Goal: Information Seeking & Learning: Learn about a topic

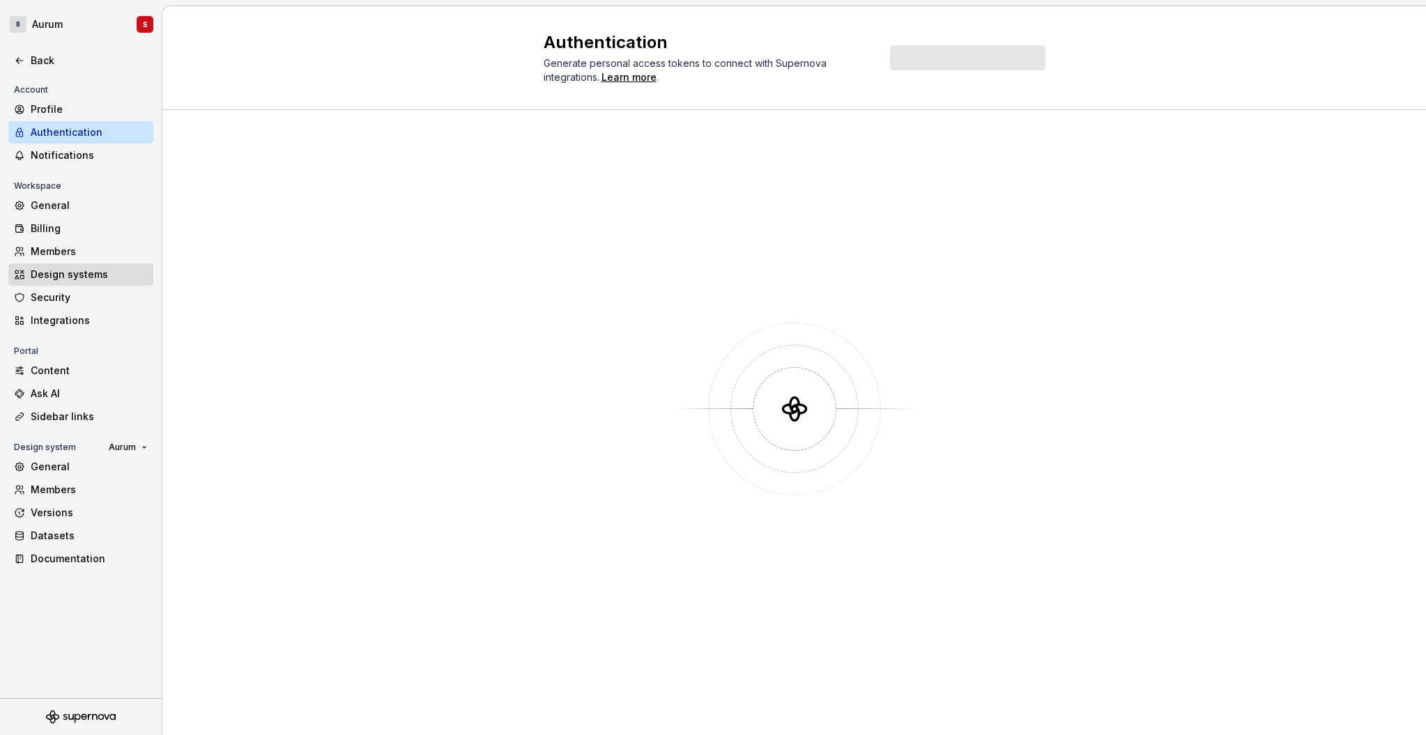
click at [58, 268] on div "Design systems" at bounding box center [89, 275] width 117 height 14
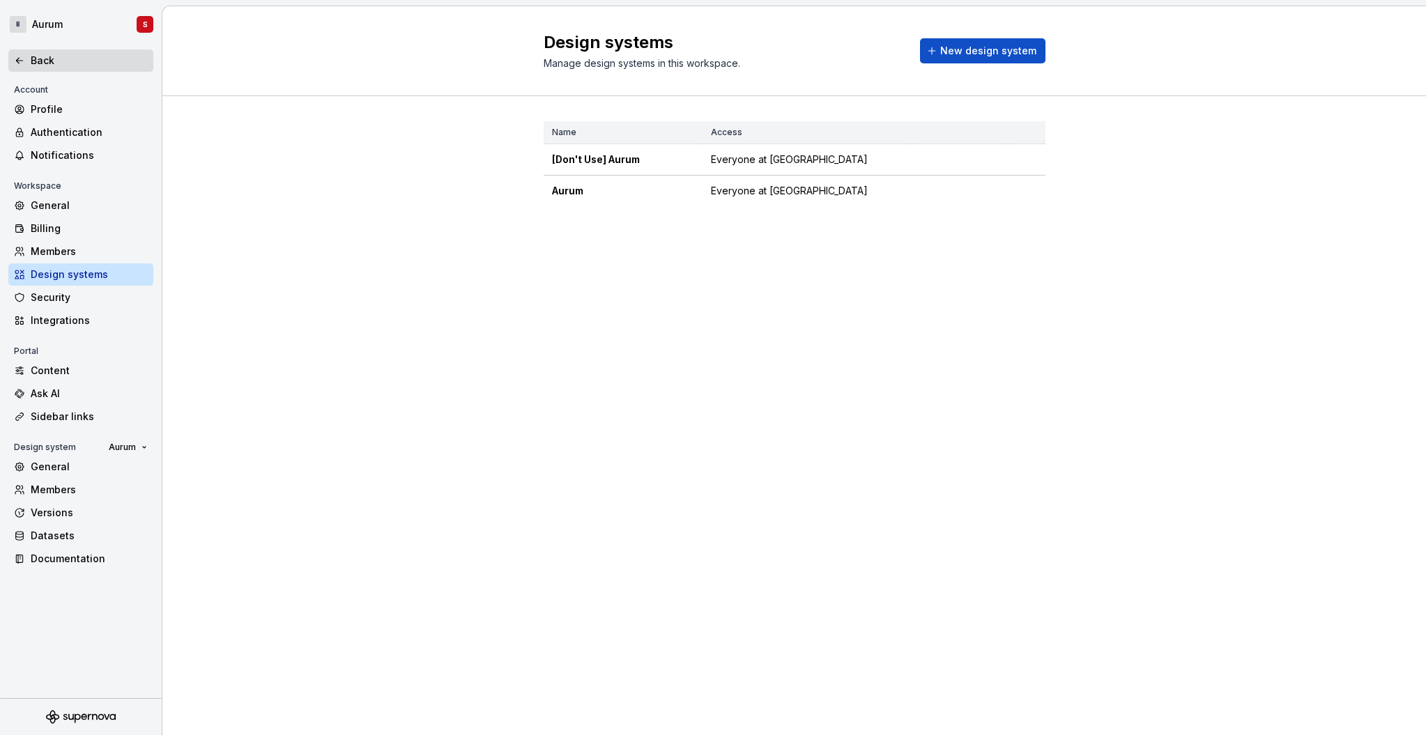
click at [41, 61] on div "Back" at bounding box center [89, 61] width 117 height 14
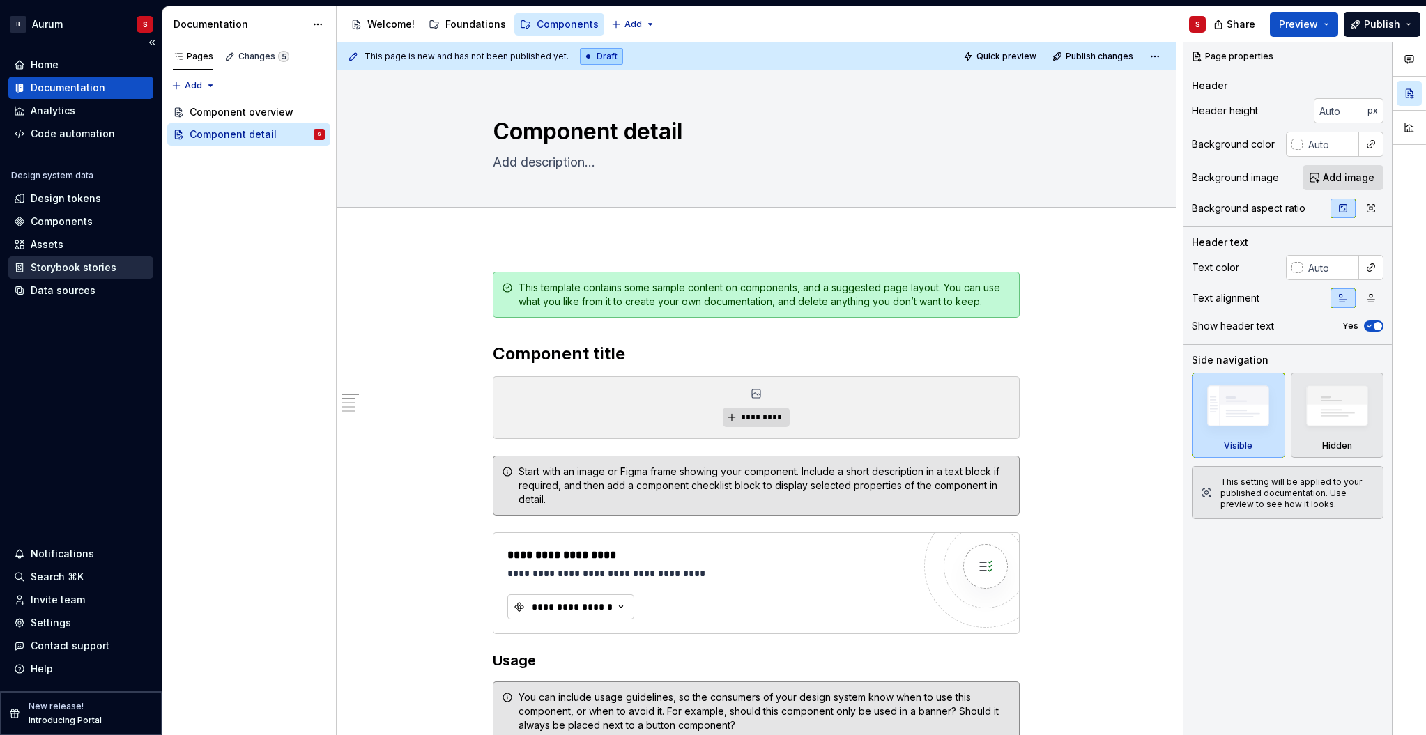
click at [67, 267] on div "Storybook stories" at bounding box center [74, 268] width 86 height 14
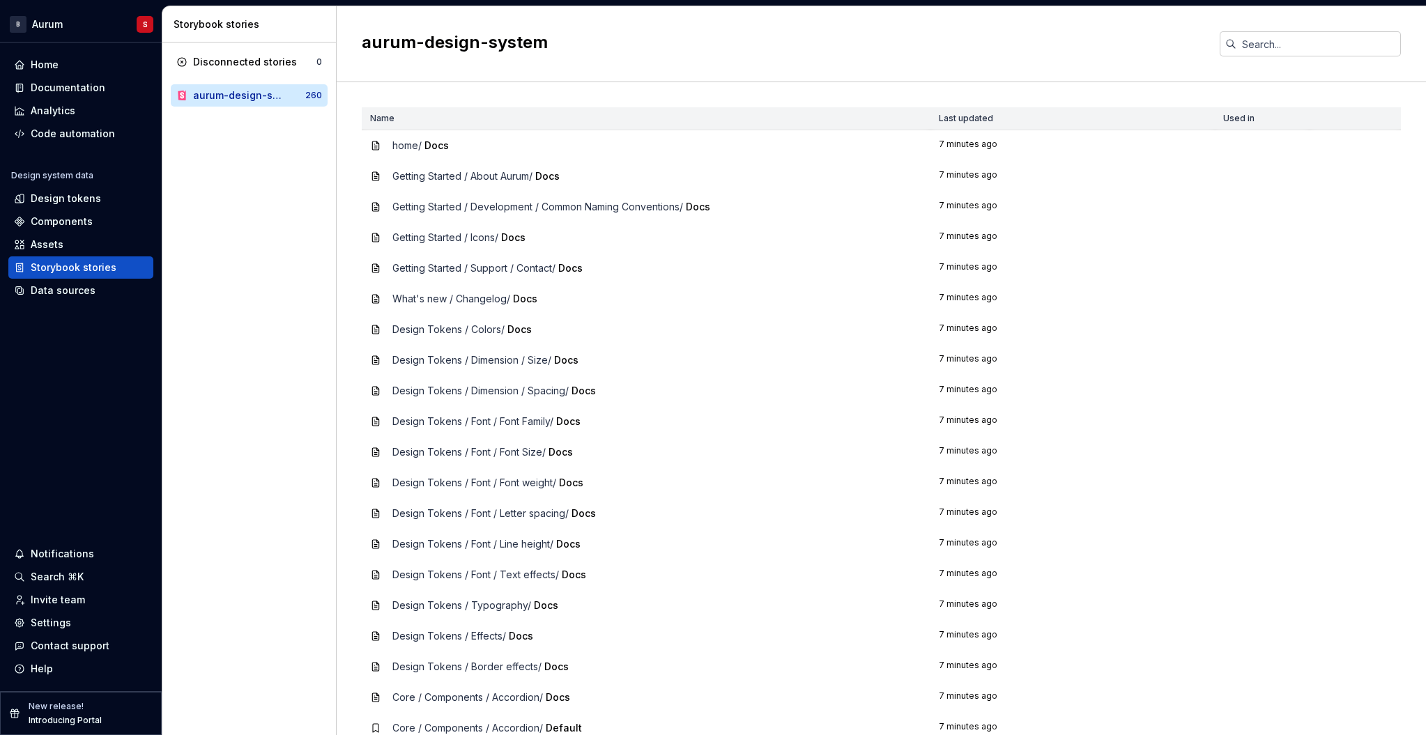
click at [223, 96] on div "aurum-design-system" at bounding box center [238, 95] width 90 height 14
click at [35, 247] on div "Assets" at bounding box center [47, 245] width 33 height 14
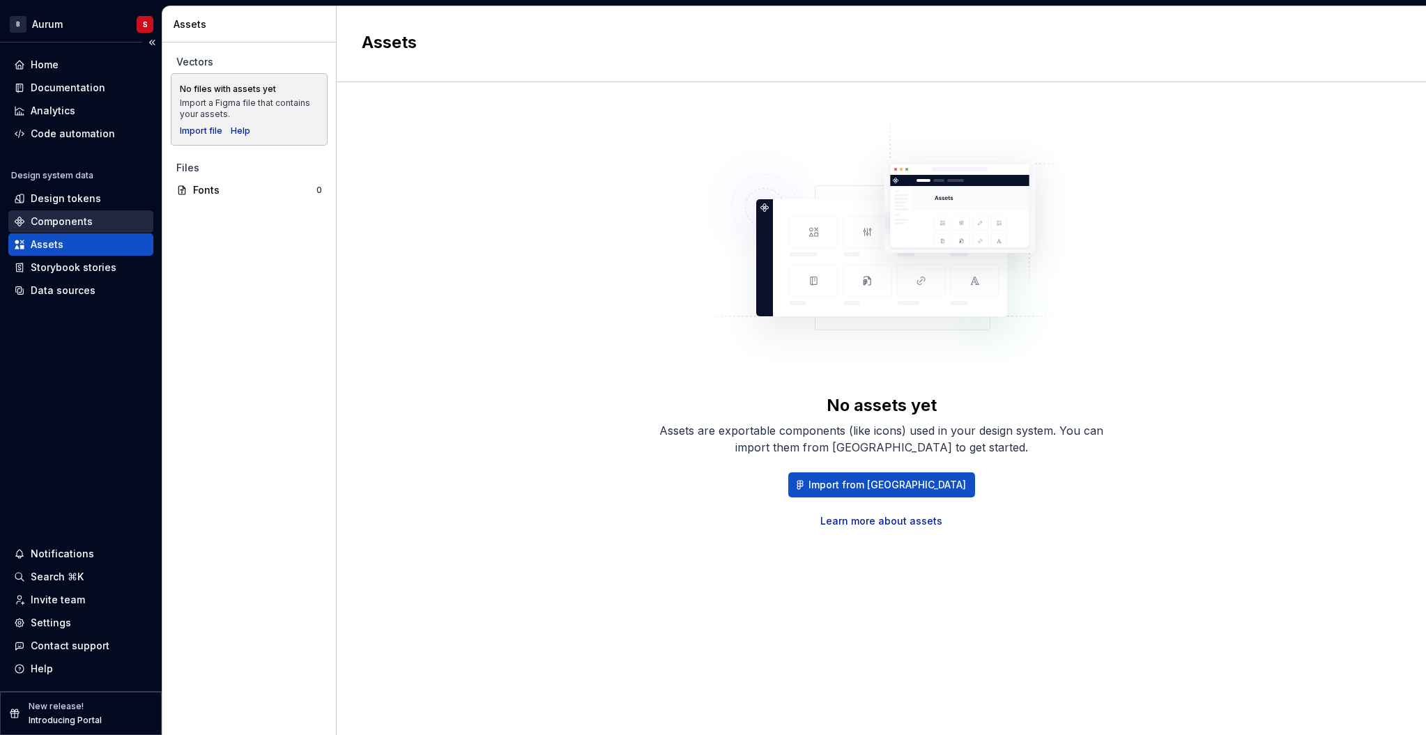
click at [63, 221] on div "Components" at bounding box center [62, 222] width 62 height 14
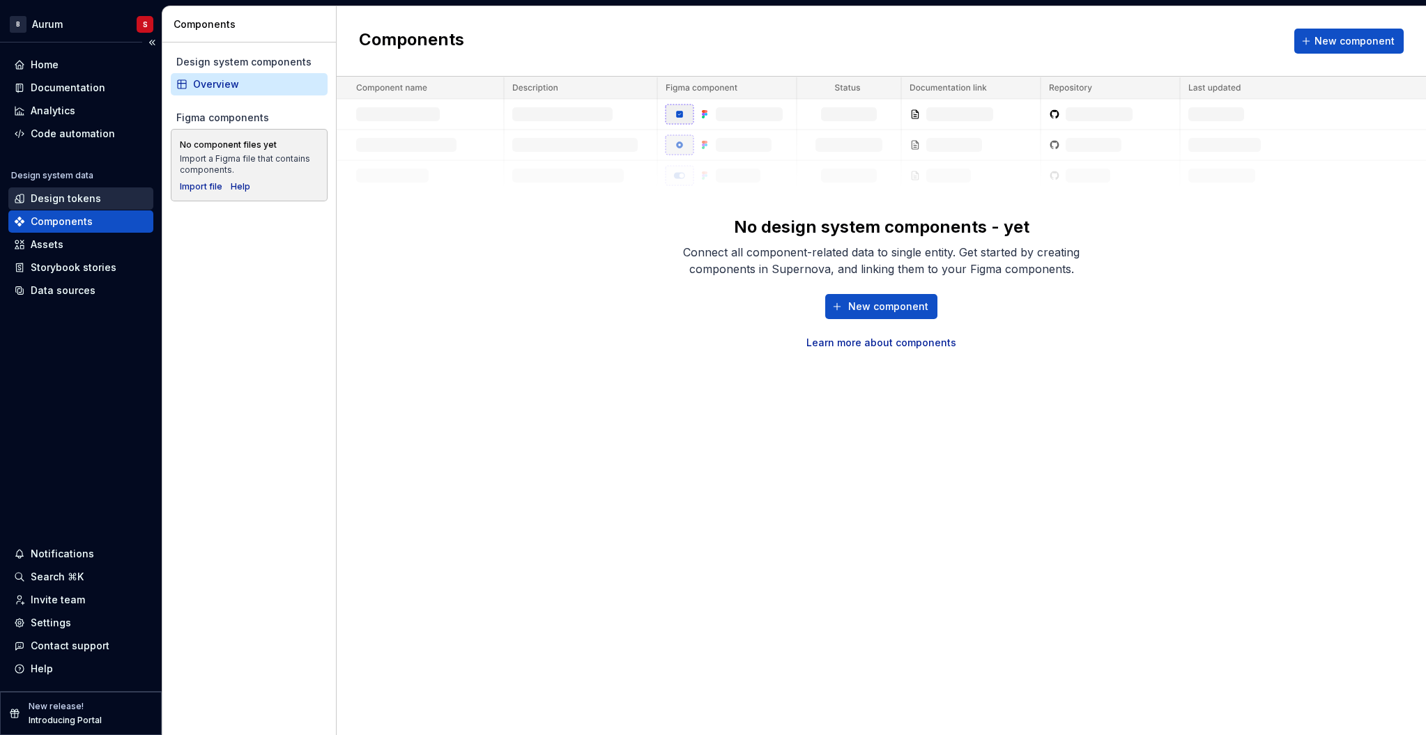
click at [70, 203] on div "Design tokens" at bounding box center [66, 199] width 70 height 14
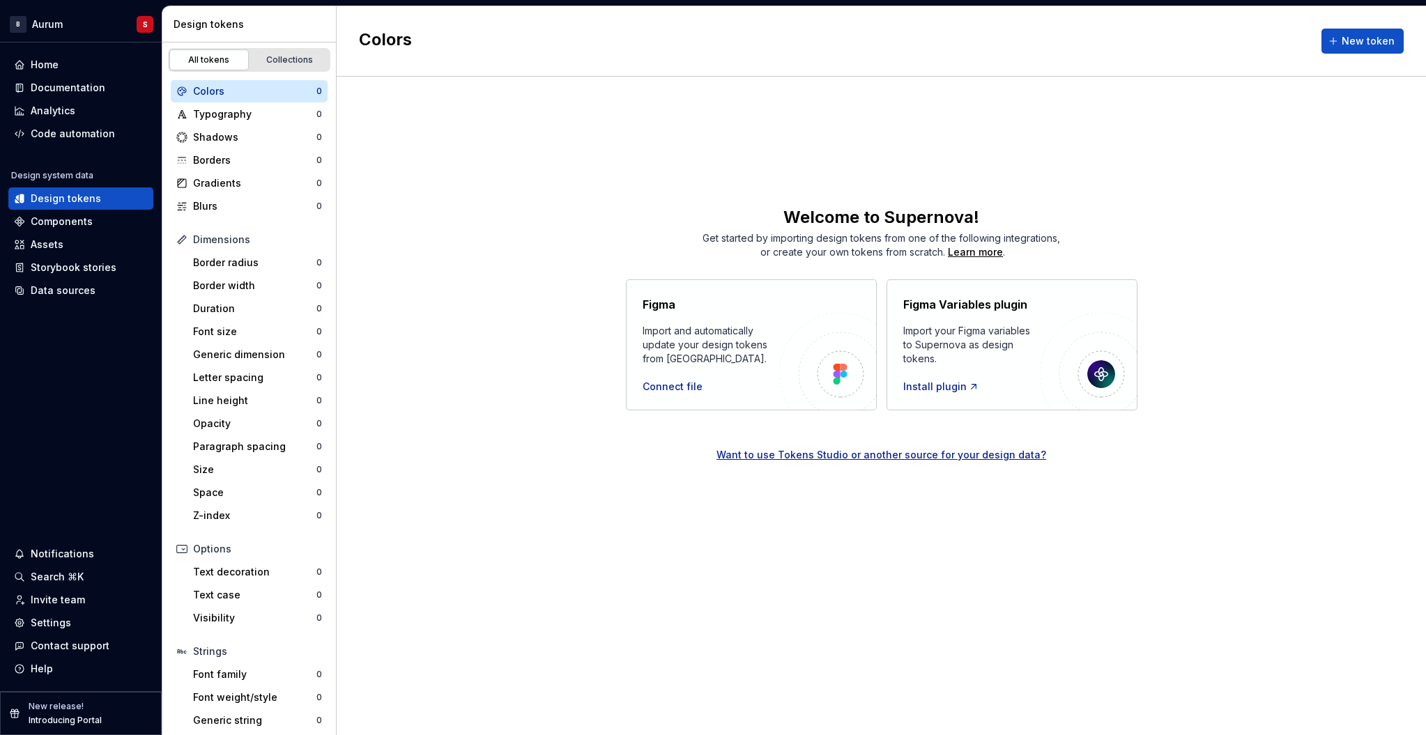
click at [1004, 454] on div "Want to use Tokens Studio or another source for your design data?" at bounding box center [881, 455] width 330 height 14
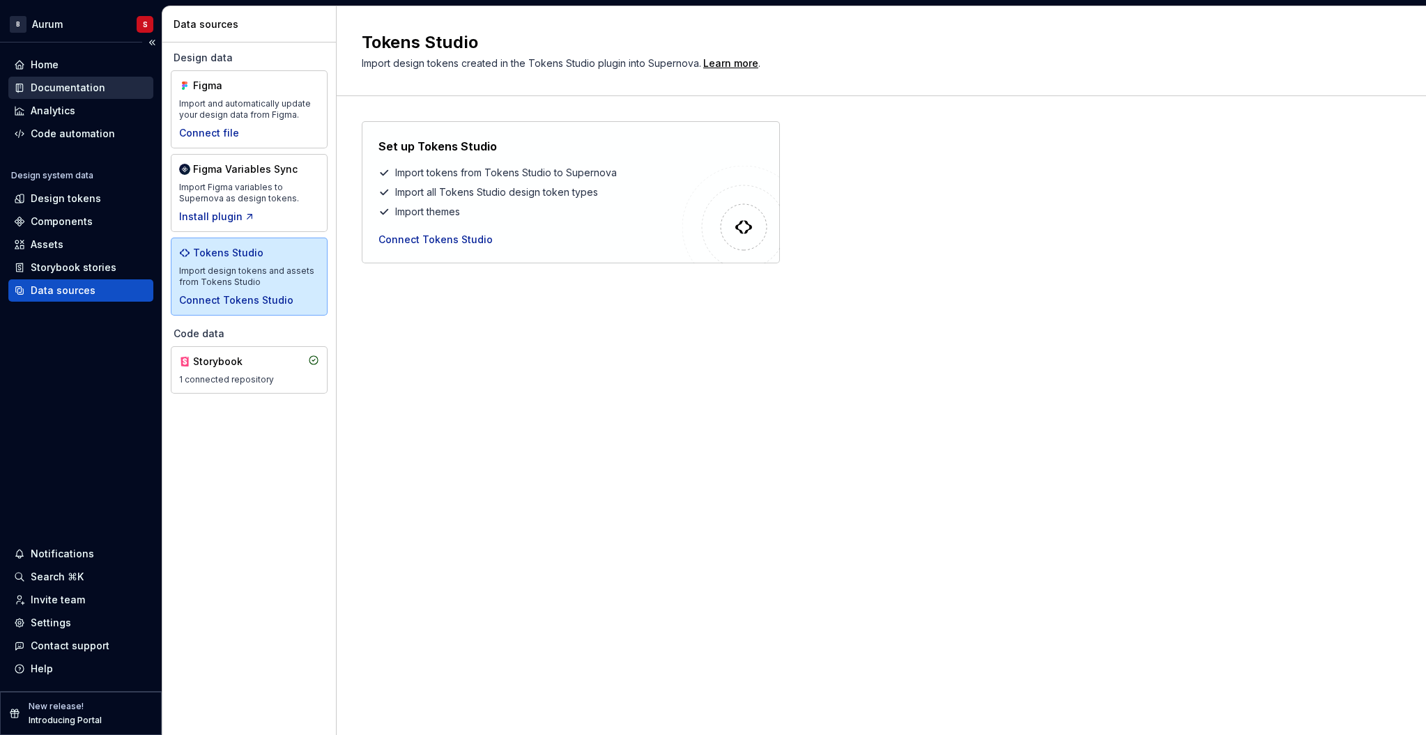
click at [59, 86] on div "Documentation" at bounding box center [68, 88] width 75 height 14
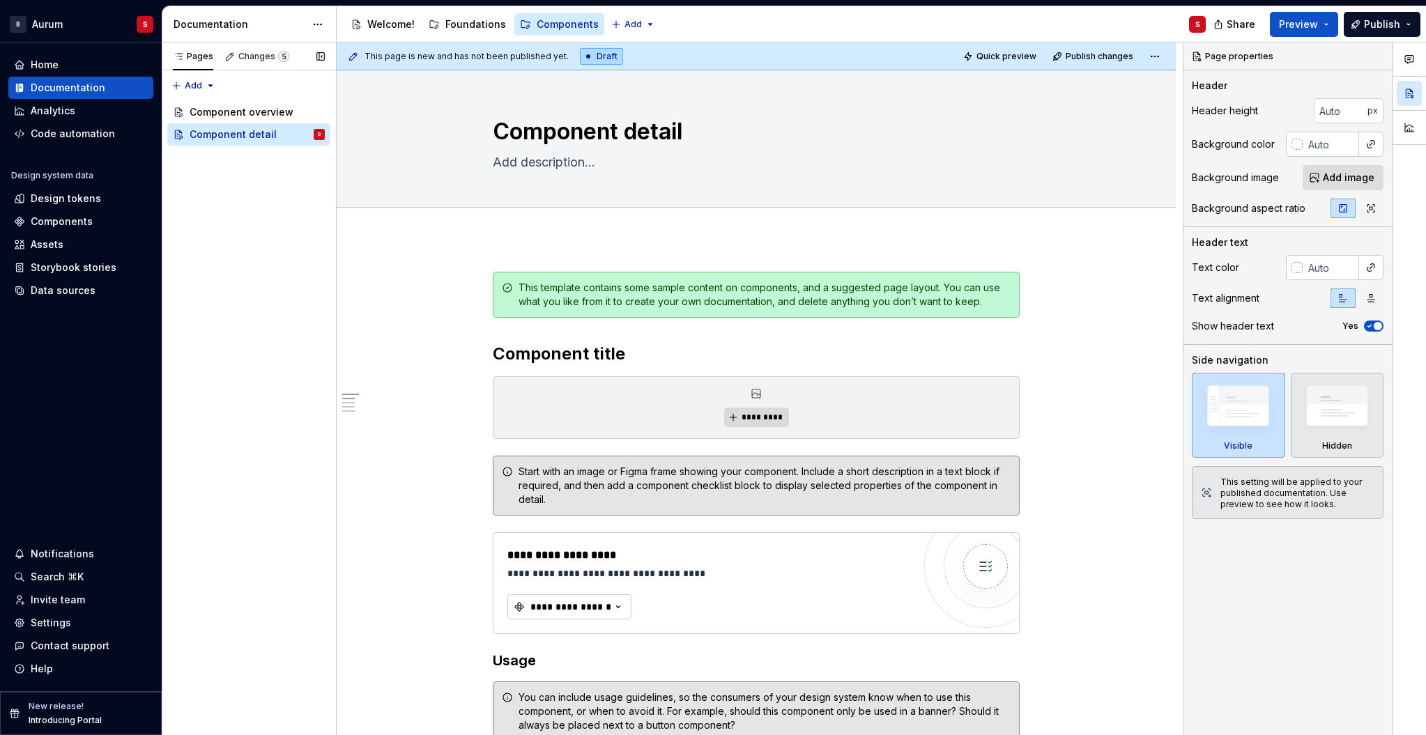
type textarea "*"
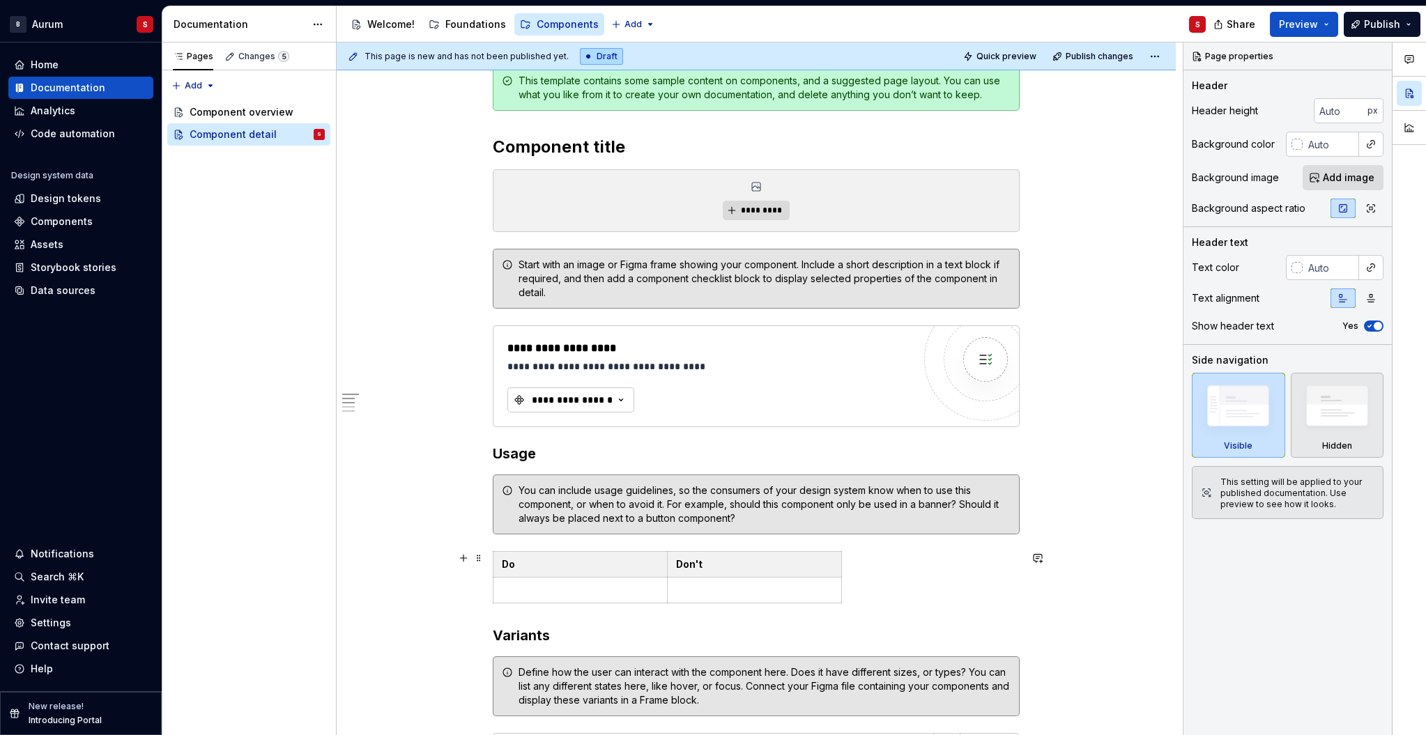
scroll to position [232, 0]
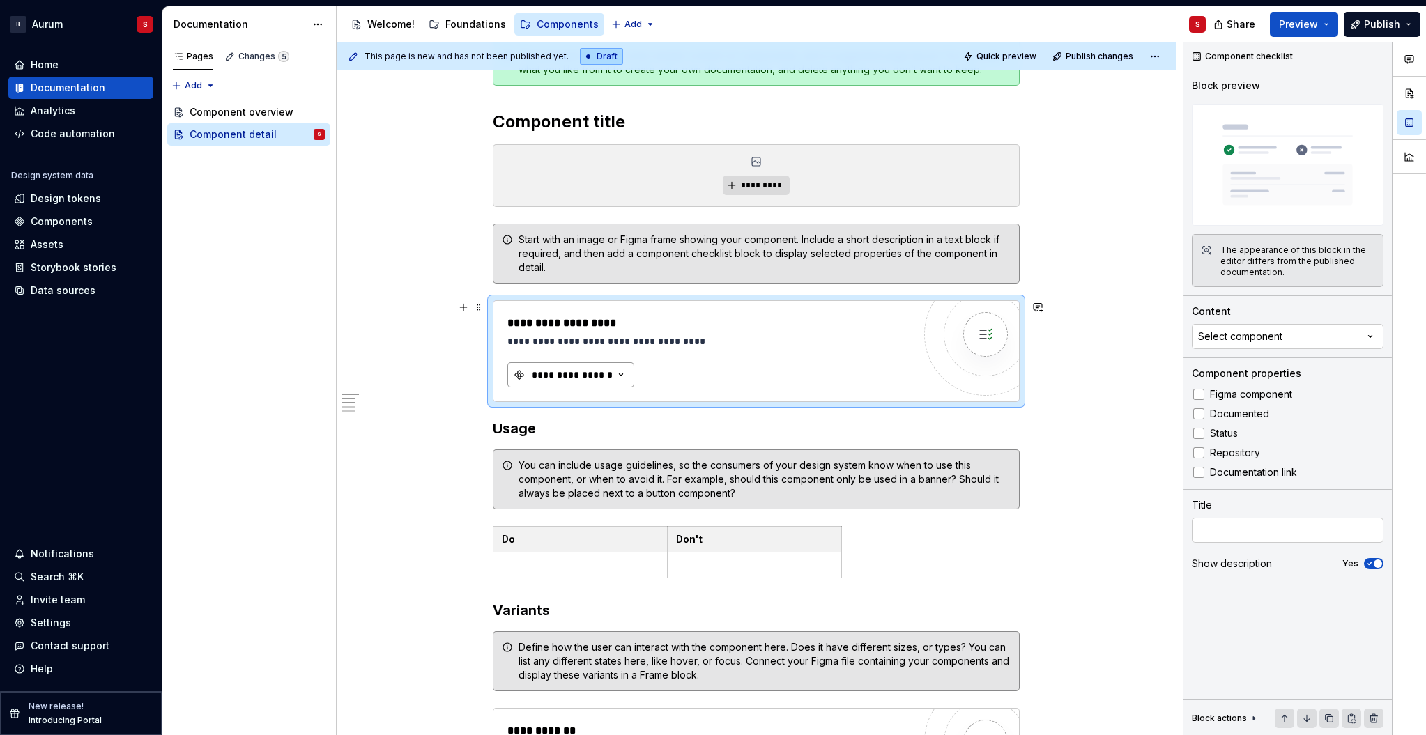
click at [607, 380] on div "**********" at bounding box center [572, 375] width 84 height 14
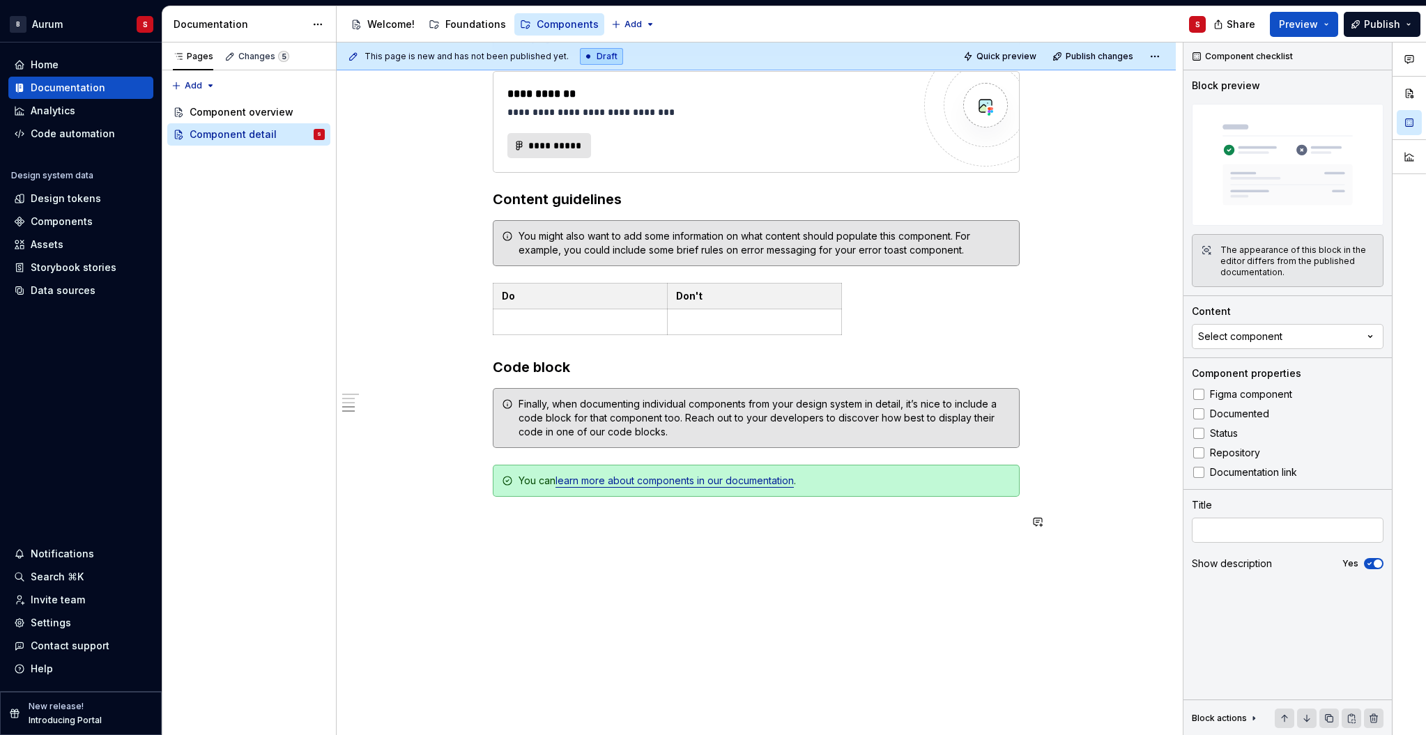
scroll to position [872, 0]
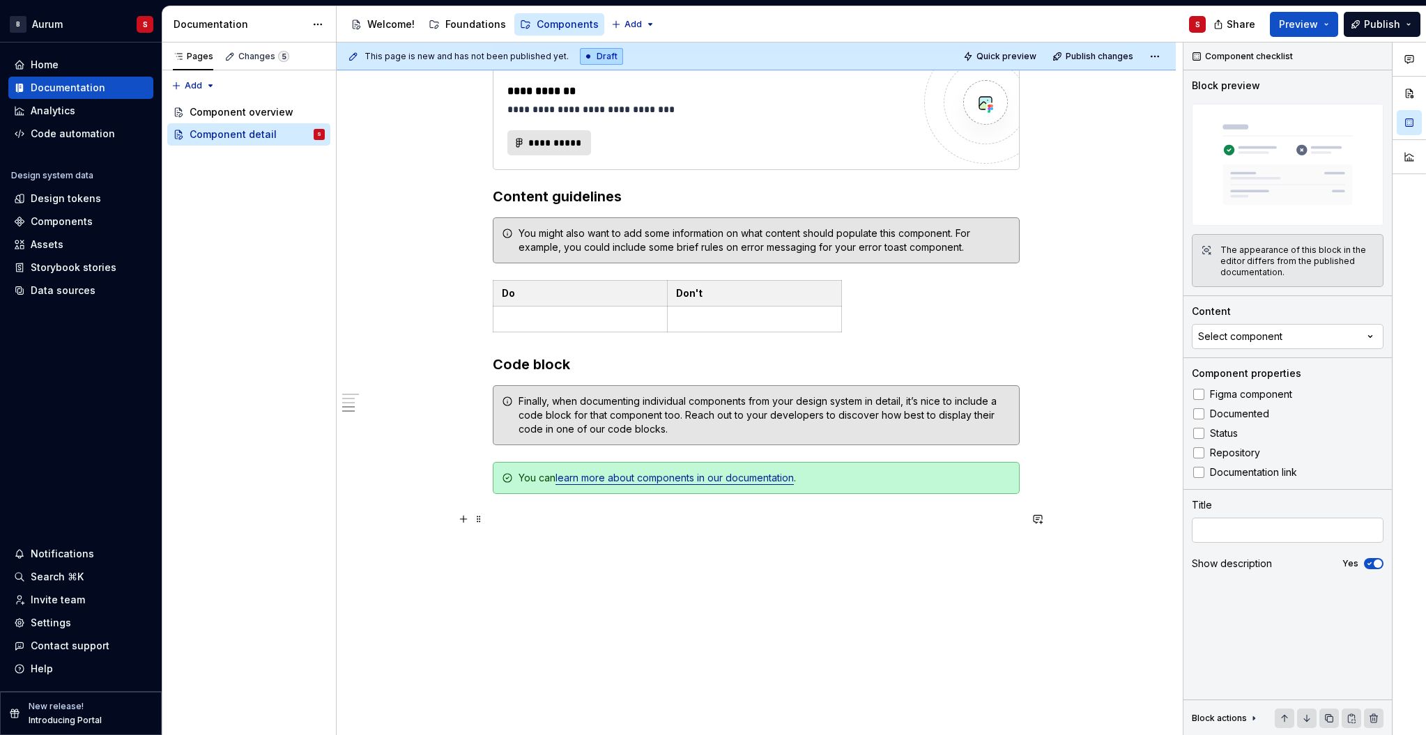
click at [990, 523] on p at bounding box center [756, 519] width 527 height 17
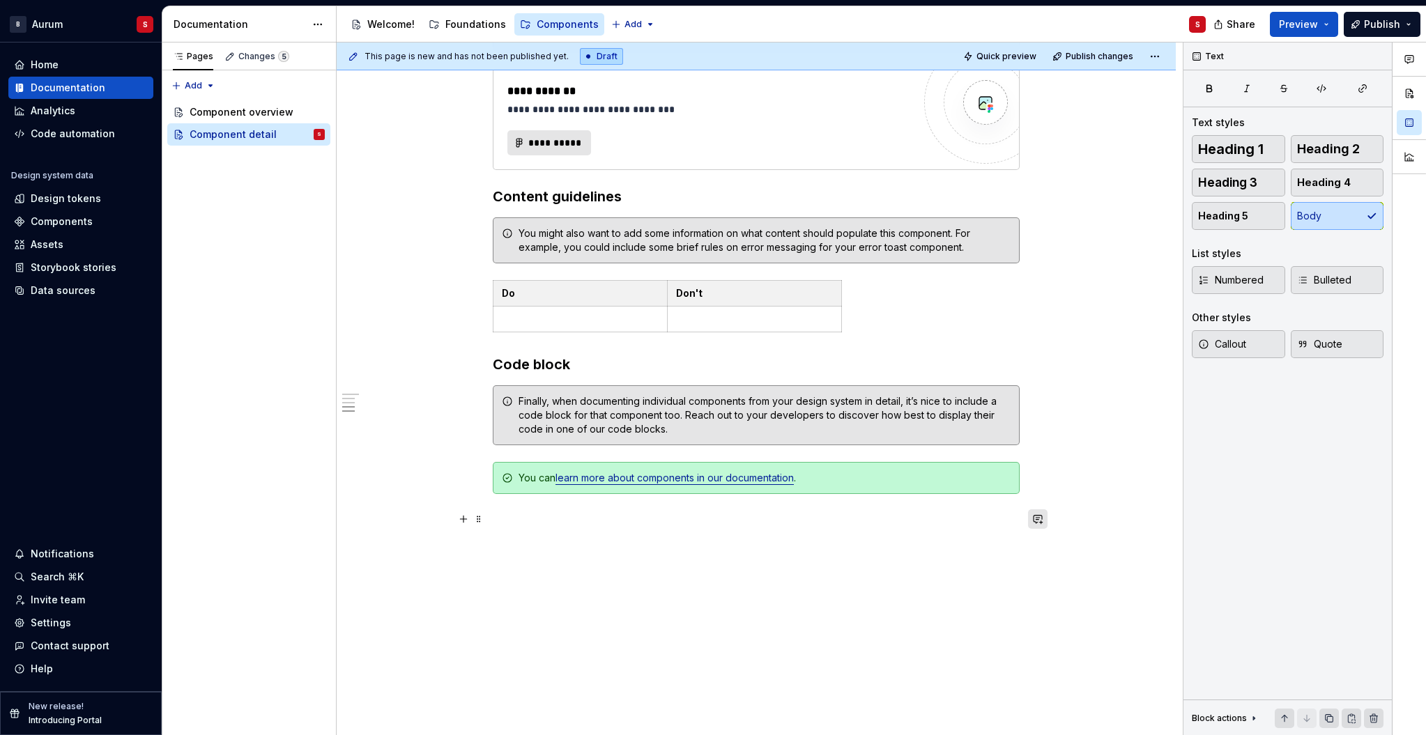
click at [1042, 516] on button "button" at bounding box center [1038, 519] width 20 height 20
click at [572, 511] on p at bounding box center [756, 519] width 527 height 17
click at [465, 521] on button "button" at bounding box center [464, 519] width 20 height 20
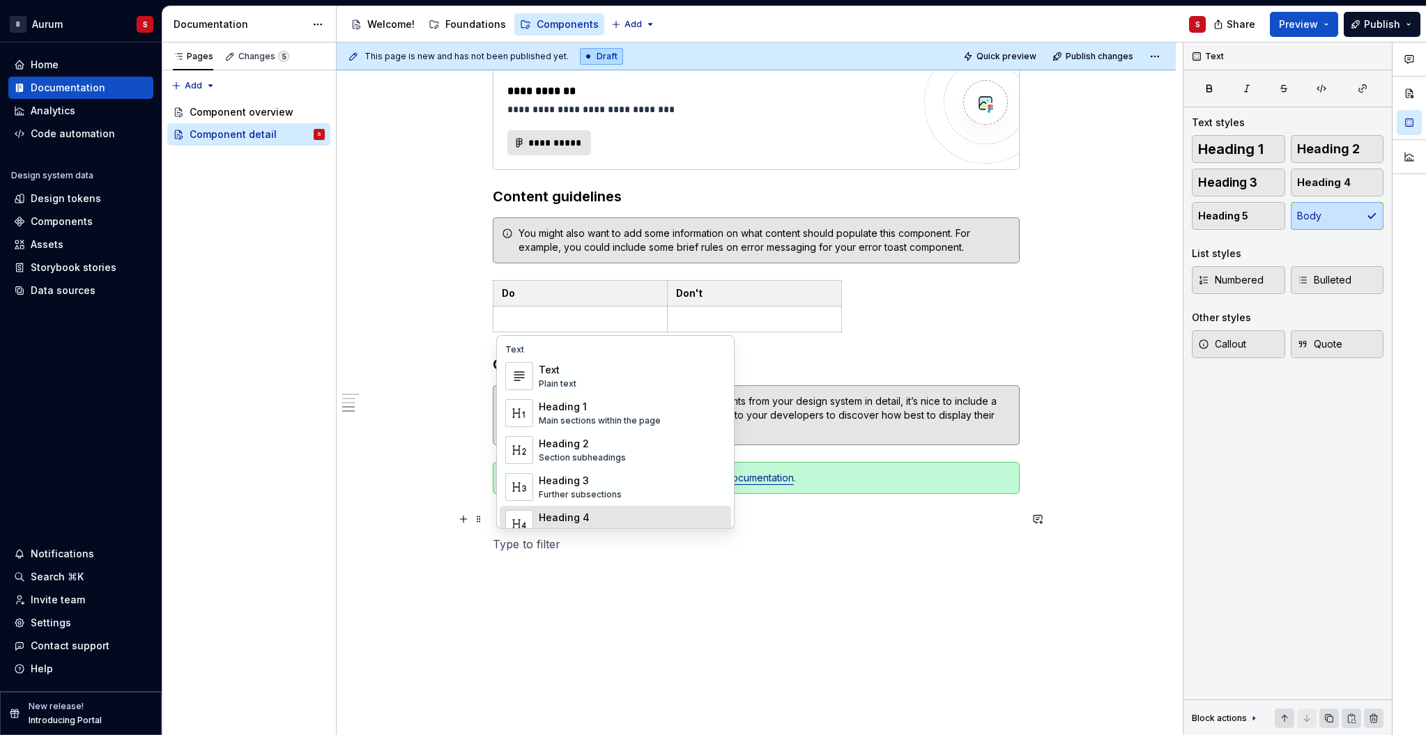
click at [892, 539] on p at bounding box center [756, 544] width 527 height 17
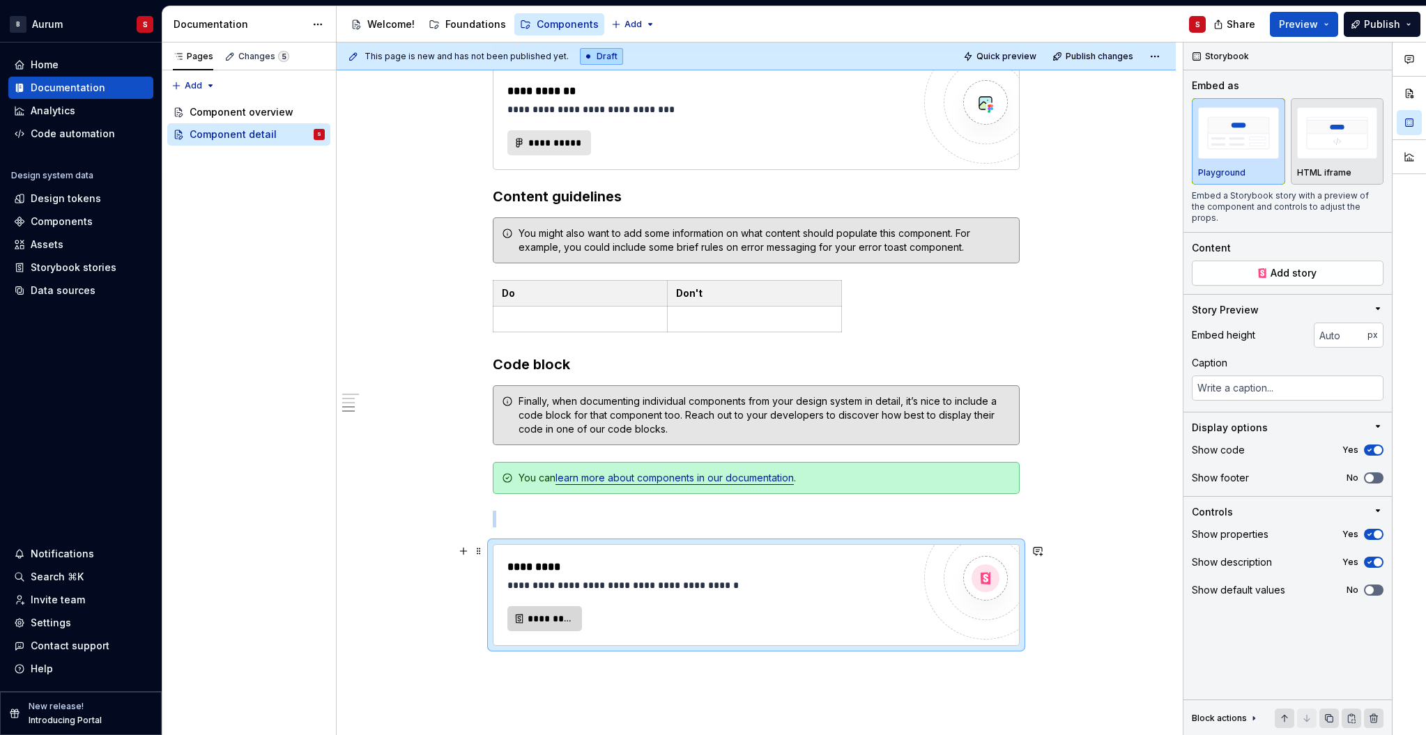
click at [543, 617] on span "*********" at bounding box center [549, 619] width 45 height 14
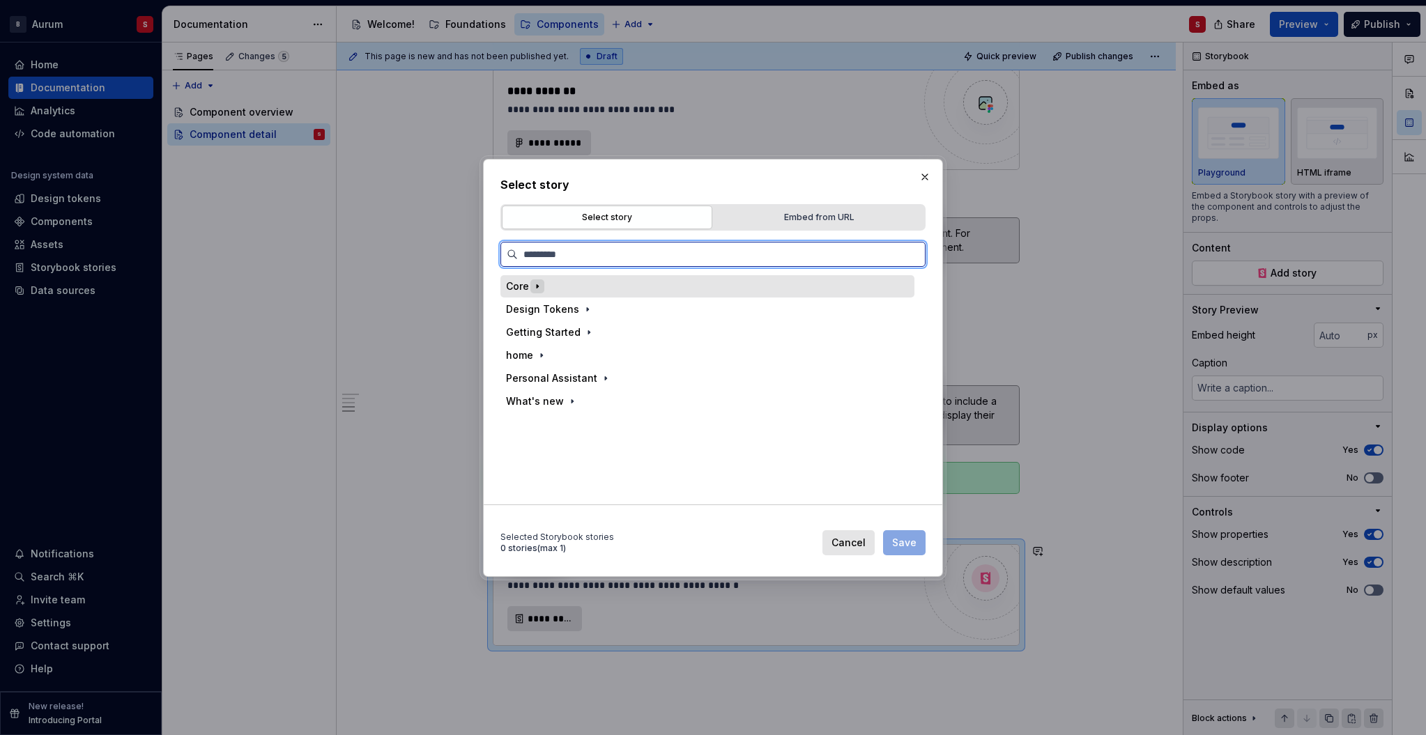
click at [532, 285] on icon "button" at bounding box center [537, 286] width 11 height 11
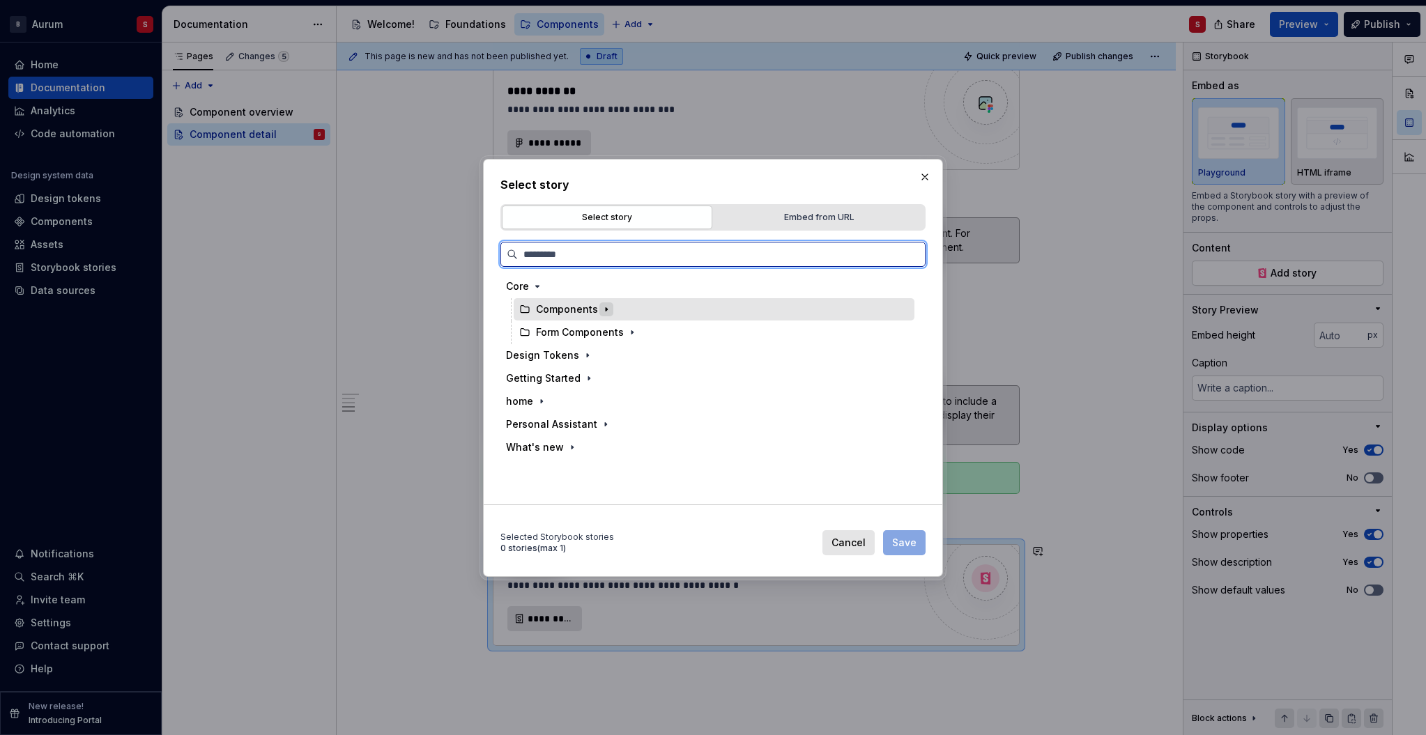
click at [603, 310] on icon "button" at bounding box center [606, 309] width 11 height 11
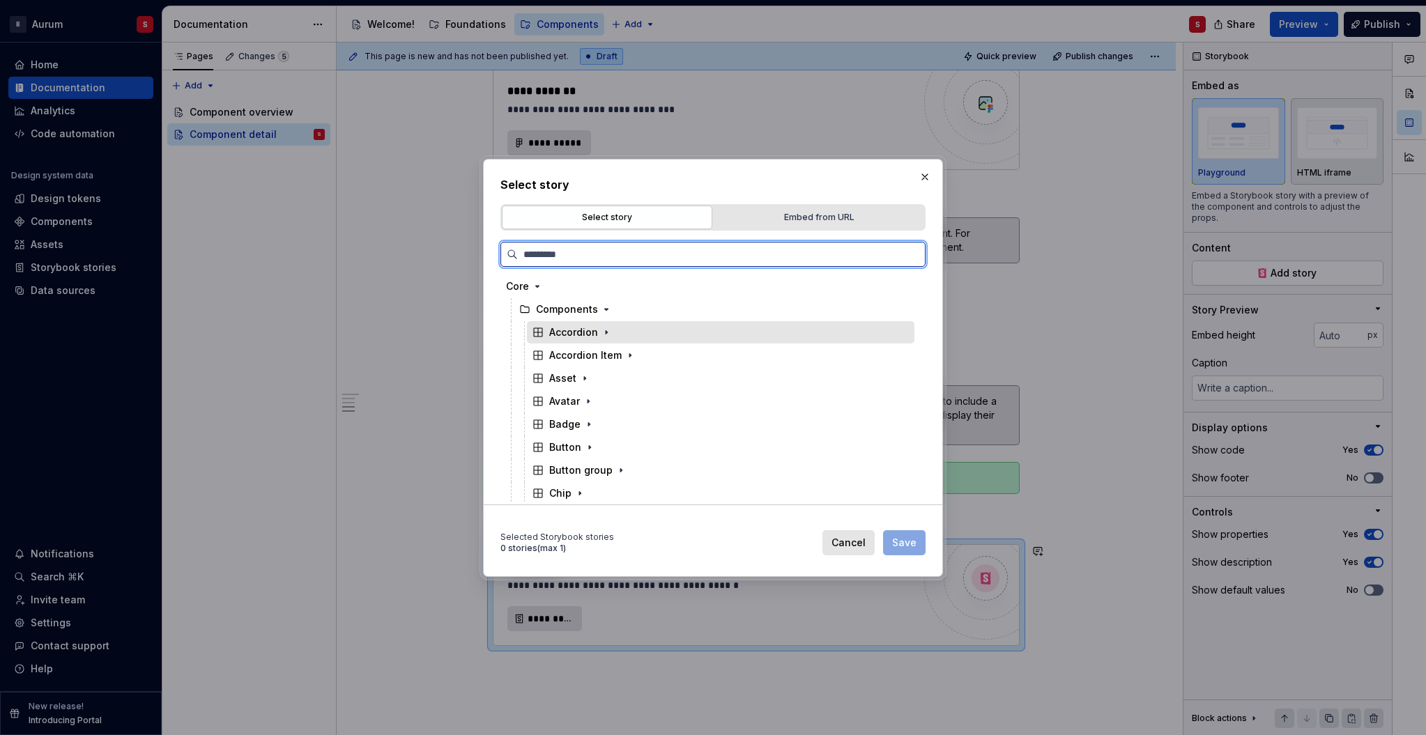
click at [583, 334] on div "Accordion" at bounding box center [573, 332] width 49 height 14
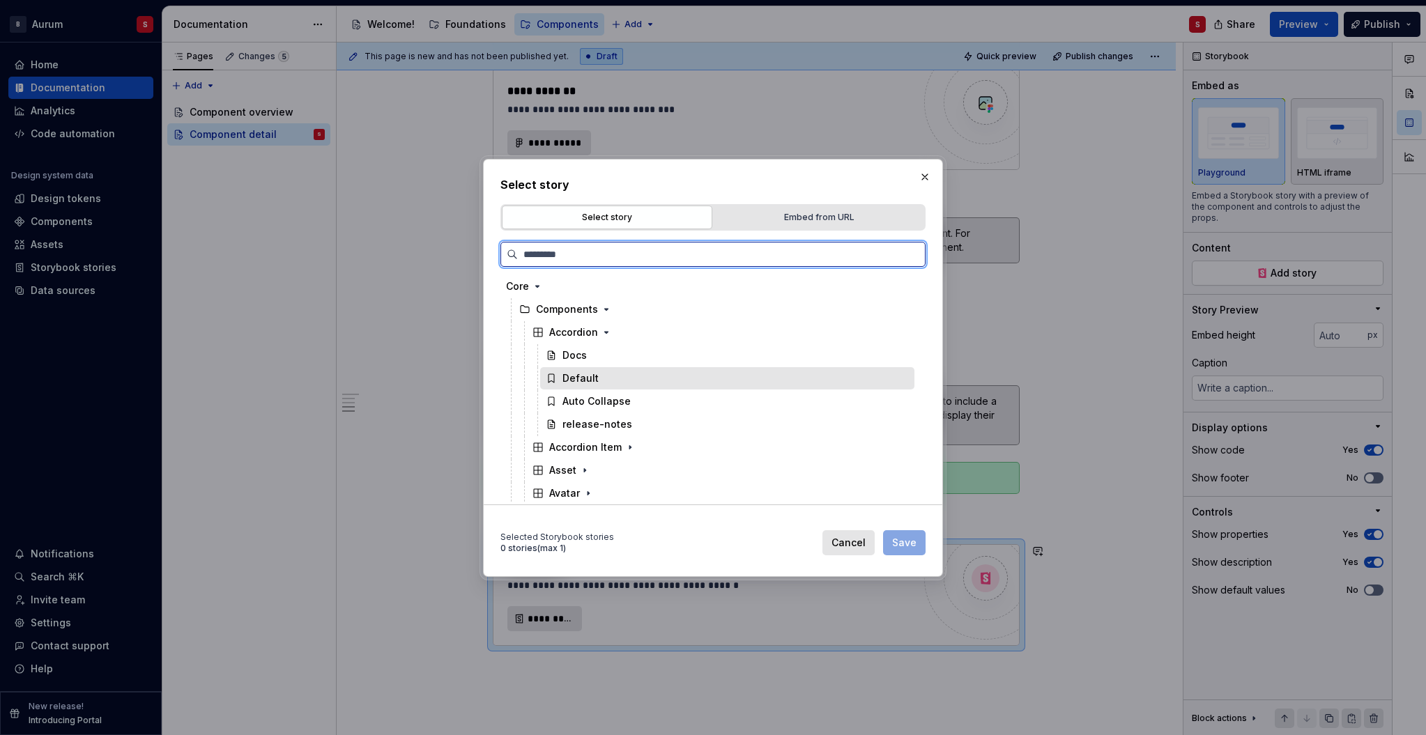
click at [575, 381] on div "Default" at bounding box center [580, 378] width 36 height 14
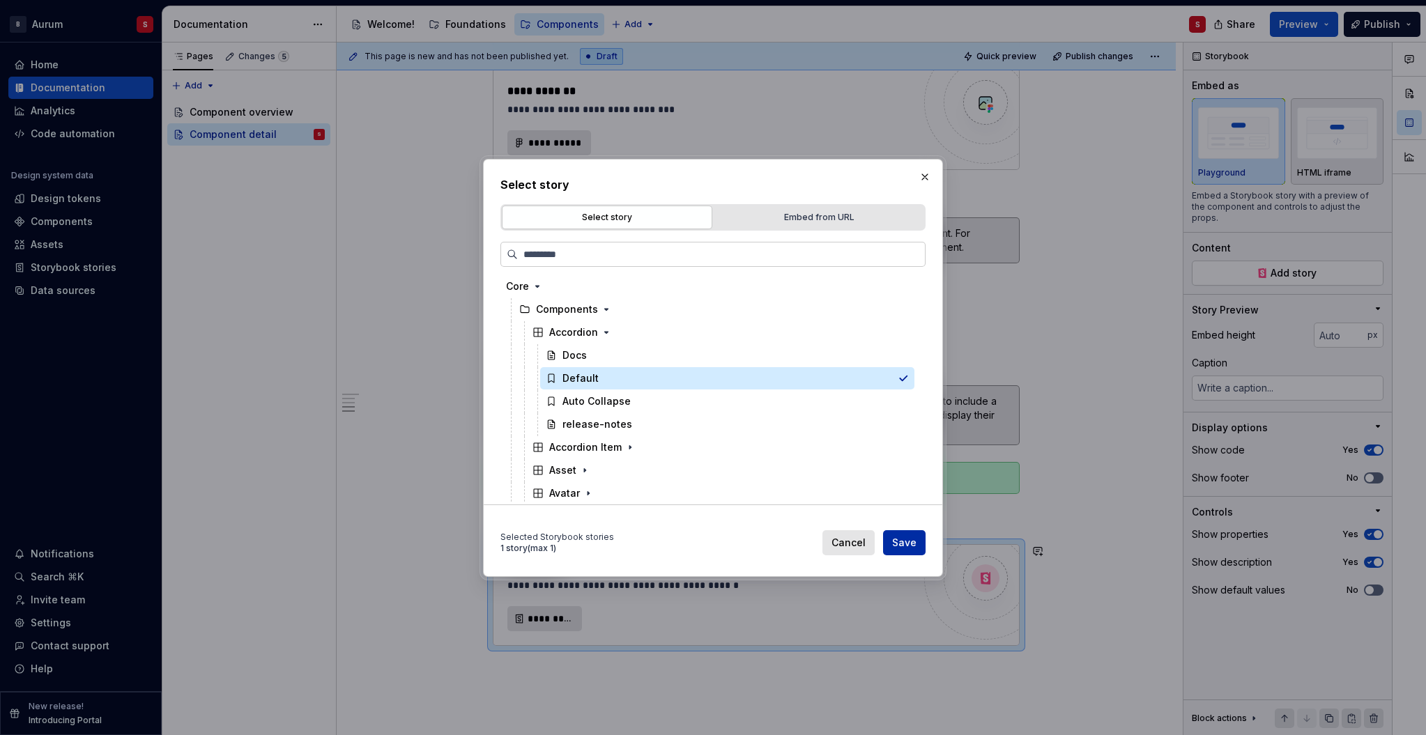
click at [919, 545] on button "Save" at bounding box center [904, 542] width 43 height 25
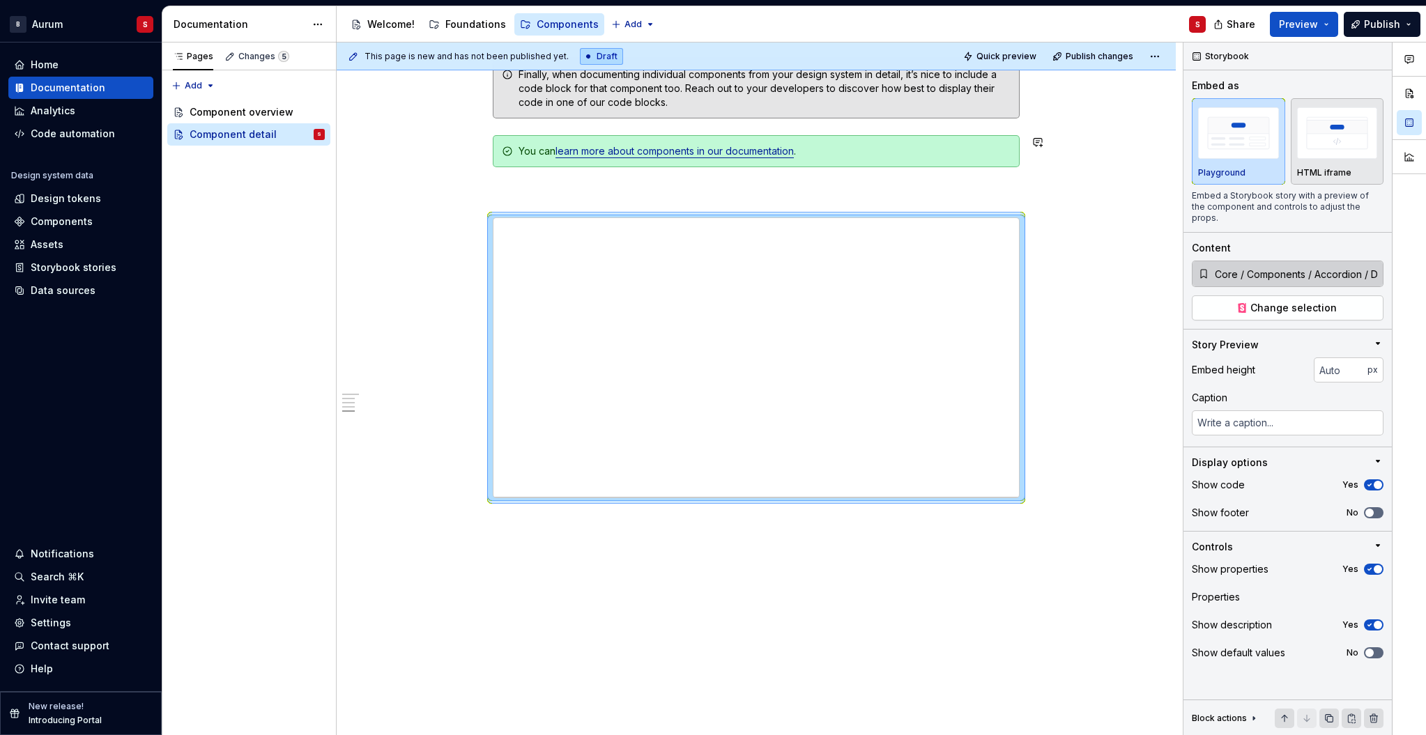
scroll to position [1198, 0]
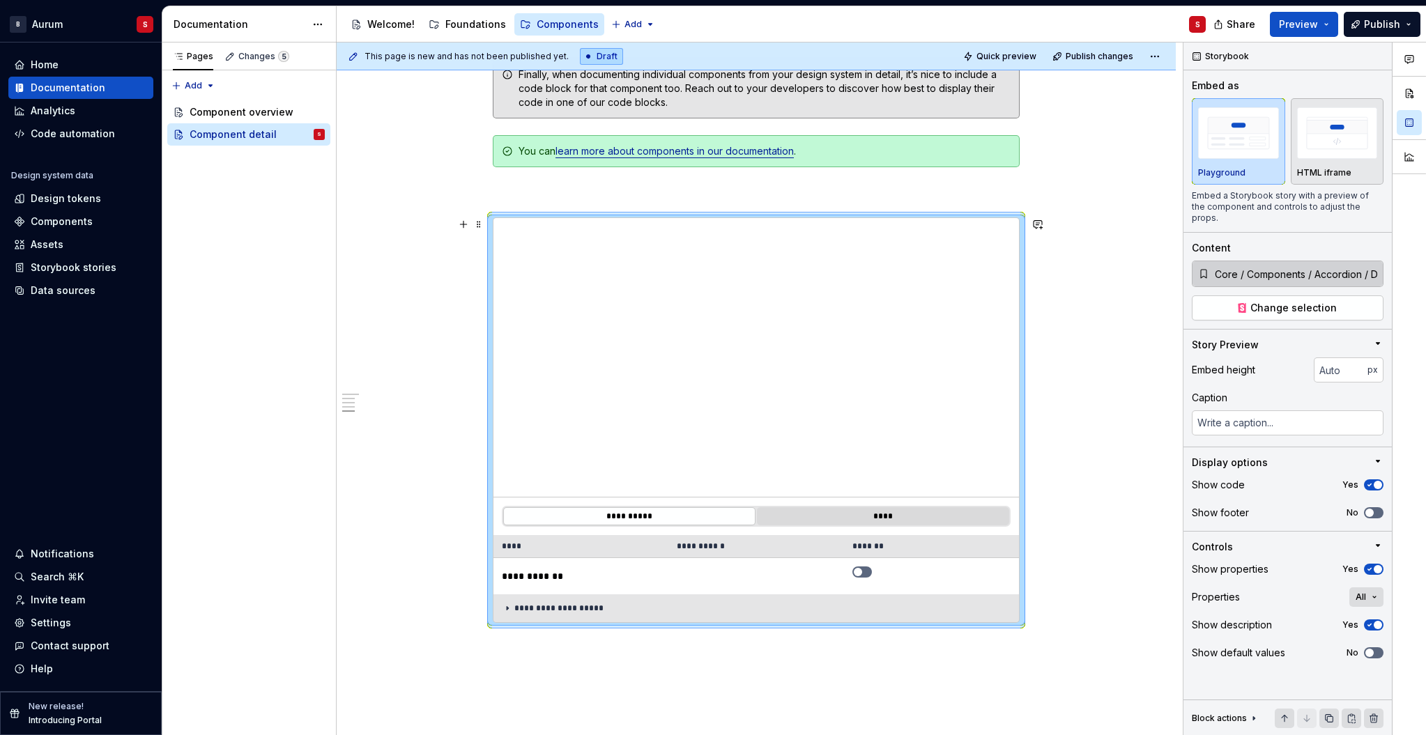
click at [894, 518] on button "****" at bounding box center [883, 516] width 252 height 18
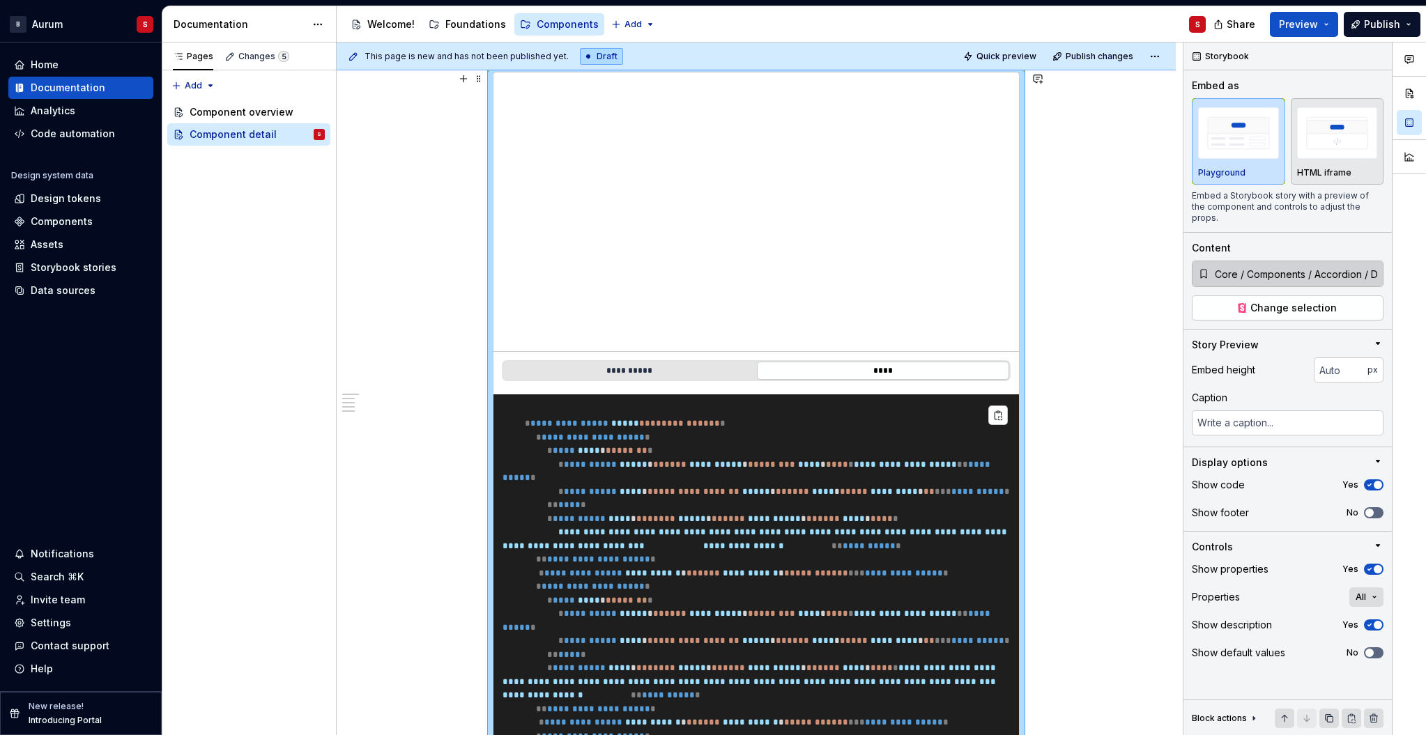
scroll to position [1134, 0]
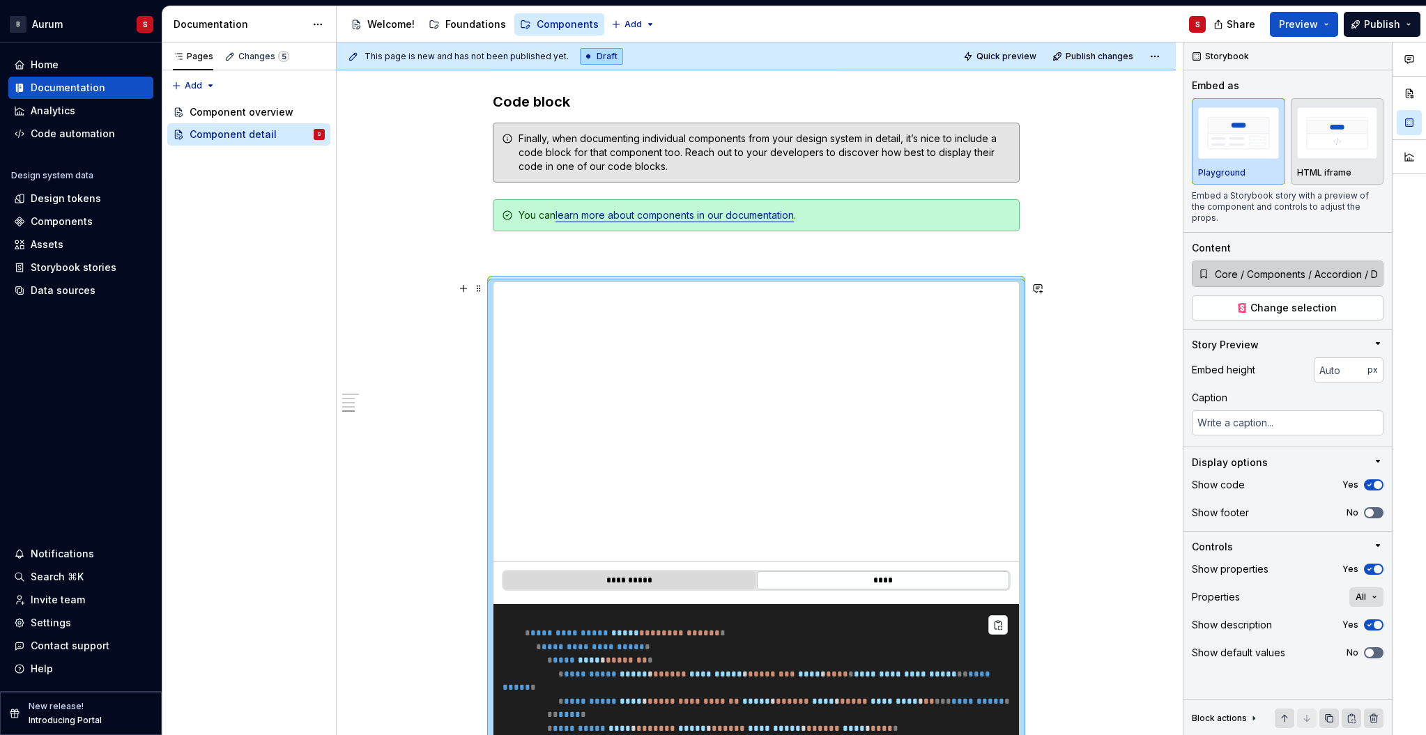
click at [683, 581] on button "**********" at bounding box center [629, 580] width 252 height 18
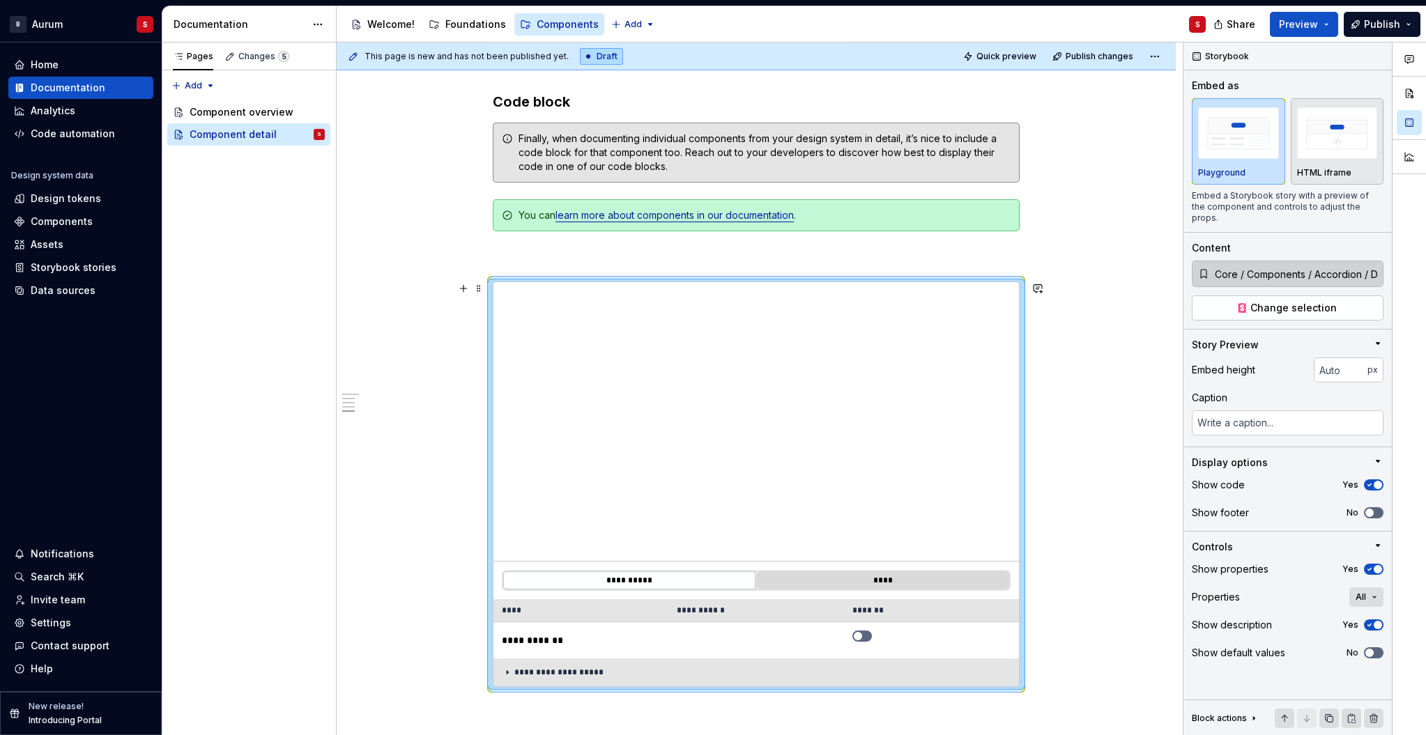
drag, startPoint x: 963, startPoint y: 564, endPoint x: 891, endPoint y: 583, distance: 74.4
click at [891, 583] on button "****" at bounding box center [883, 580] width 252 height 18
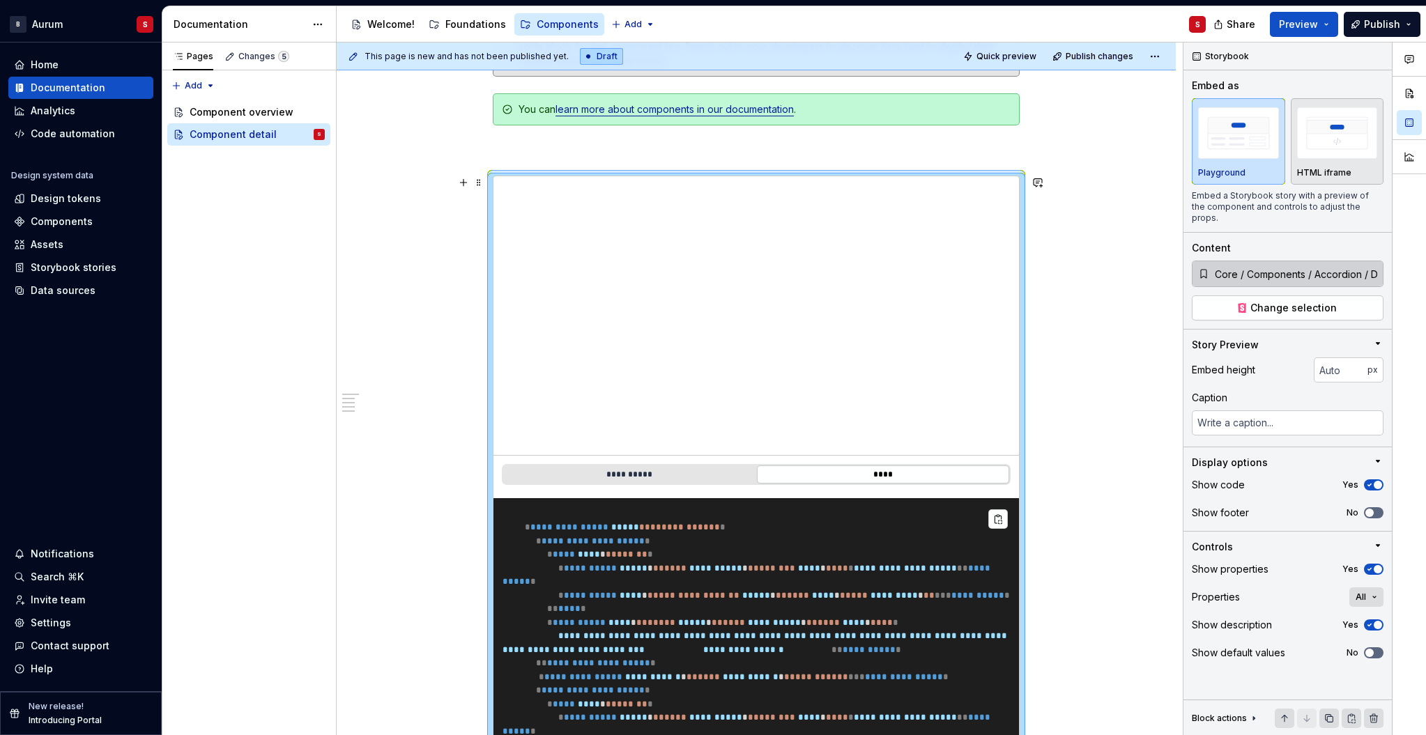
scroll to position [1249, 0]
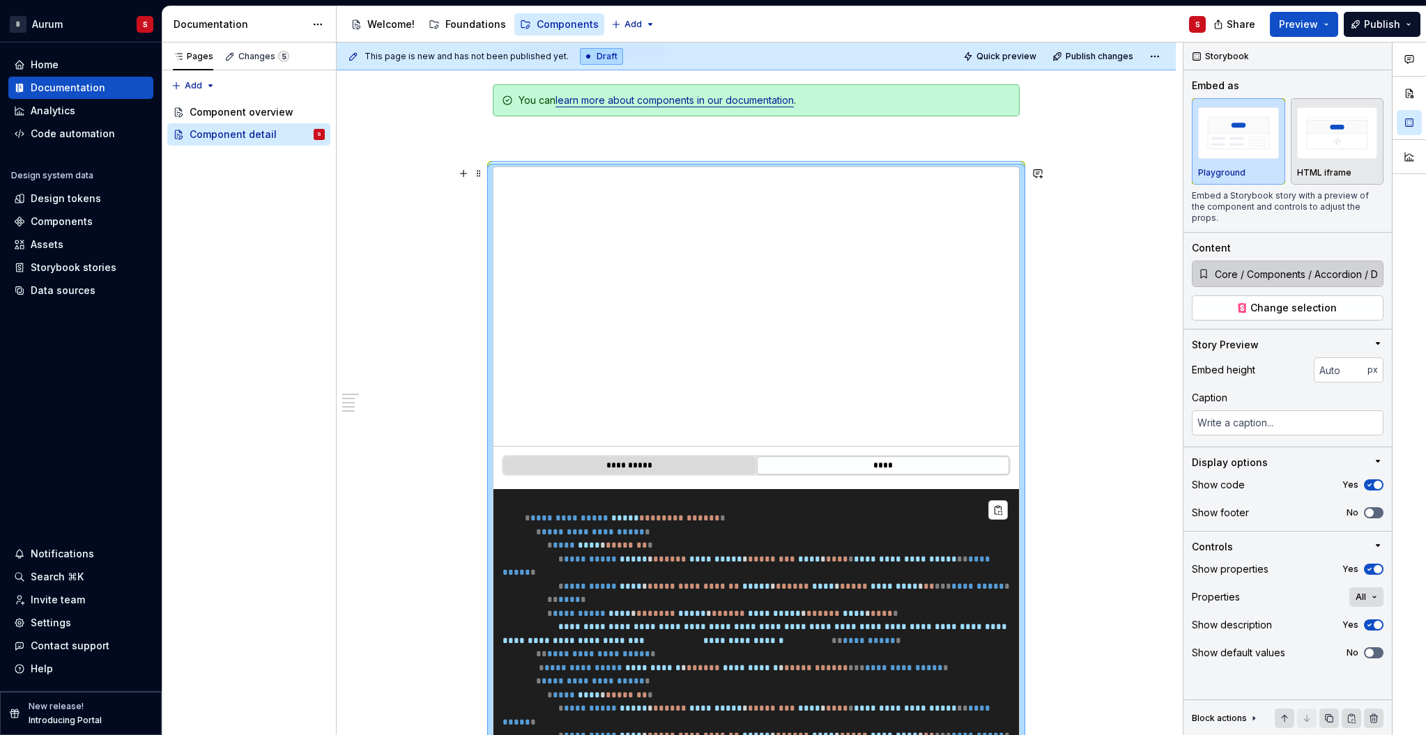
click at [651, 465] on button "**********" at bounding box center [629, 465] width 252 height 18
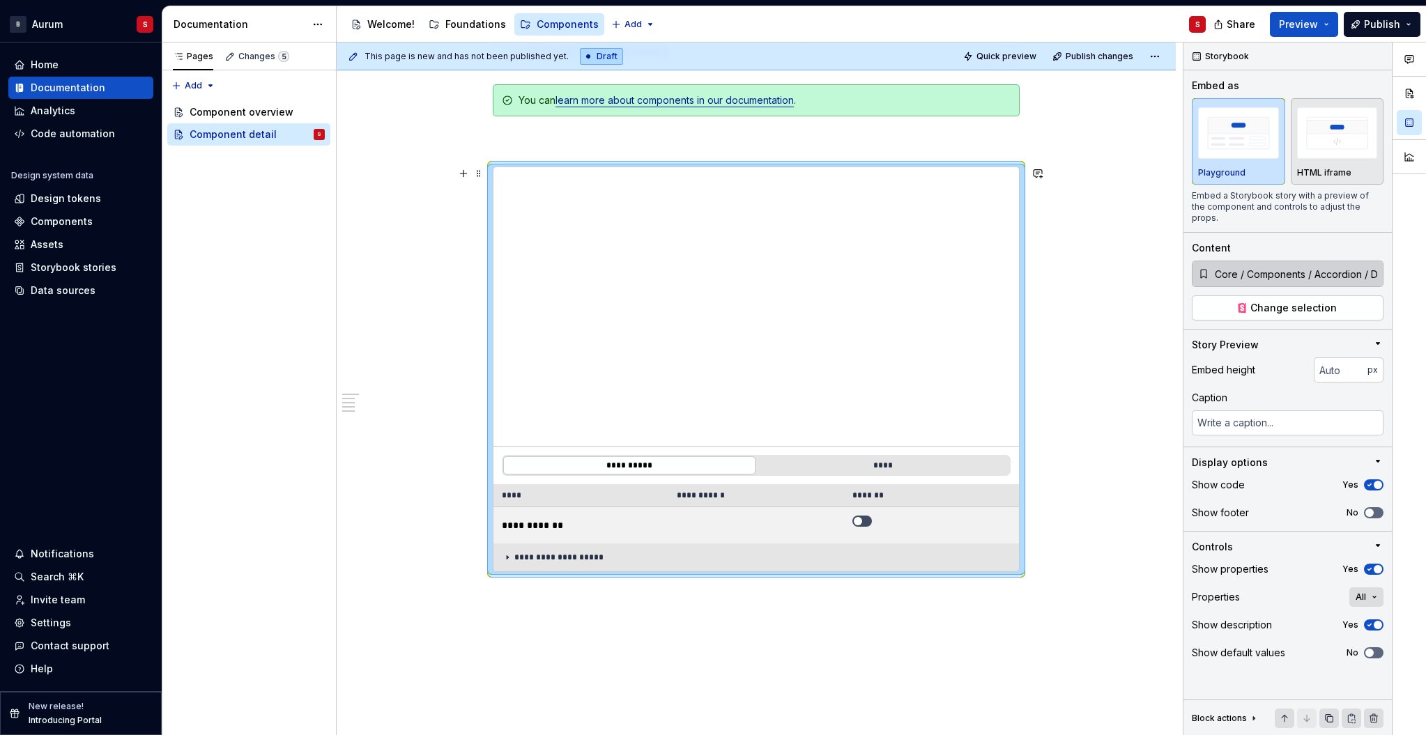
click at [863, 517] on icon "button" at bounding box center [857, 521] width 11 height 8
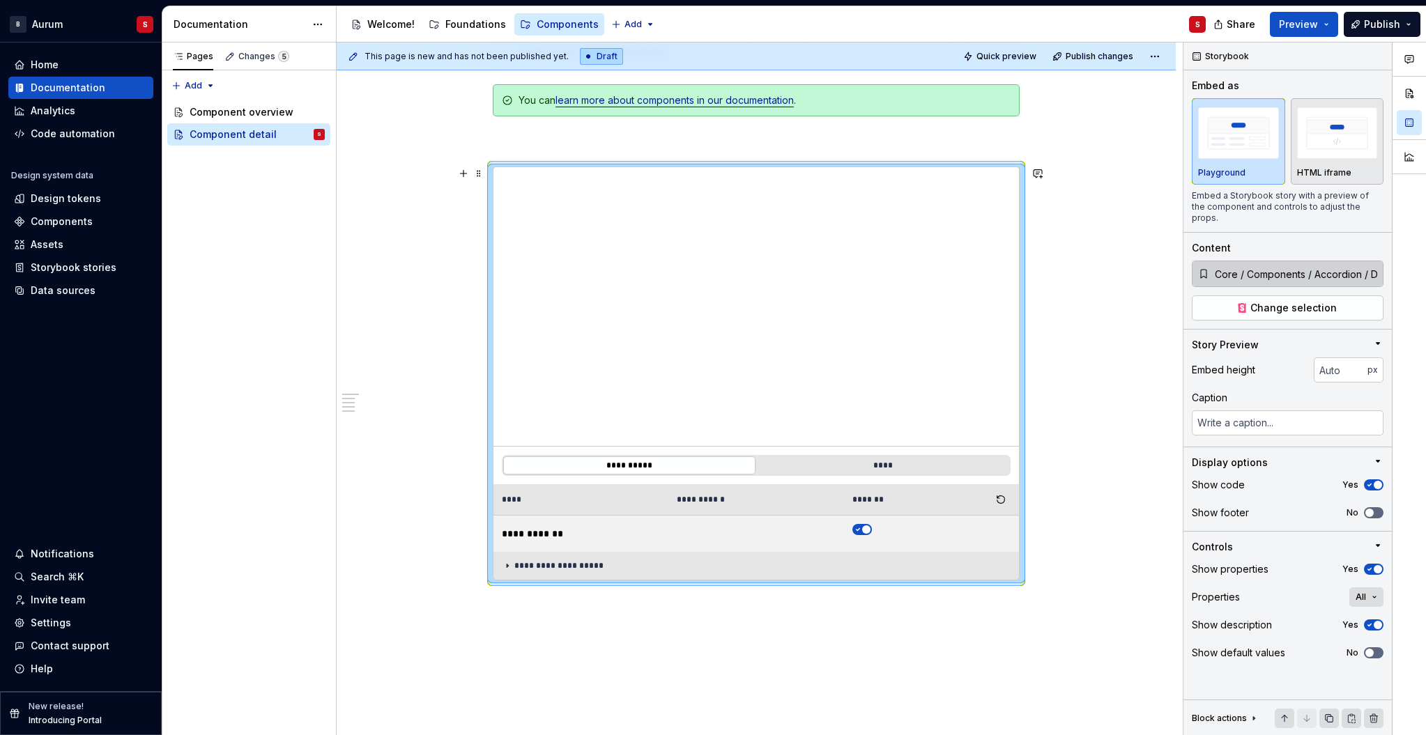
click at [867, 532] on span "button" at bounding box center [866, 529] width 8 height 8
click at [867, 532] on button "button" at bounding box center [862, 529] width 20 height 11
click at [867, 532] on span "button" at bounding box center [866, 529] width 8 height 8
click at [867, 532] on button "button" at bounding box center [862, 529] width 20 height 11
click at [867, 532] on span "button" at bounding box center [866, 529] width 8 height 8
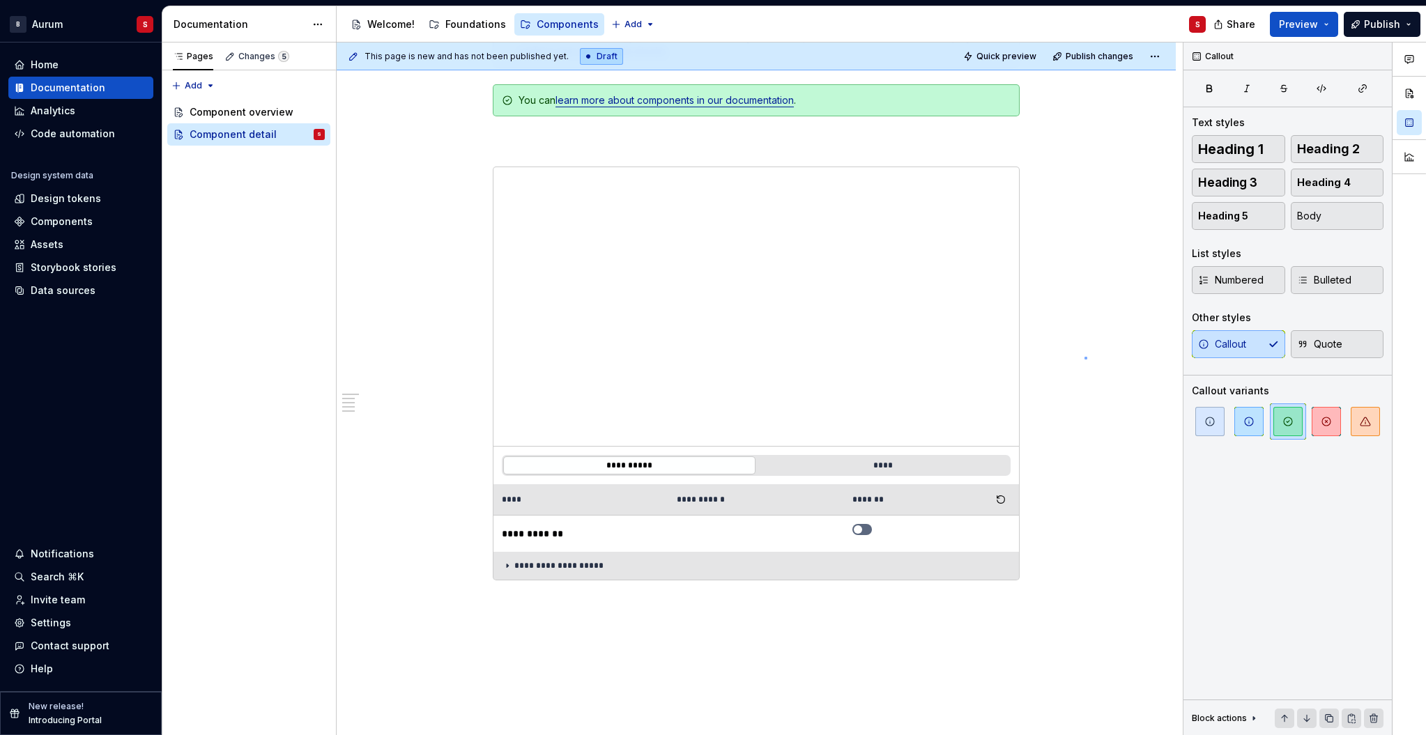
drag, startPoint x: 883, startPoint y: 449, endPoint x: 1084, endPoint y: 357, distance: 221.7
click at [1084, 357] on div "**********" at bounding box center [760, 389] width 846 height 693
click at [1015, 580] on div "**********" at bounding box center [756, 374] width 527 height 414
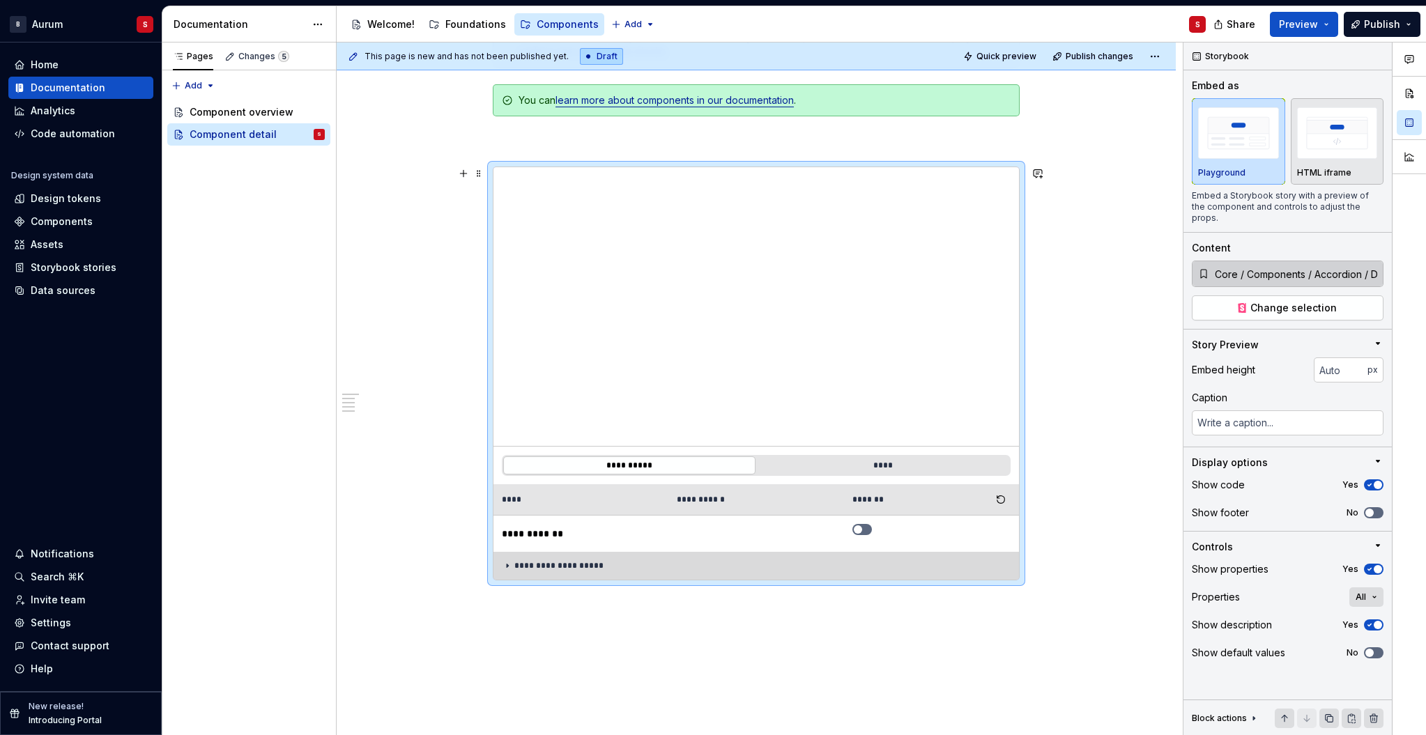
click at [996, 571] on td "**********" at bounding box center [755, 566] width 525 height 28
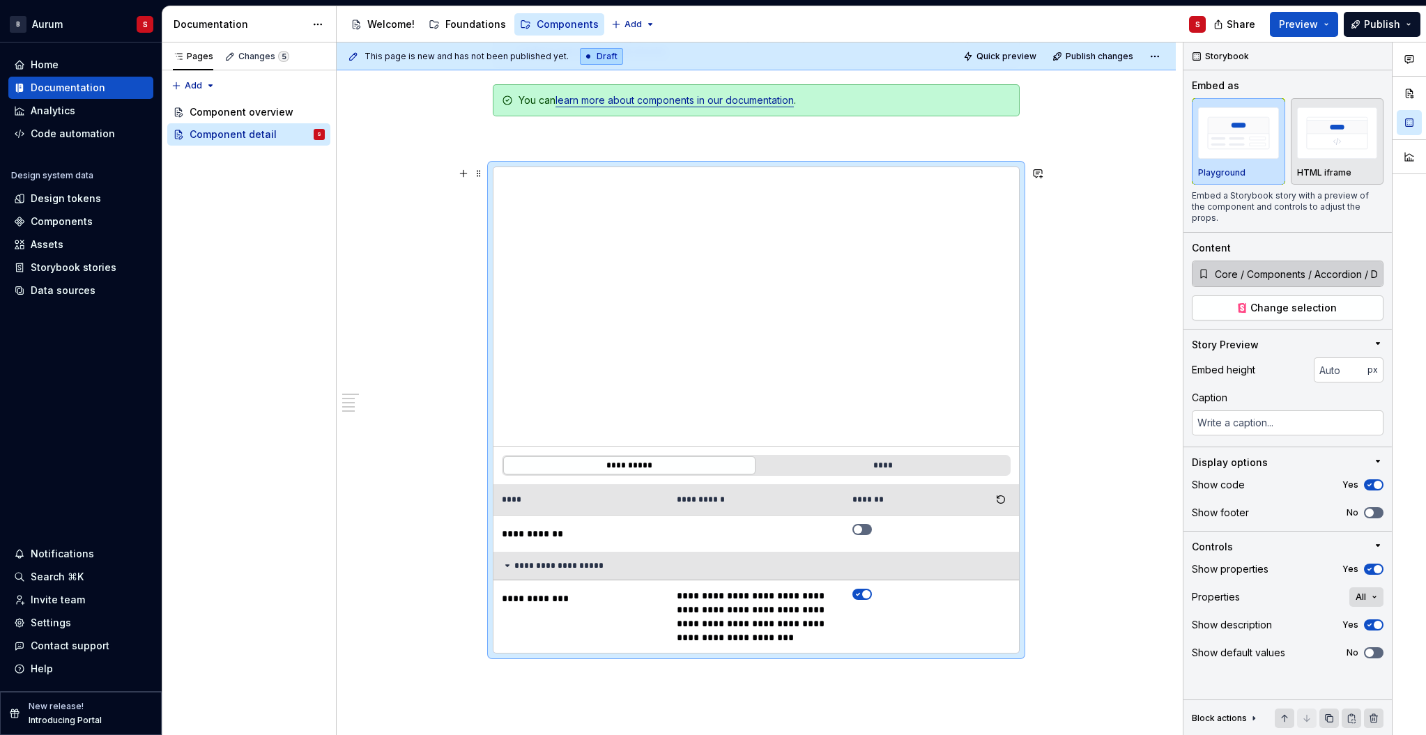
click at [1074, 542] on div "**********" at bounding box center [760, 389] width 846 height 693
click at [511, 167] on div "**********" at bounding box center [756, 410] width 527 height 487
click at [483, 171] on span at bounding box center [478, 174] width 11 height 20
click at [523, 297] on div "Delete" at bounding box center [547, 300] width 91 height 14
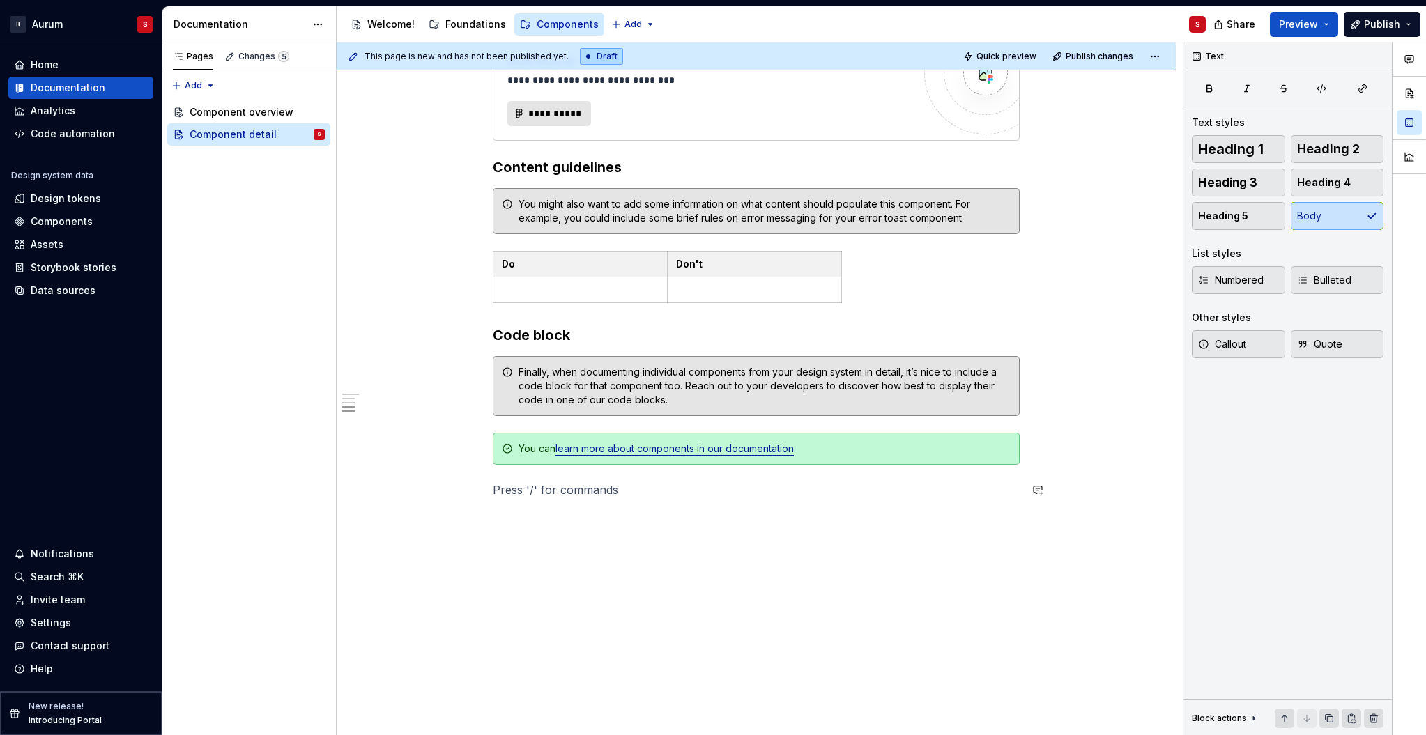
click at [657, 573] on div "**********" at bounding box center [756, 36] width 839 height 1398
type textarea "*"
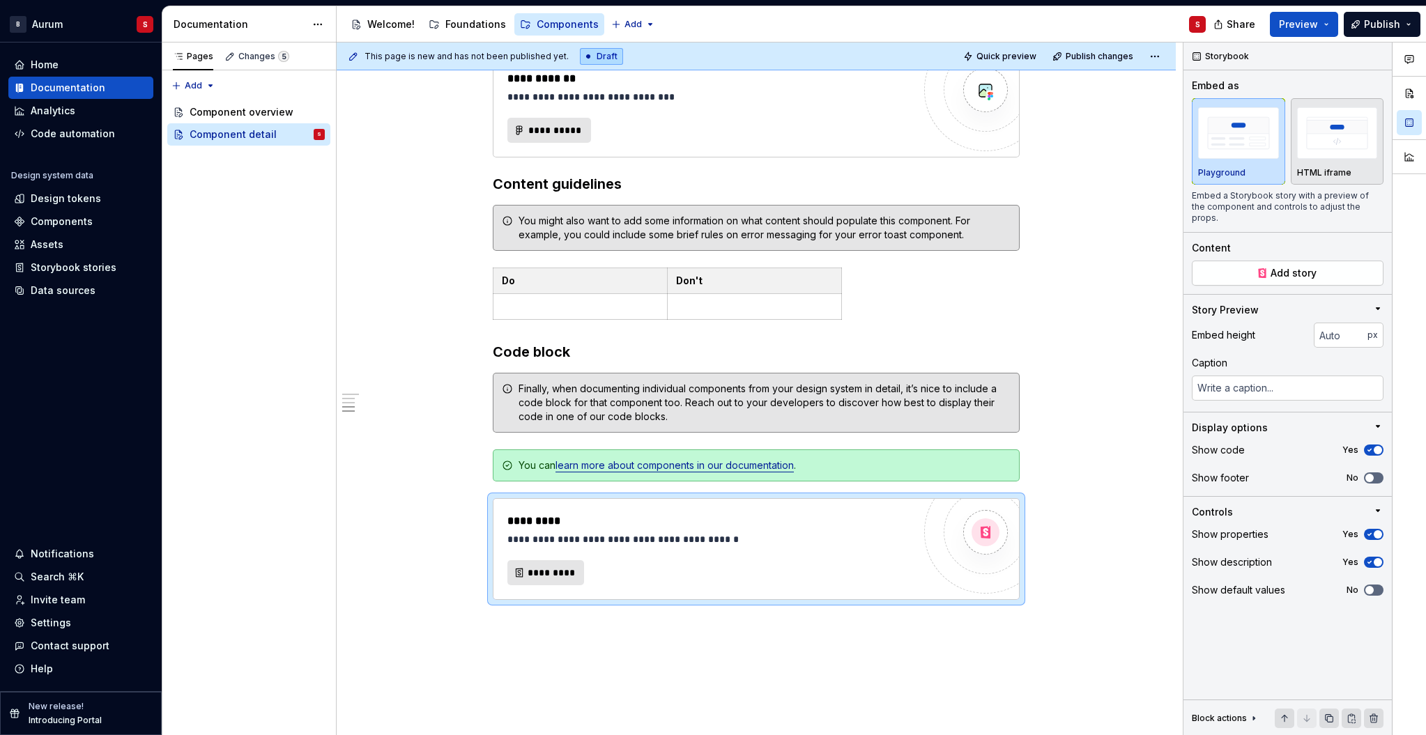
scroll to position [1, 0]
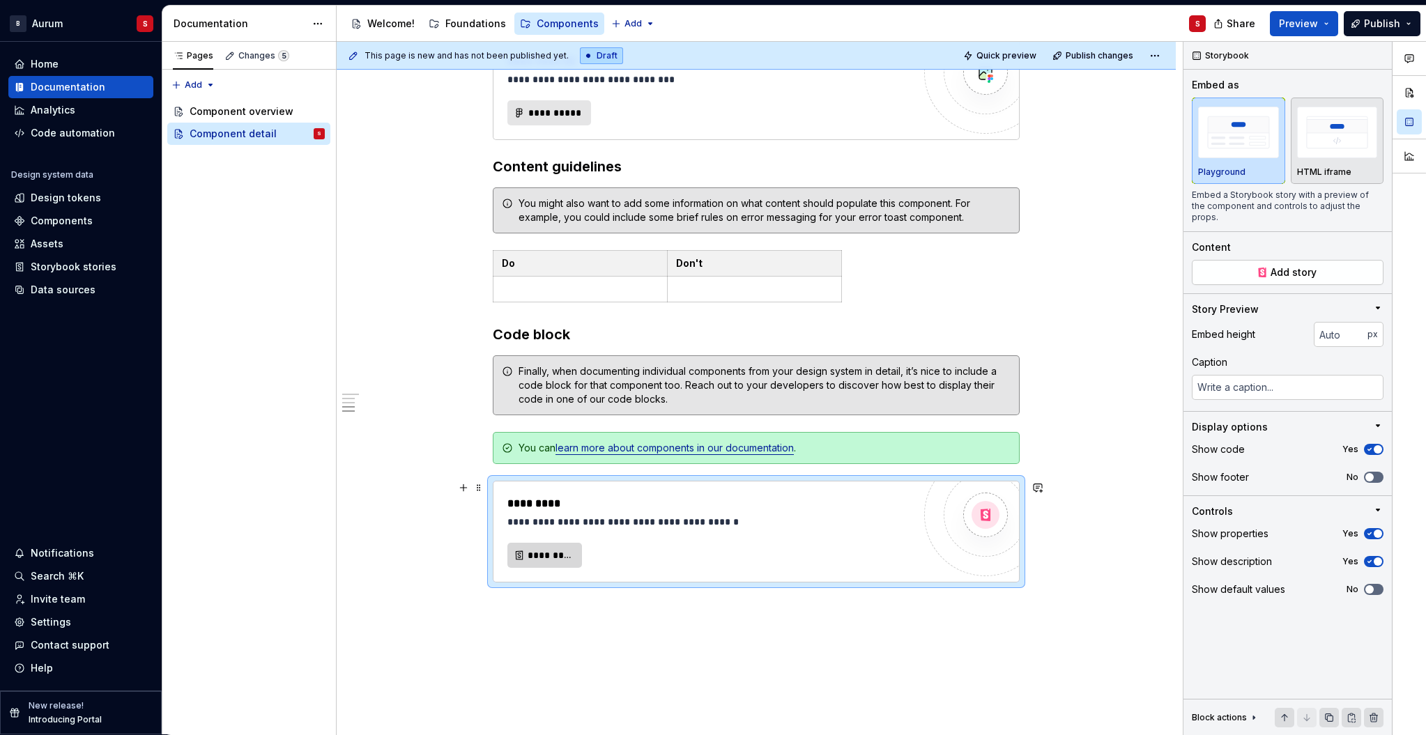
click at [562, 558] on span "*********" at bounding box center [549, 555] width 45 height 14
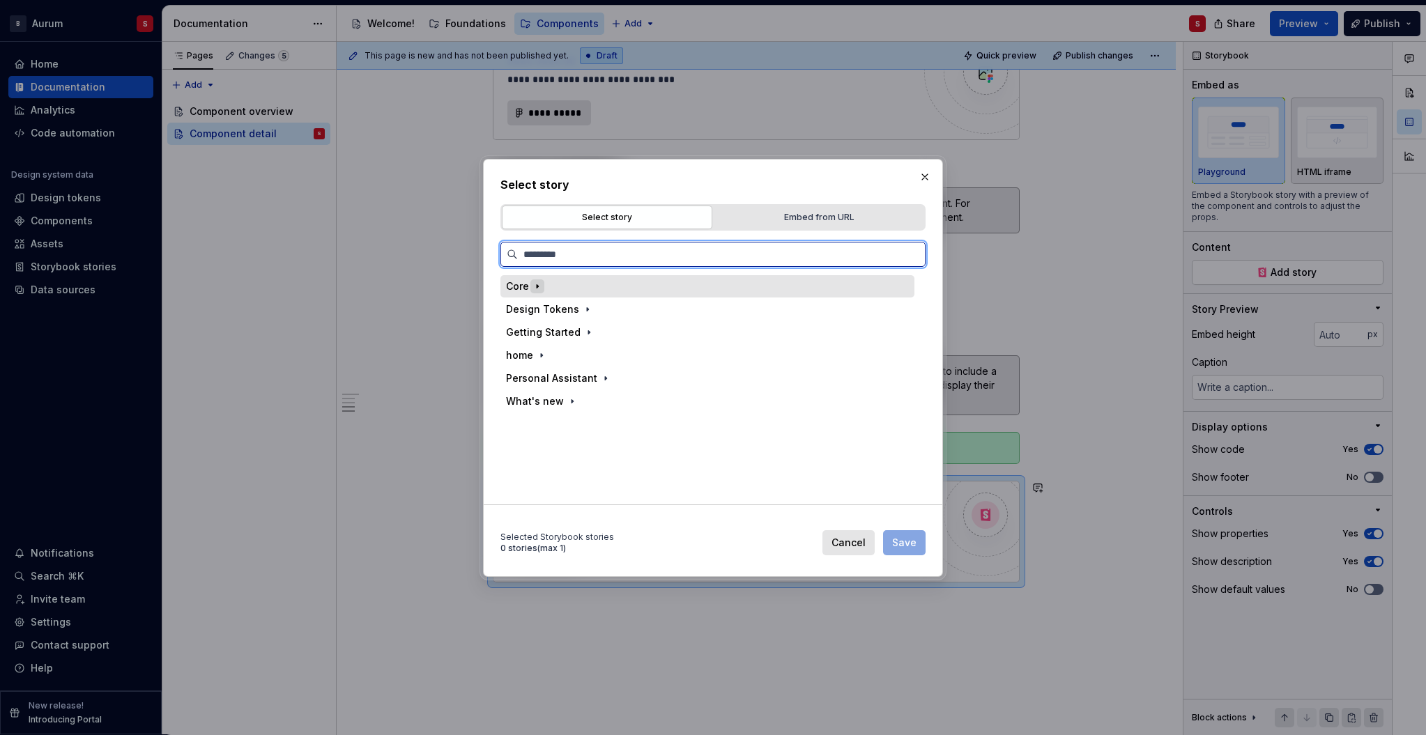
click at [536, 289] on icon "button" at bounding box center [537, 286] width 11 height 11
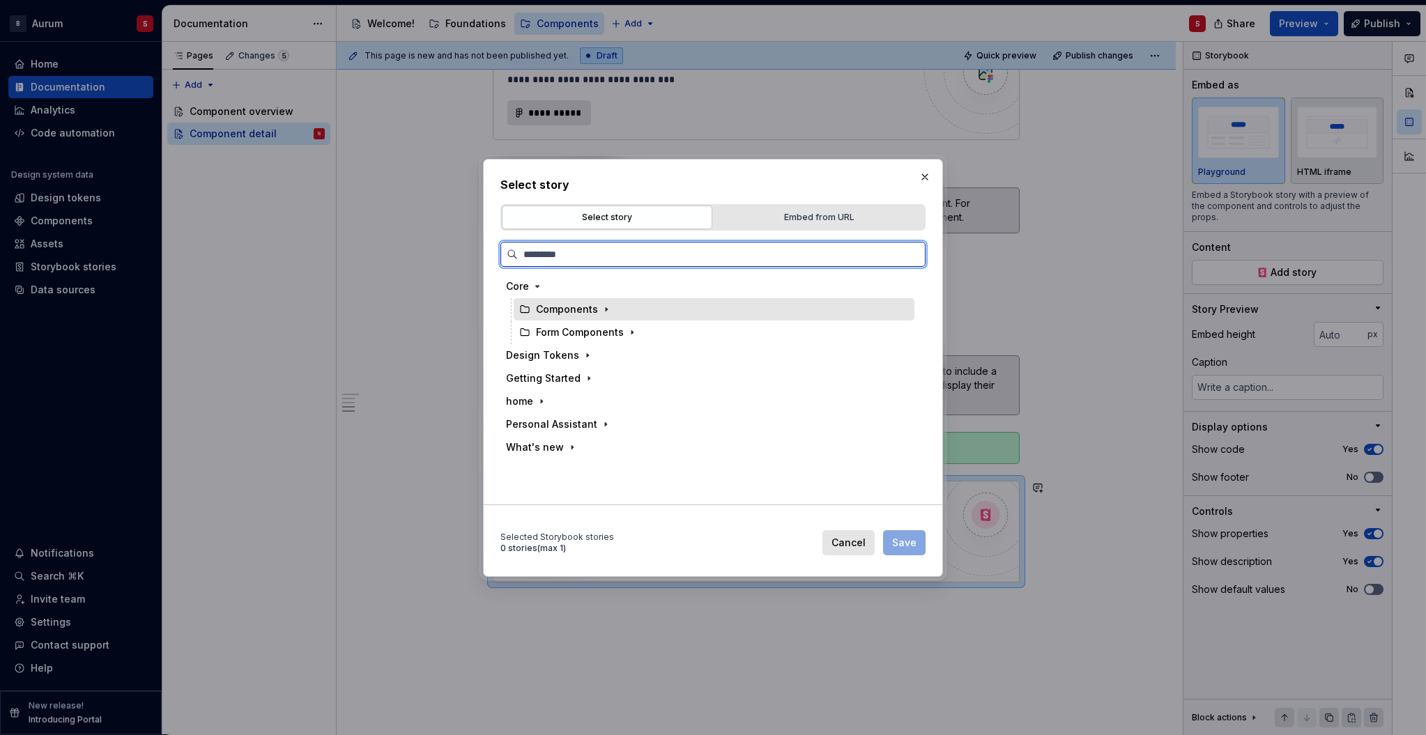
click at [596, 312] on div "Components" at bounding box center [574, 309] width 77 height 14
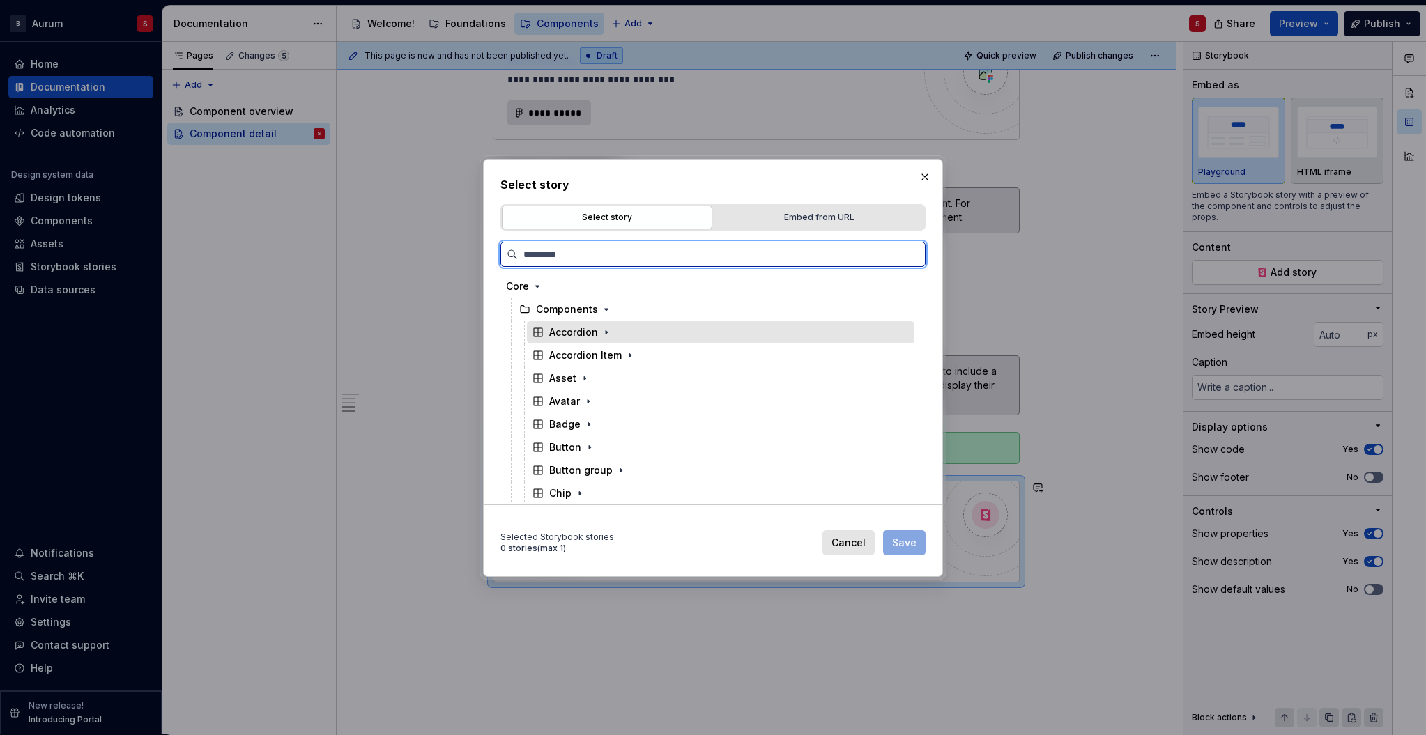
click at [572, 328] on div "Accordion" at bounding box center [573, 332] width 49 height 14
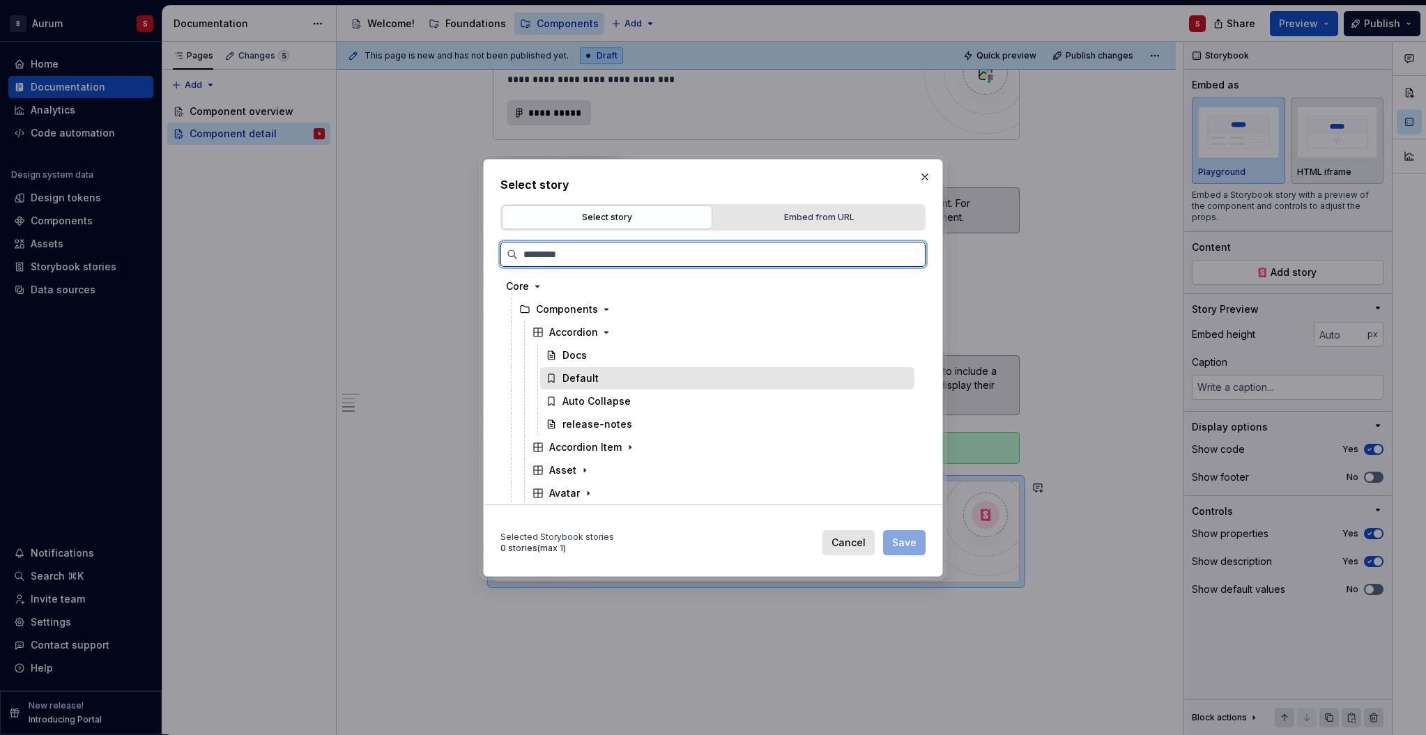
click at [580, 383] on div "Default" at bounding box center [580, 378] width 36 height 14
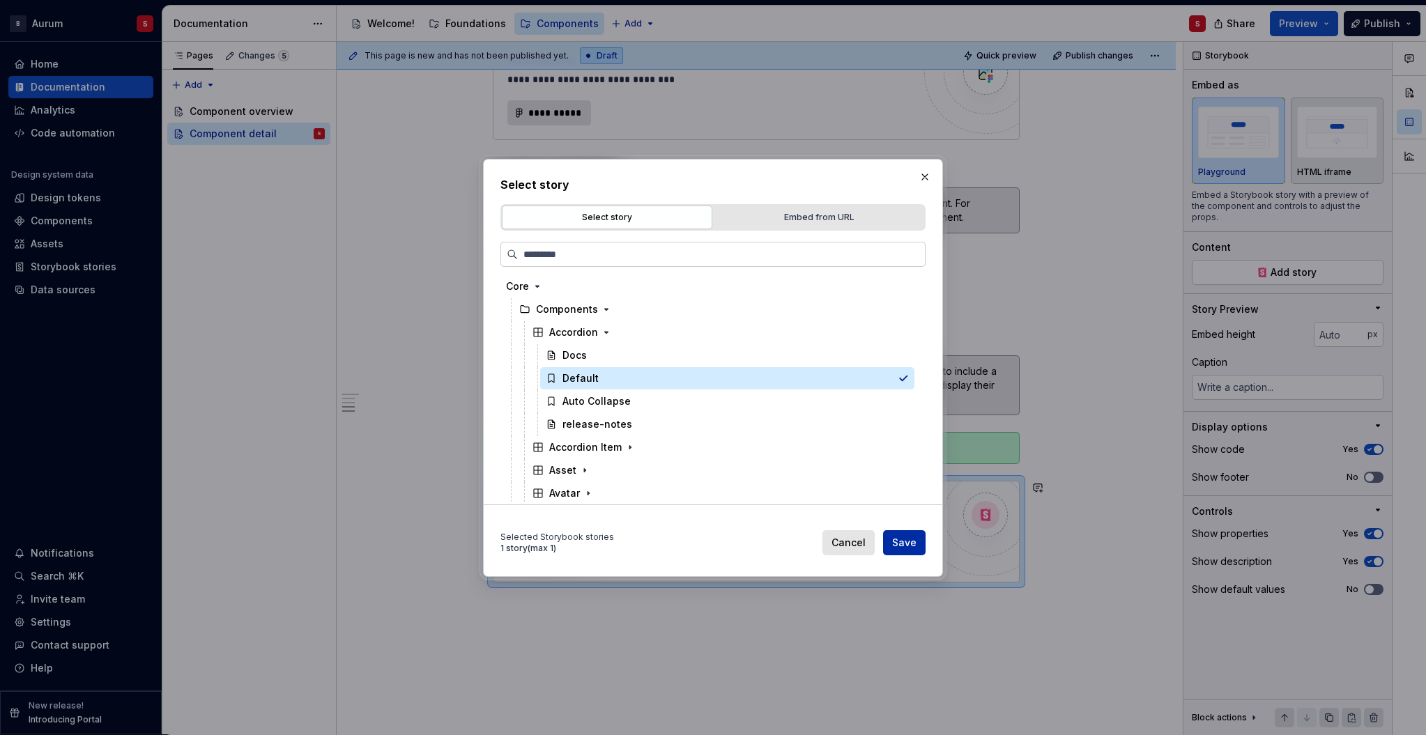
click at [896, 541] on span "Save" at bounding box center [904, 543] width 24 height 14
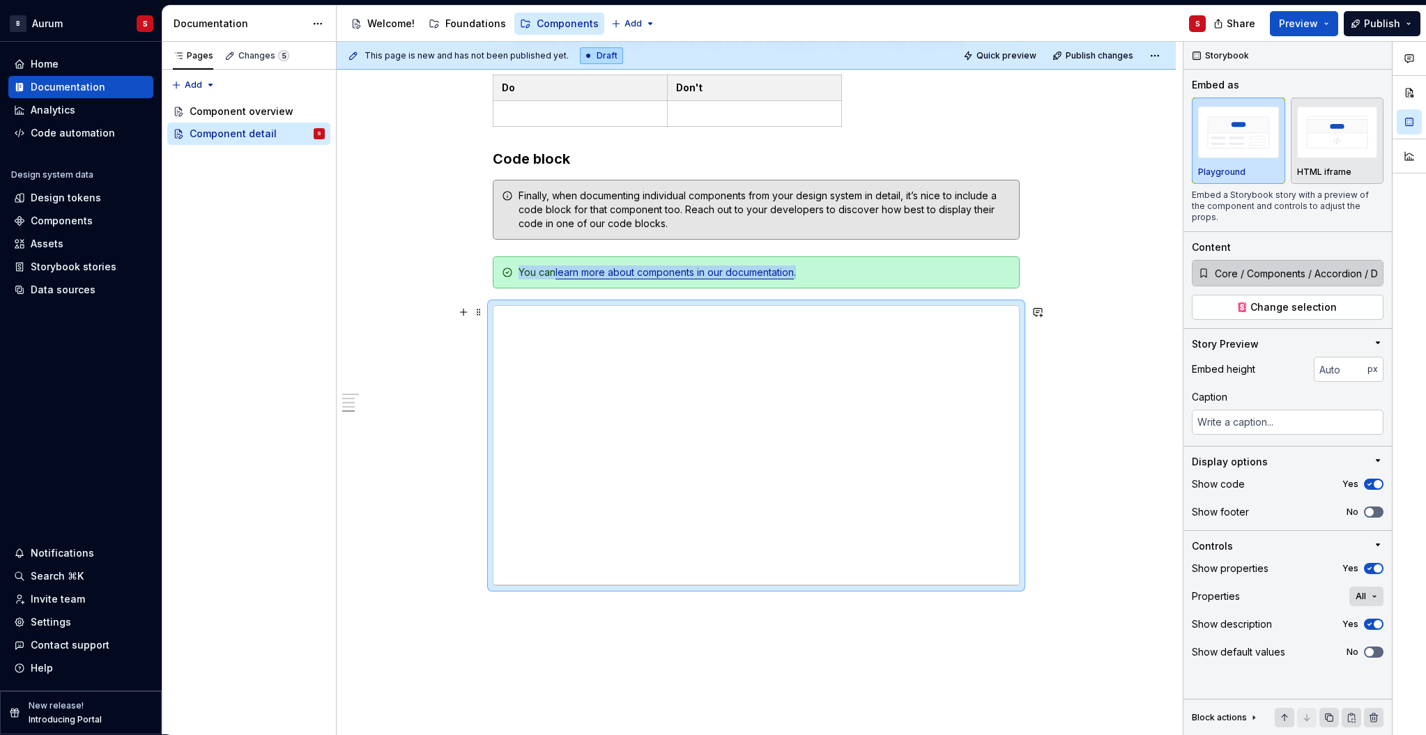
scroll to position [1122, 0]
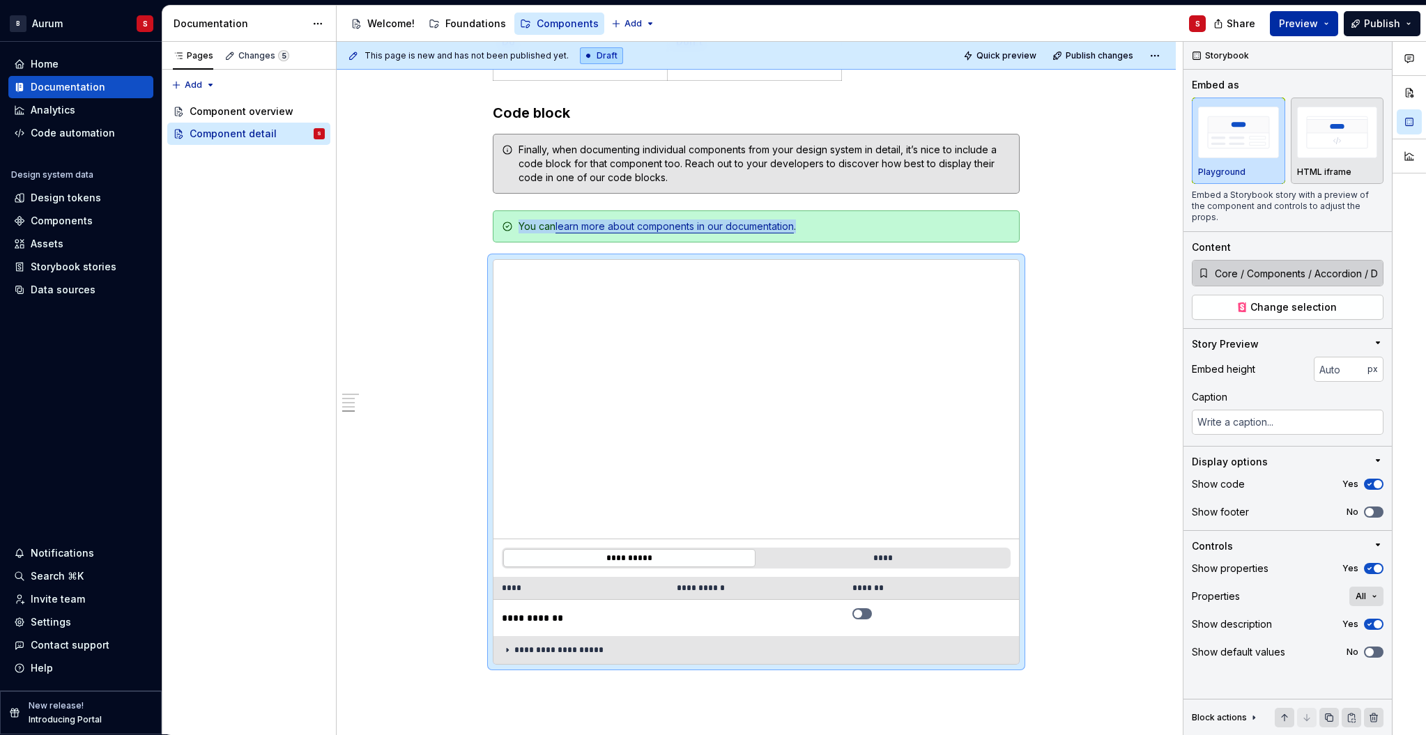
click at [1285, 29] on span "Preview" at bounding box center [1298, 24] width 39 height 14
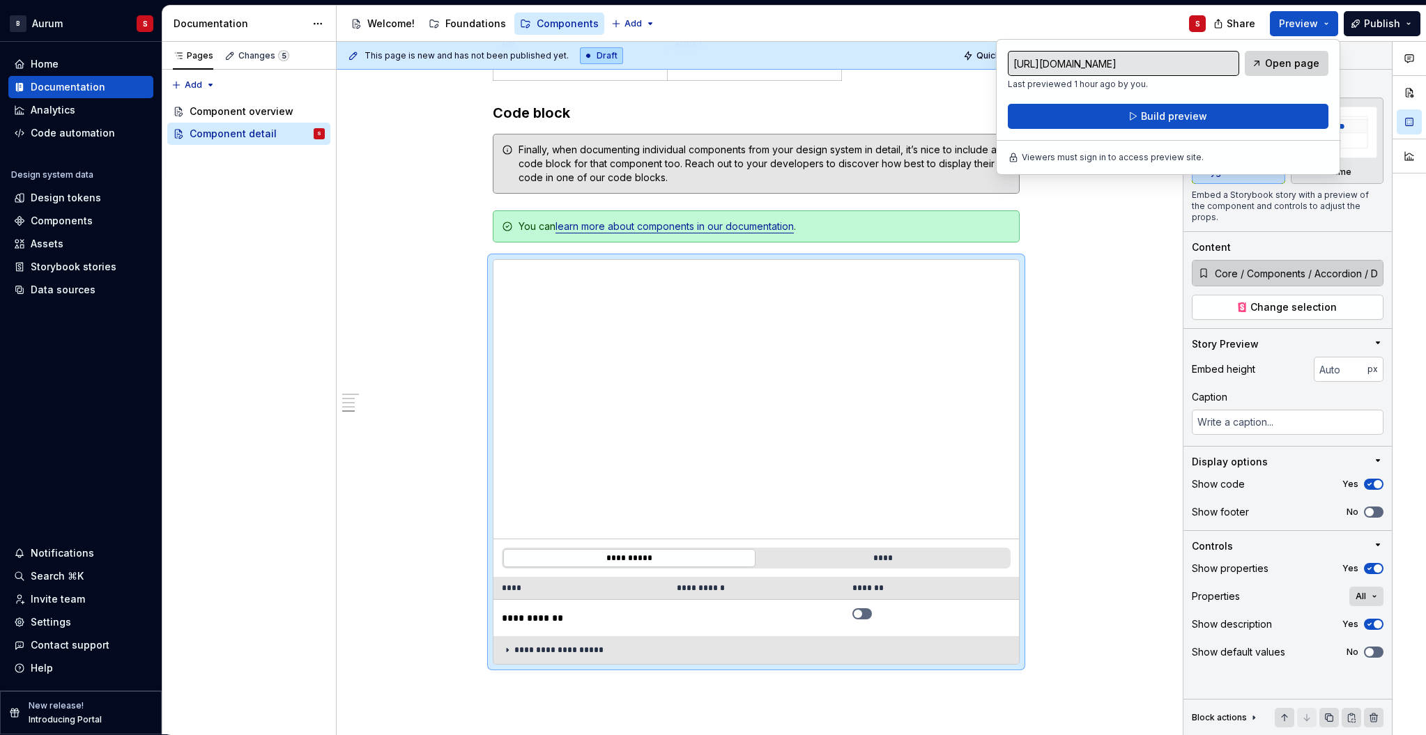
click at [1291, 68] on span "Open page" at bounding box center [1292, 63] width 54 height 14
click at [1175, 123] on button "Build preview" at bounding box center [1167, 116] width 320 height 25
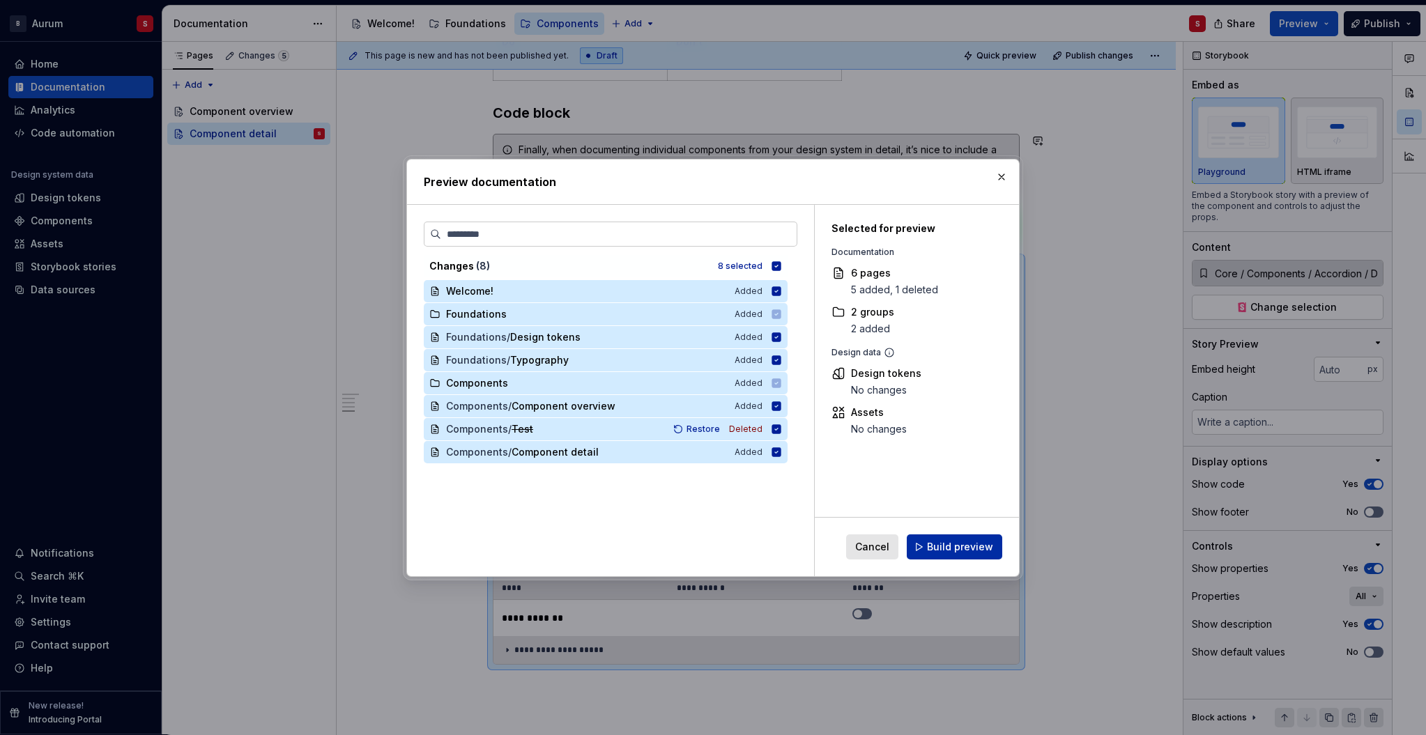
click at [955, 548] on span "Build preview" at bounding box center [960, 547] width 66 height 14
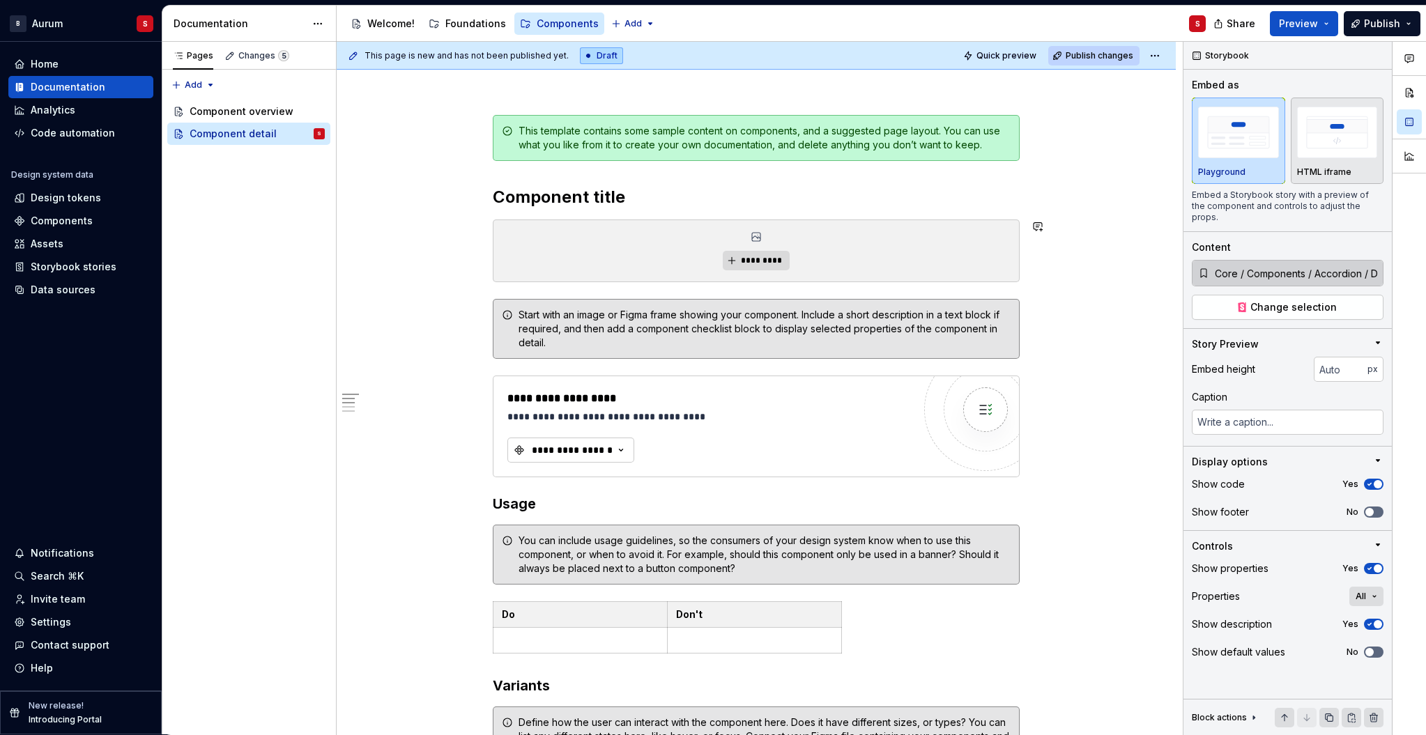
scroll to position [134, 0]
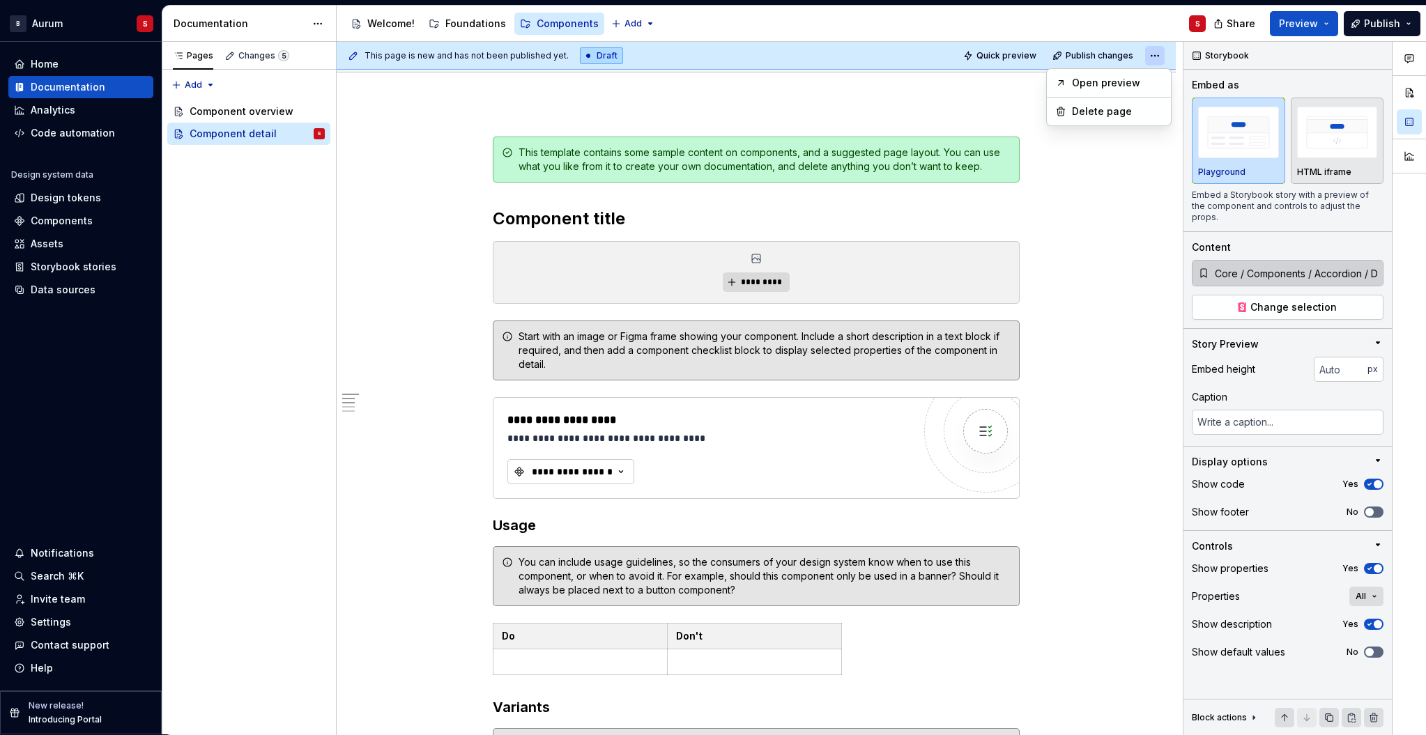
click at [1154, 54] on html "B Aurum S Home Documentation Analytics Code automation Design system data Desig…" at bounding box center [713, 367] width 1426 height 735
click at [1314, 60] on div "Comments Open comments No comments yet Select ‘Comment’ from the block context …" at bounding box center [1304, 388] width 242 height 693
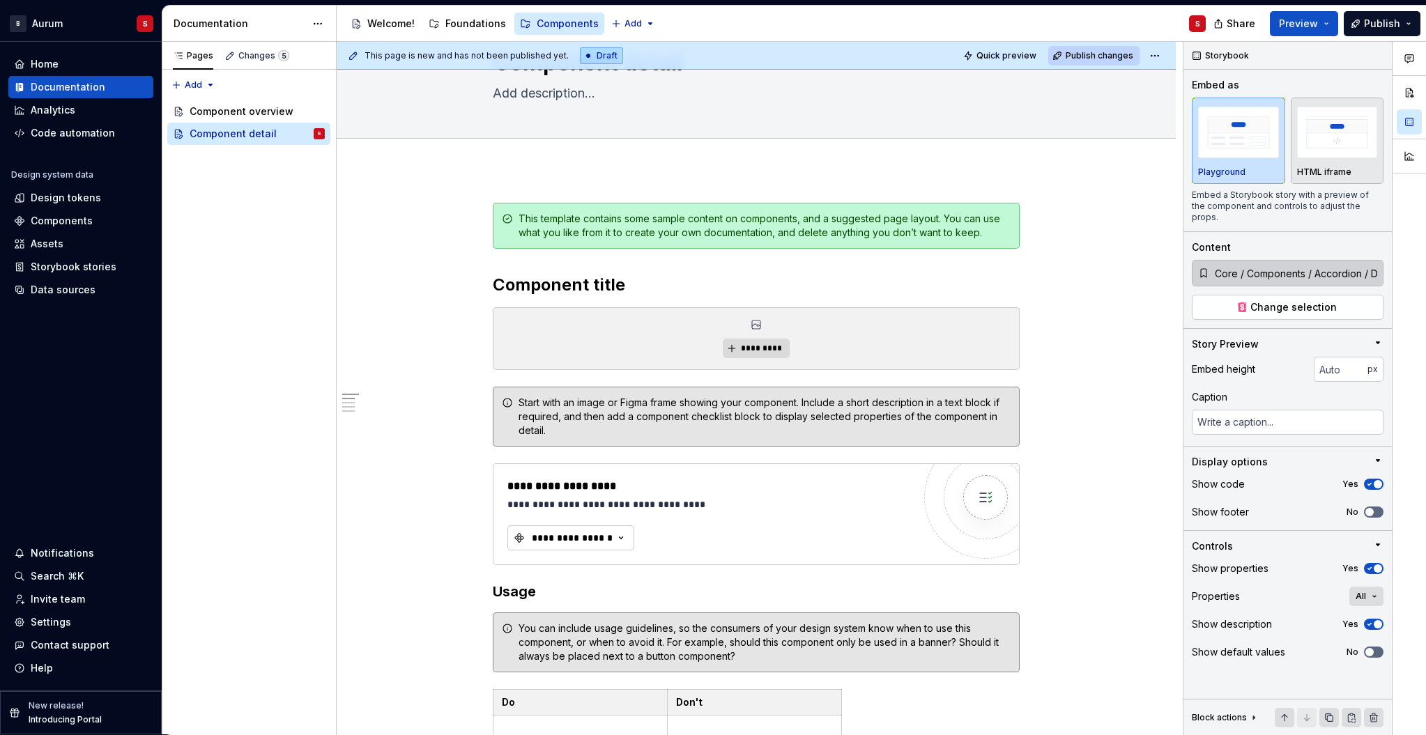
click at [1090, 56] on span "Publish changes" at bounding box center [1099, 55] width 68 height 11
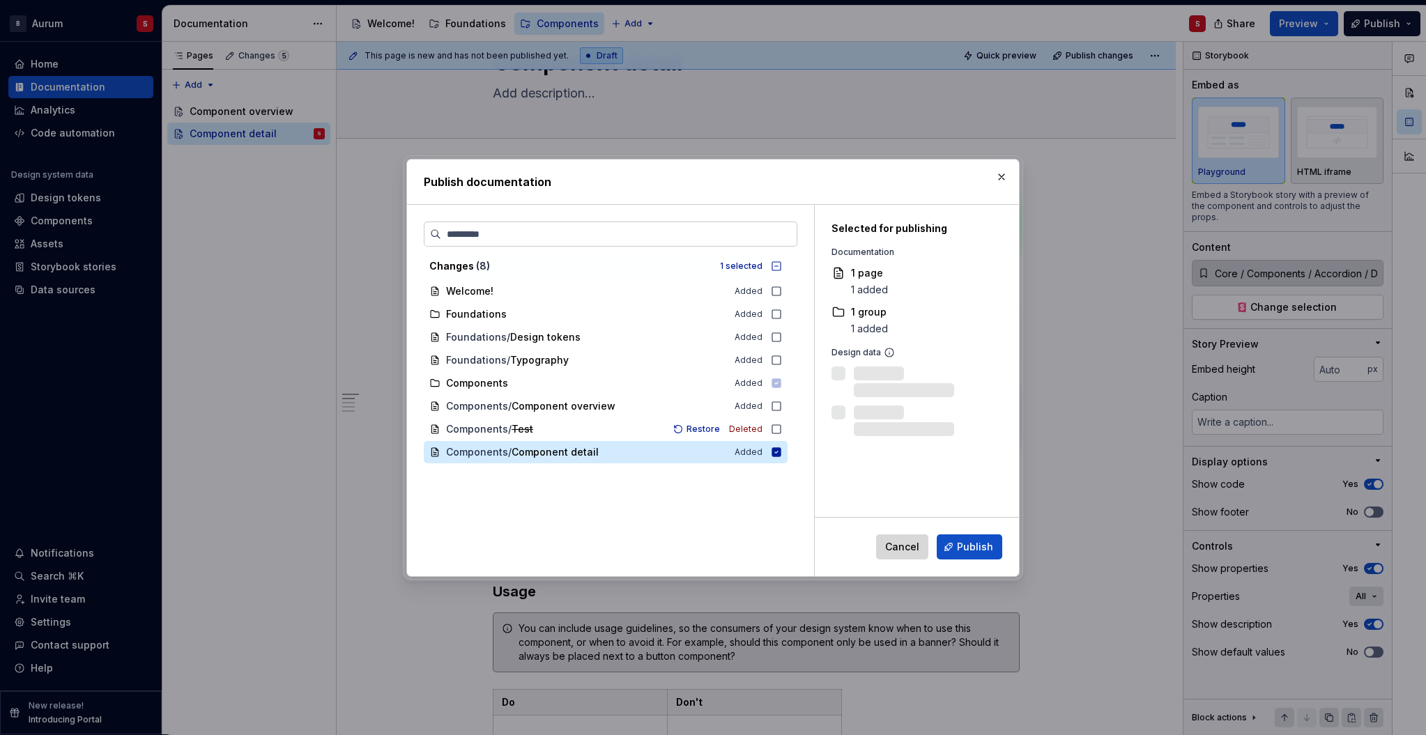
click at [901, 543] on span "Cancel" at bounding box center [902, 547] width 34 height 14
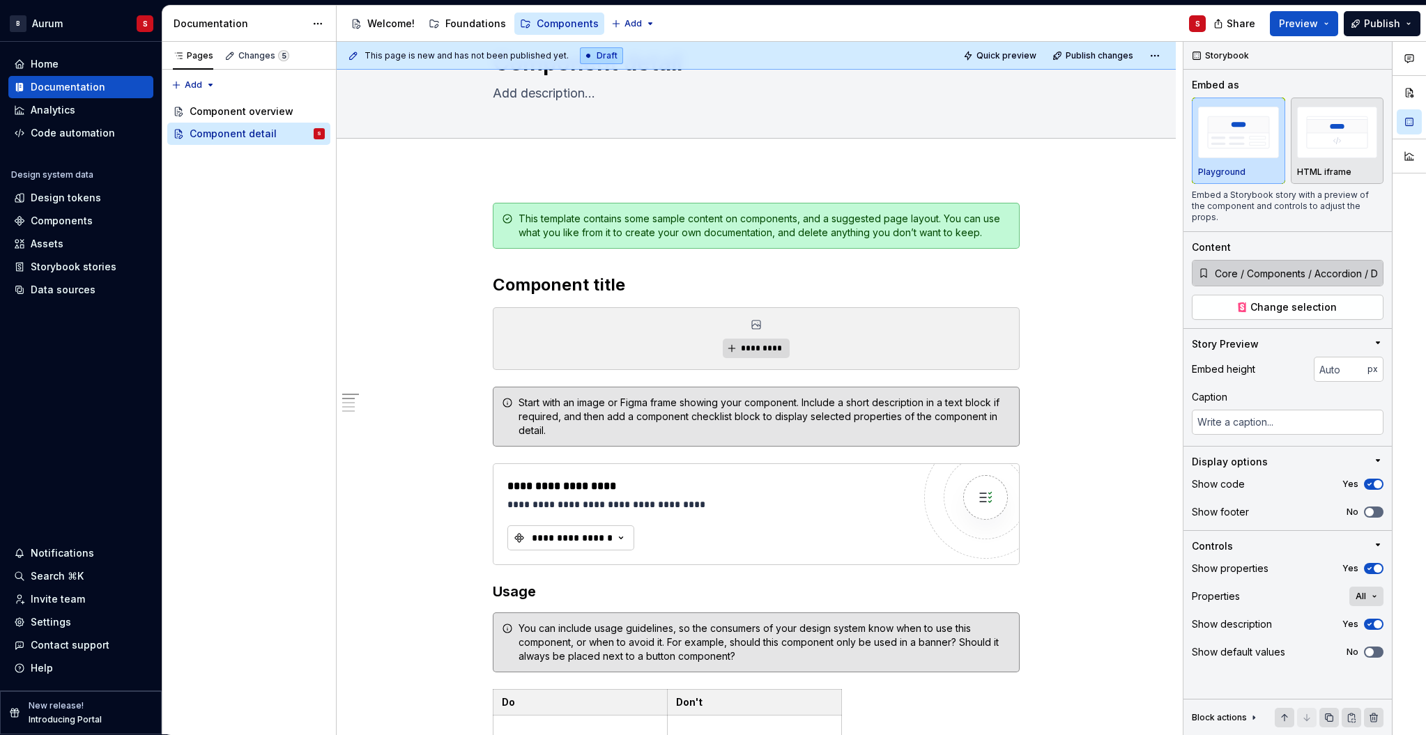
type textarea "*"
click at [58, 621] on div "Settings" at bounding box center [51, 622] width 40 height 14
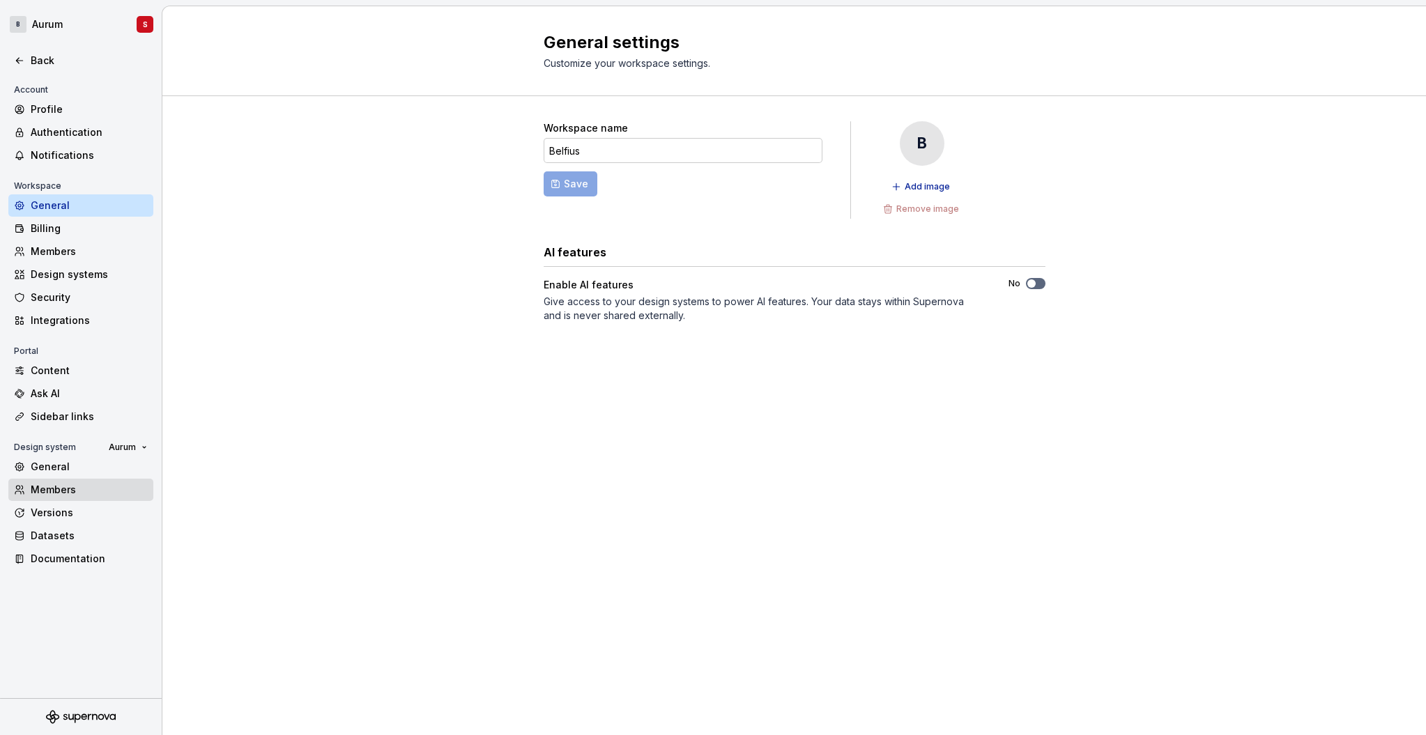
click at [65, 494] on div "Members" at bounding box center [89, 490] width 117 height 14
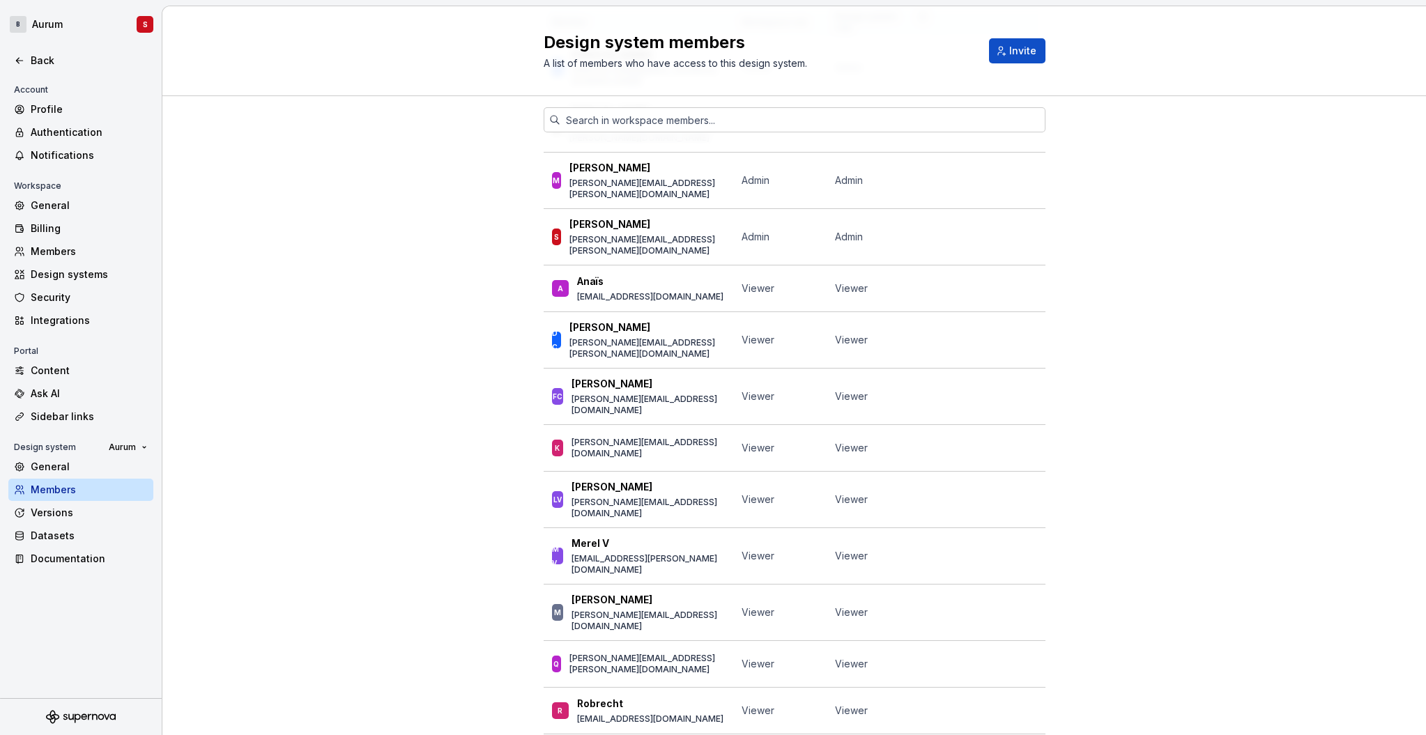
scroll to position [137, 0]
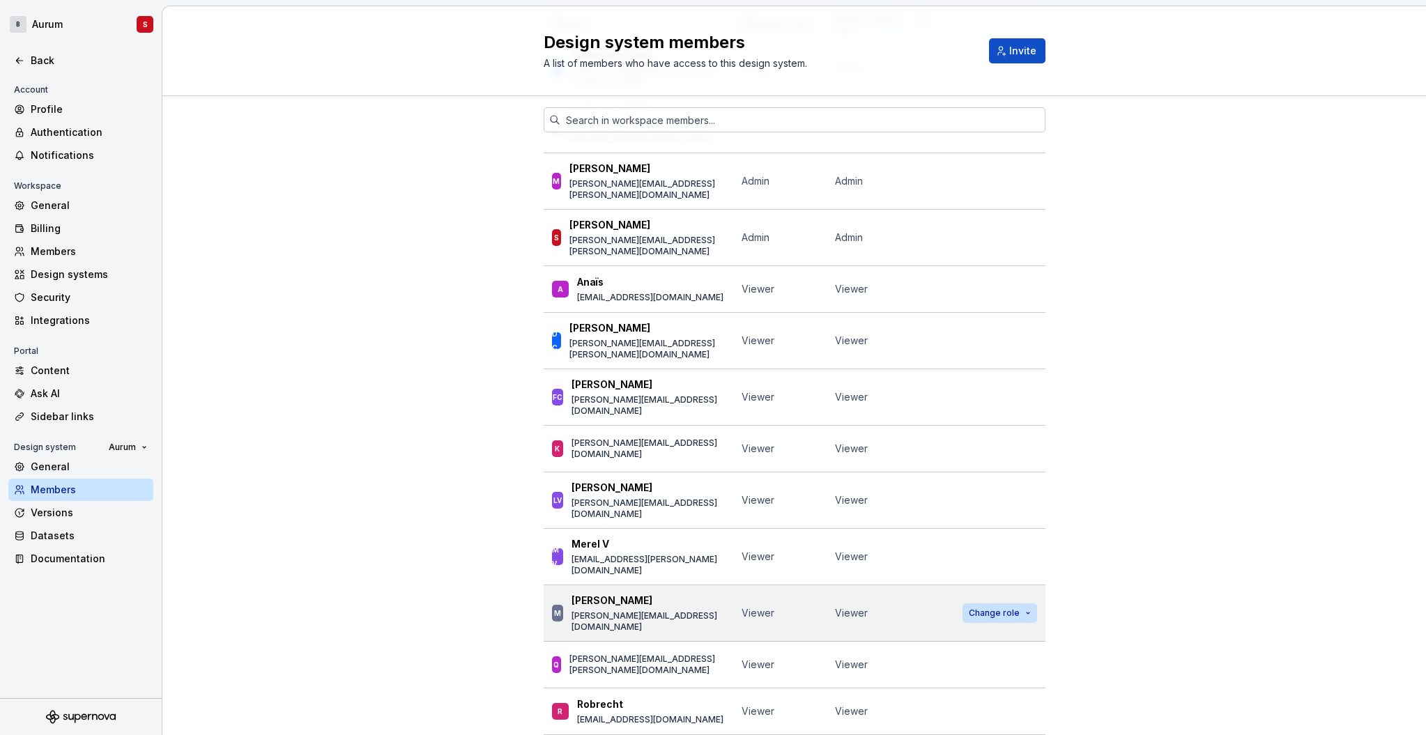
click at [999, 608] on span "Change role" at bounding box center [993, 613] width 51 height 11
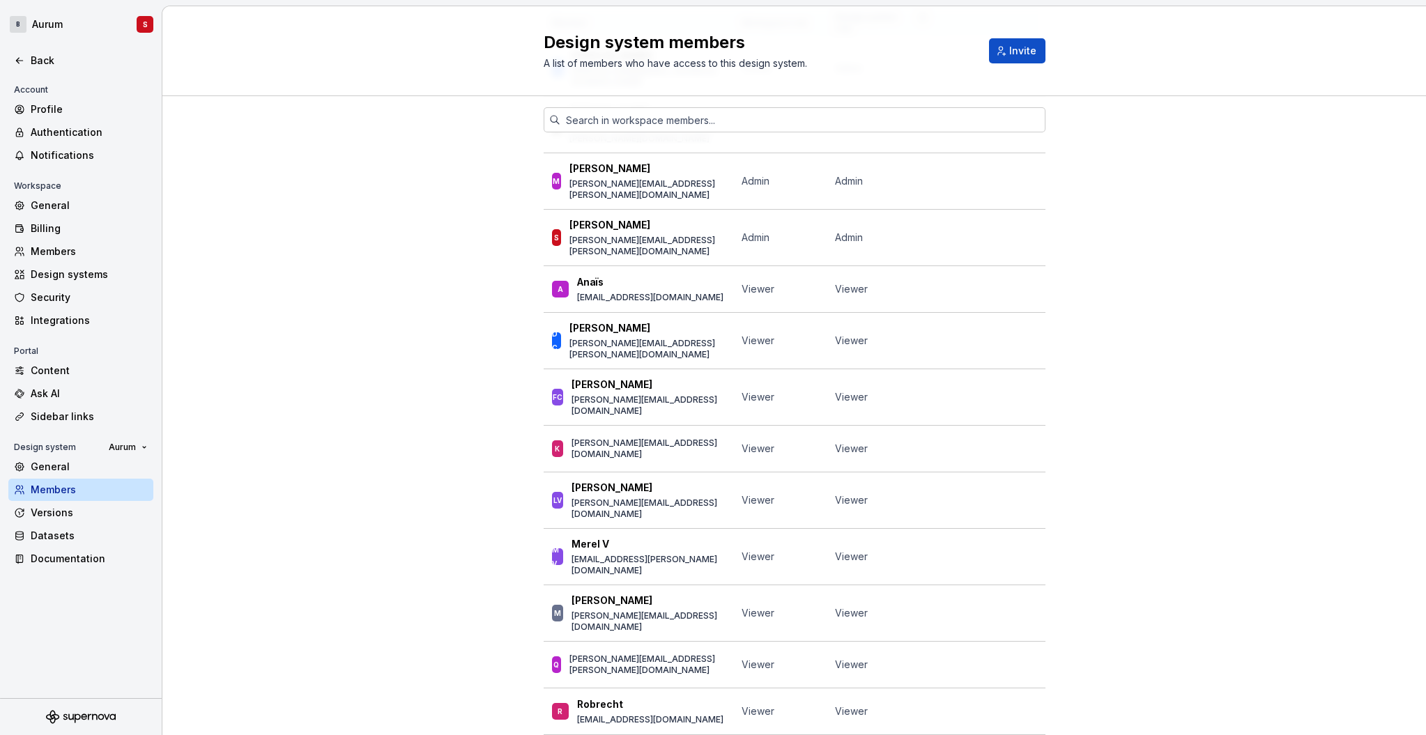
drag, startPoint x: 1161, startPoint y: 447, endPoint x: 1140, endPoint y: 451, distance: 21.9
click at [1157, 447] on div "Member Workspace role Design system role P [PERSON_NAME] [PERSON_NAME][EMAIL_AD…" at bounding box center [793, 401] width 1263 height 885
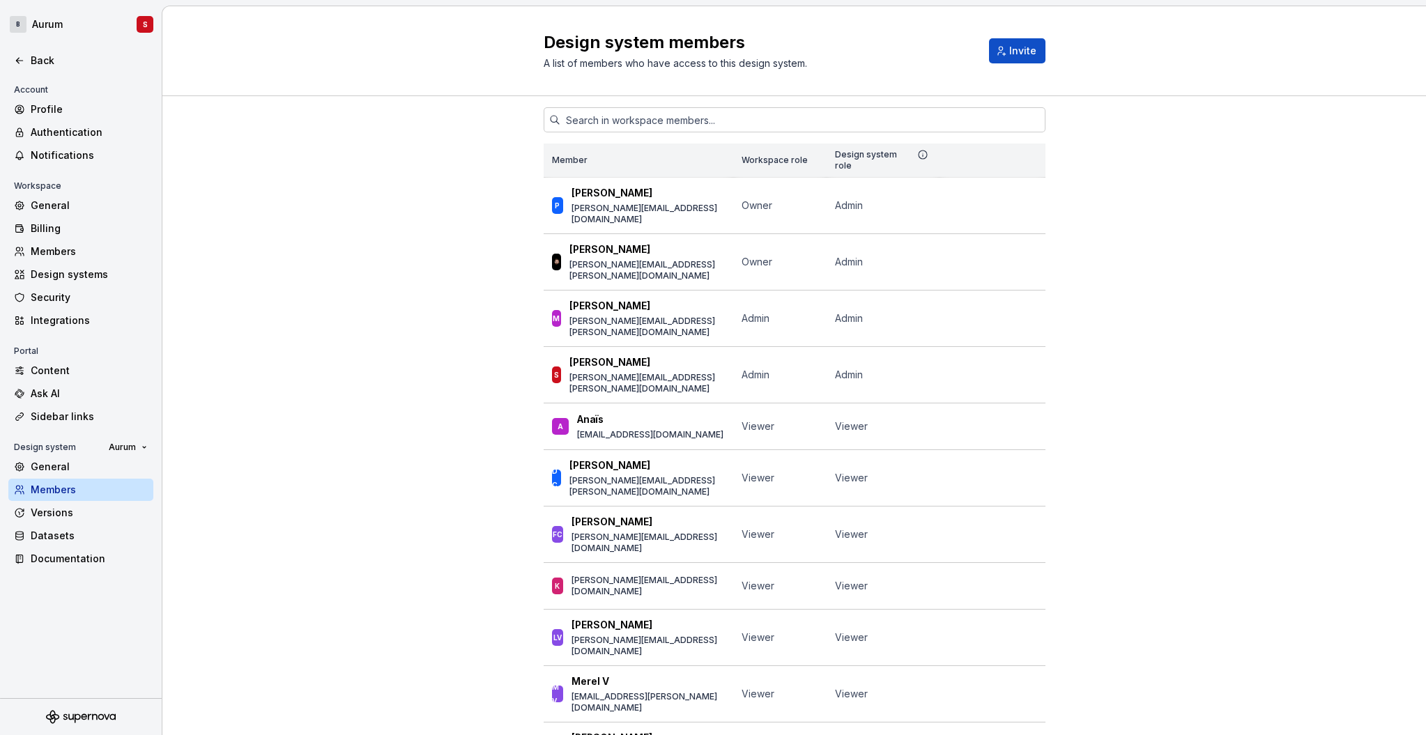
scroll to position [0, 0]
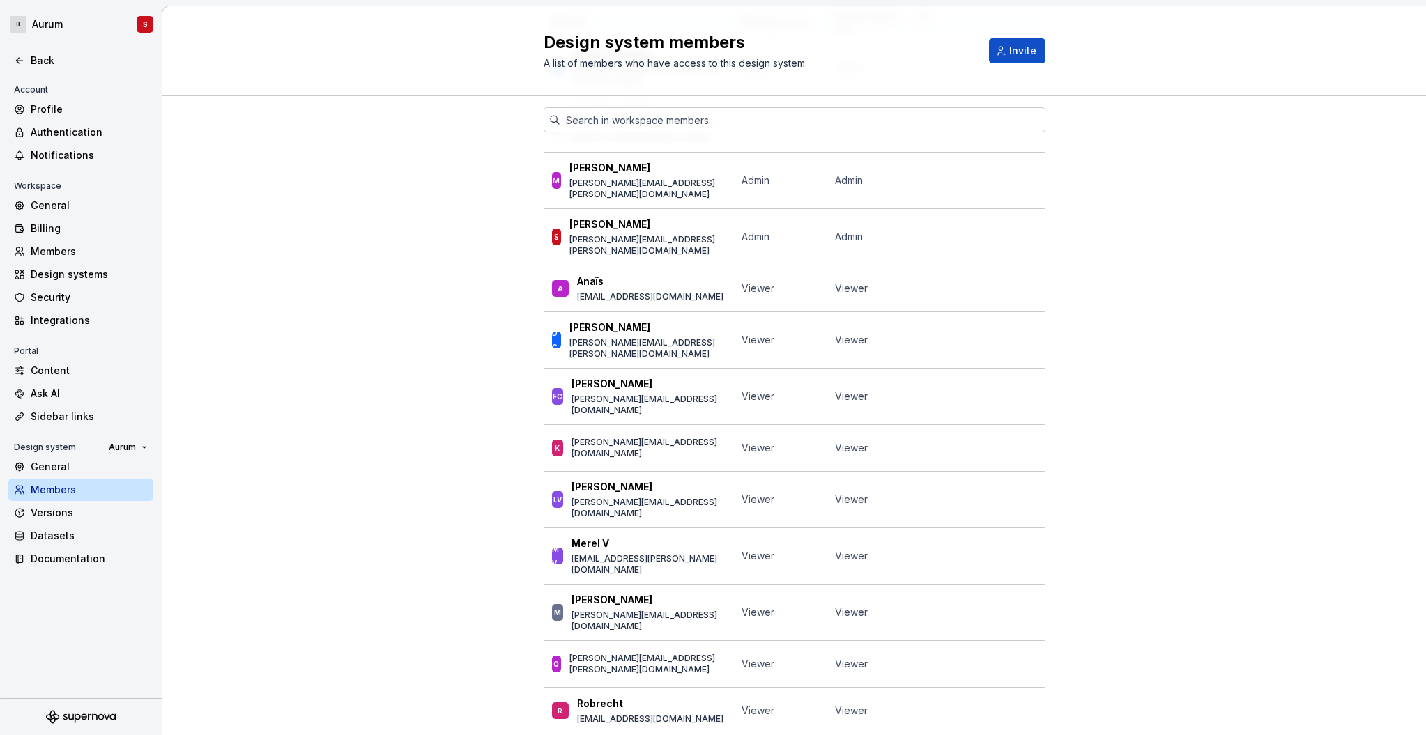
scroll to position [137, 0]
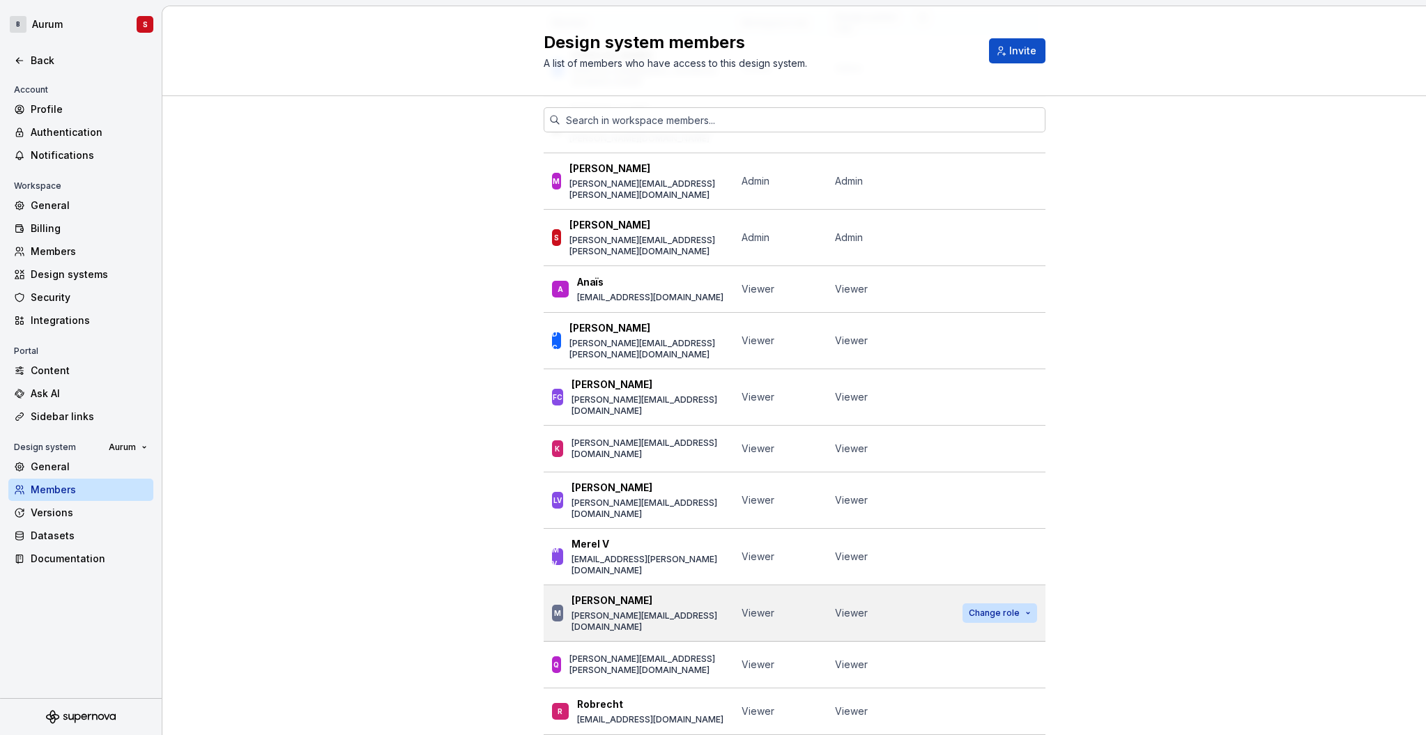
click at [981, 608] on span "Change role" at bounding box center [993, 613] width 51 height 11
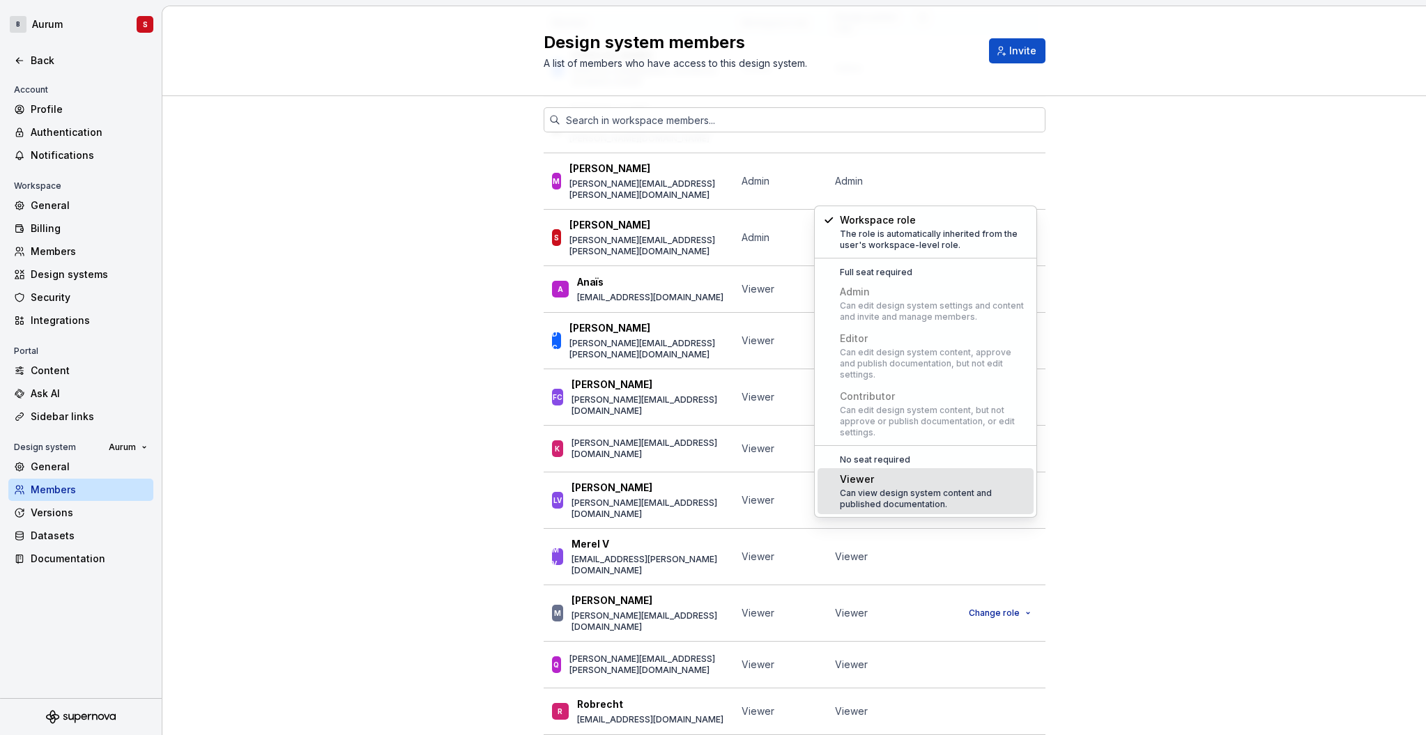
click at [1291, 340] on div "Member Workspace role Design system role P [PERSON_NAME] [PERSON_NAME][EMAIL_AD…" at bounding box center [793, 401] width 1263 height 885
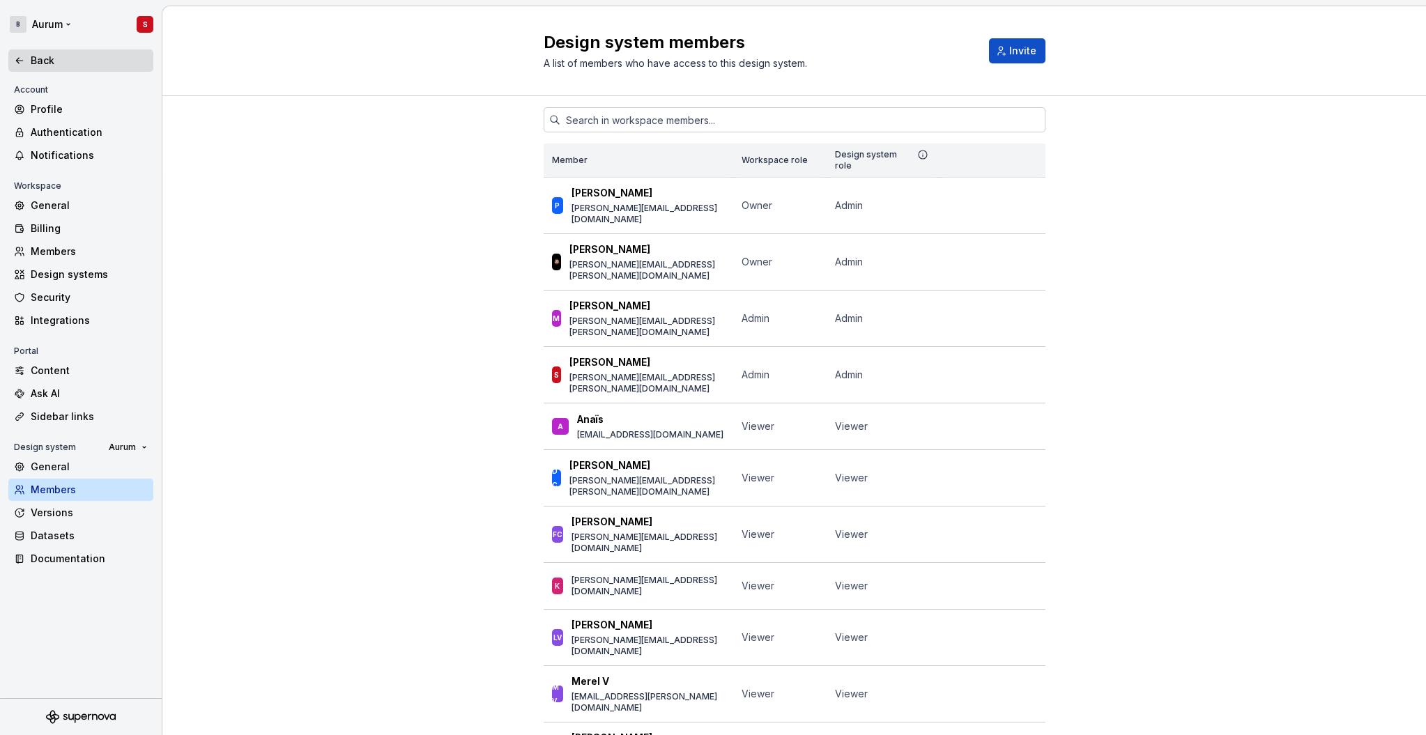
scroll to position [0, 0]
click at [49, 62] on div "Back" at bounding box center [89, 61] width 117 height 14
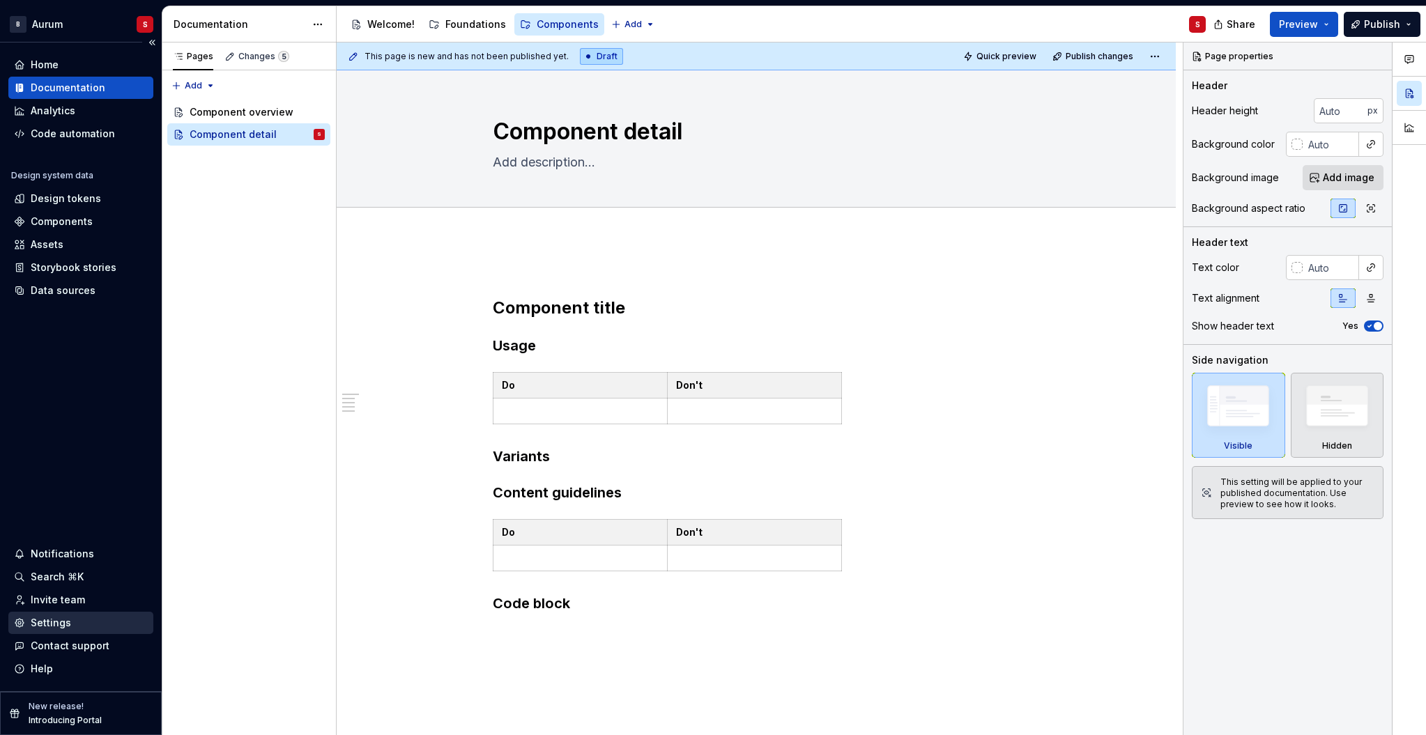
click at [57, 623] on div "Settings" at bounding box center [51, 623] width 40 height 14
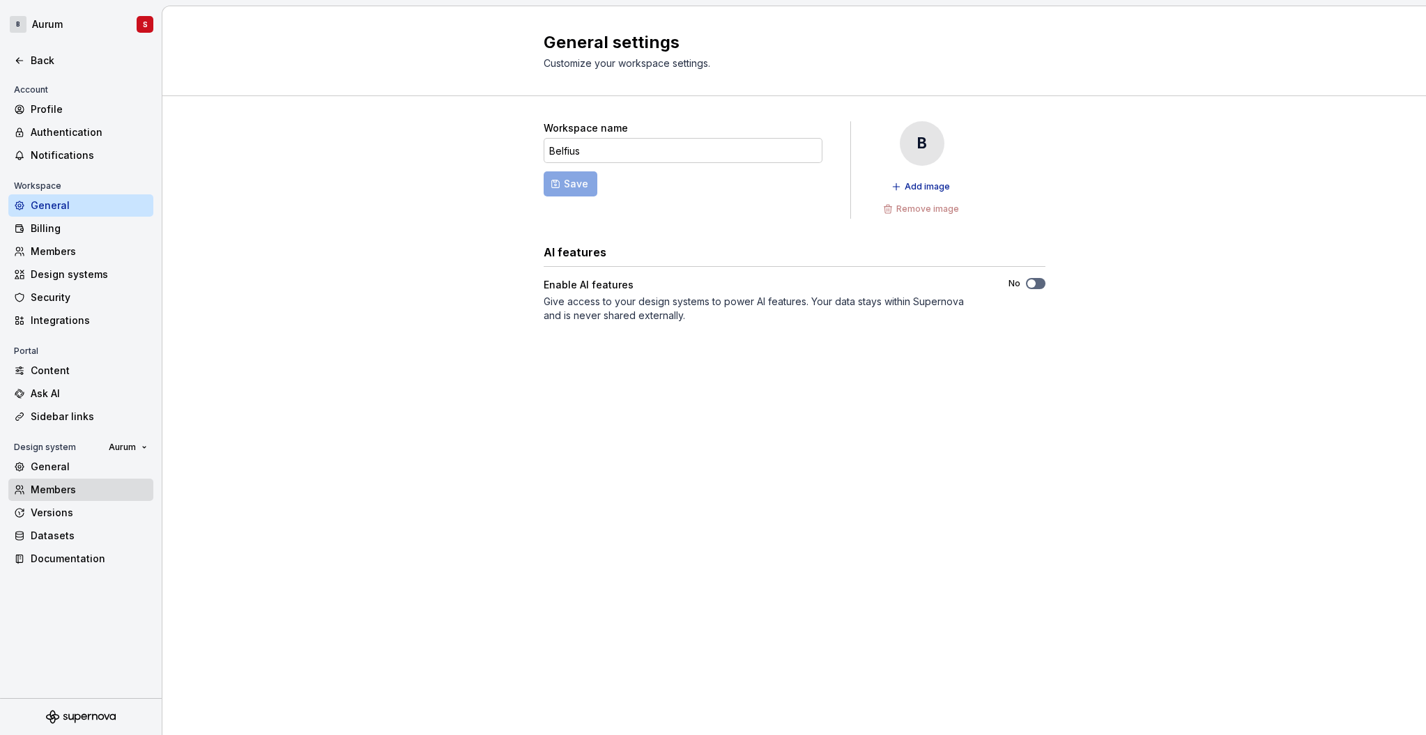
click at [56, 490] on div "Members" at bounding box center [89, 490] width 117 height 14
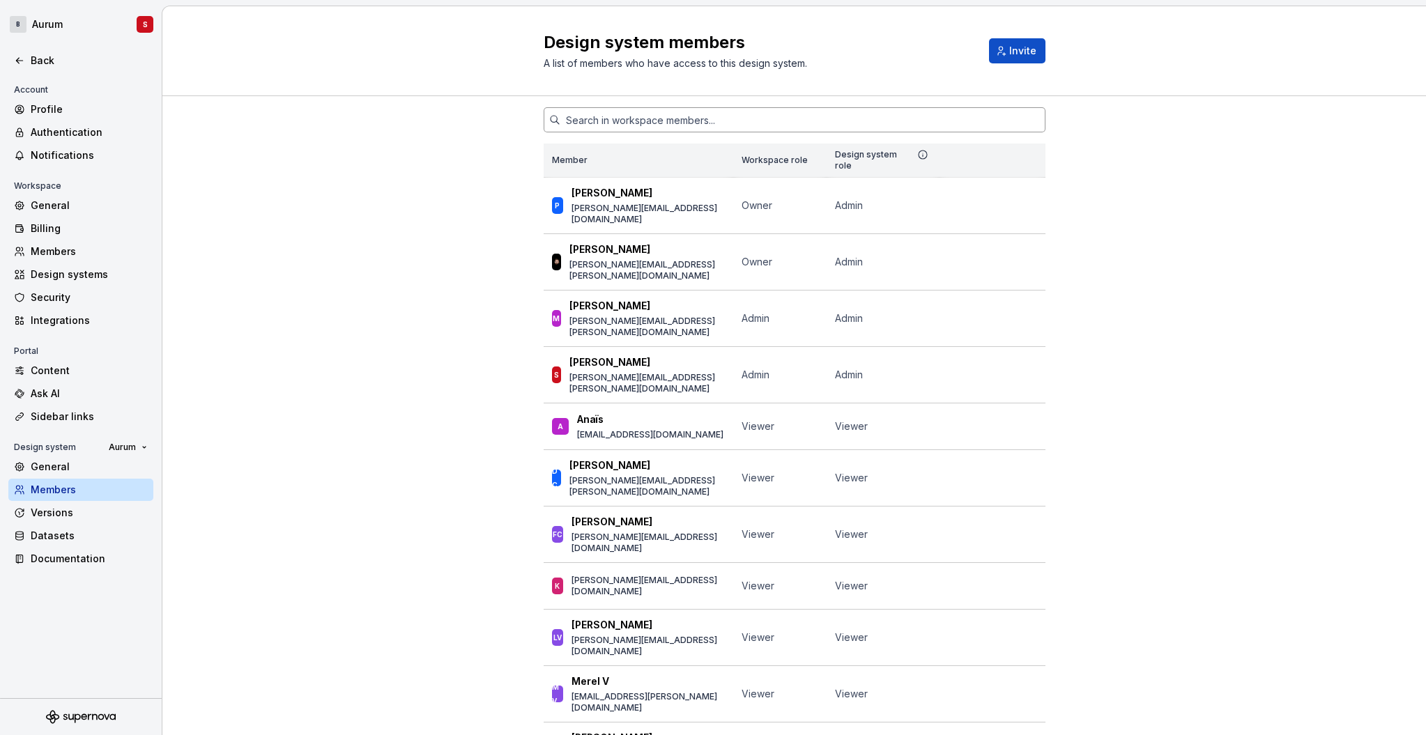
click at [603, 113] on input "text" at bounding box center [802, 119] width 485 height 25
click at [403, 222] on div "Member Workspace role Design system role P [PERSON_NAME] [PERSON_NAME][EMAIL_AD…" at bounding box center [793, 538] width 1263 height 885
click at [57, 252] on div "Members" at bounding box center [89, 252] width 117 height 14
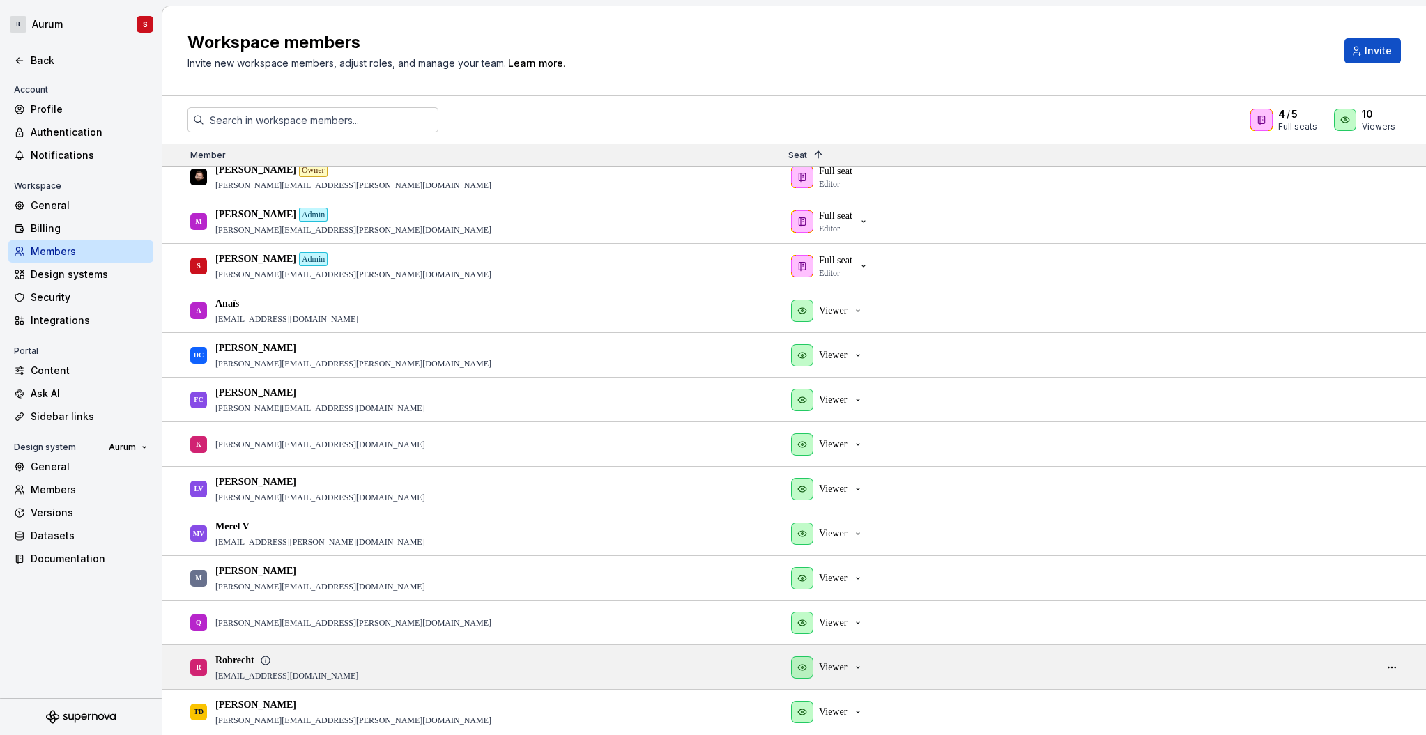
scroll to position [57, 0]
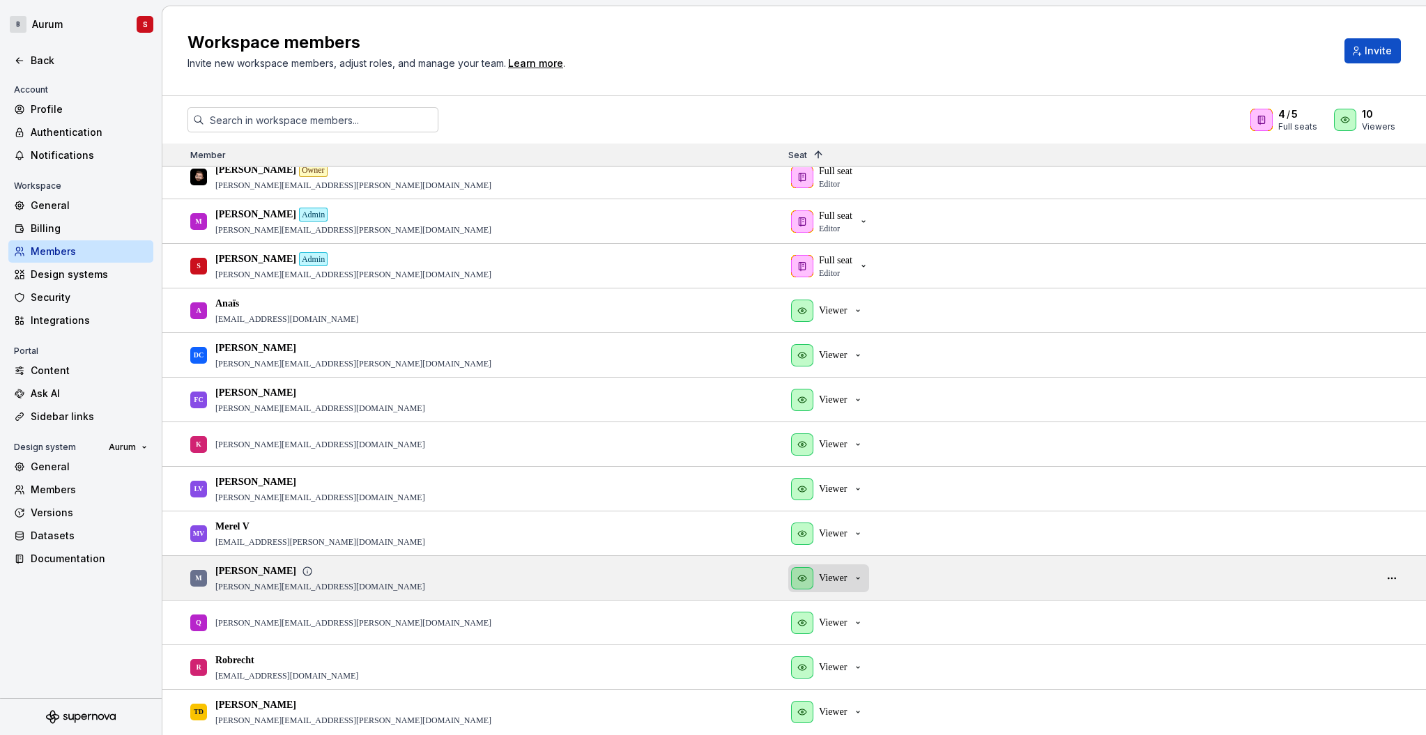
click at [847, 587] on div "Viewer" at bounding box center [827, 578] width 72 height 22
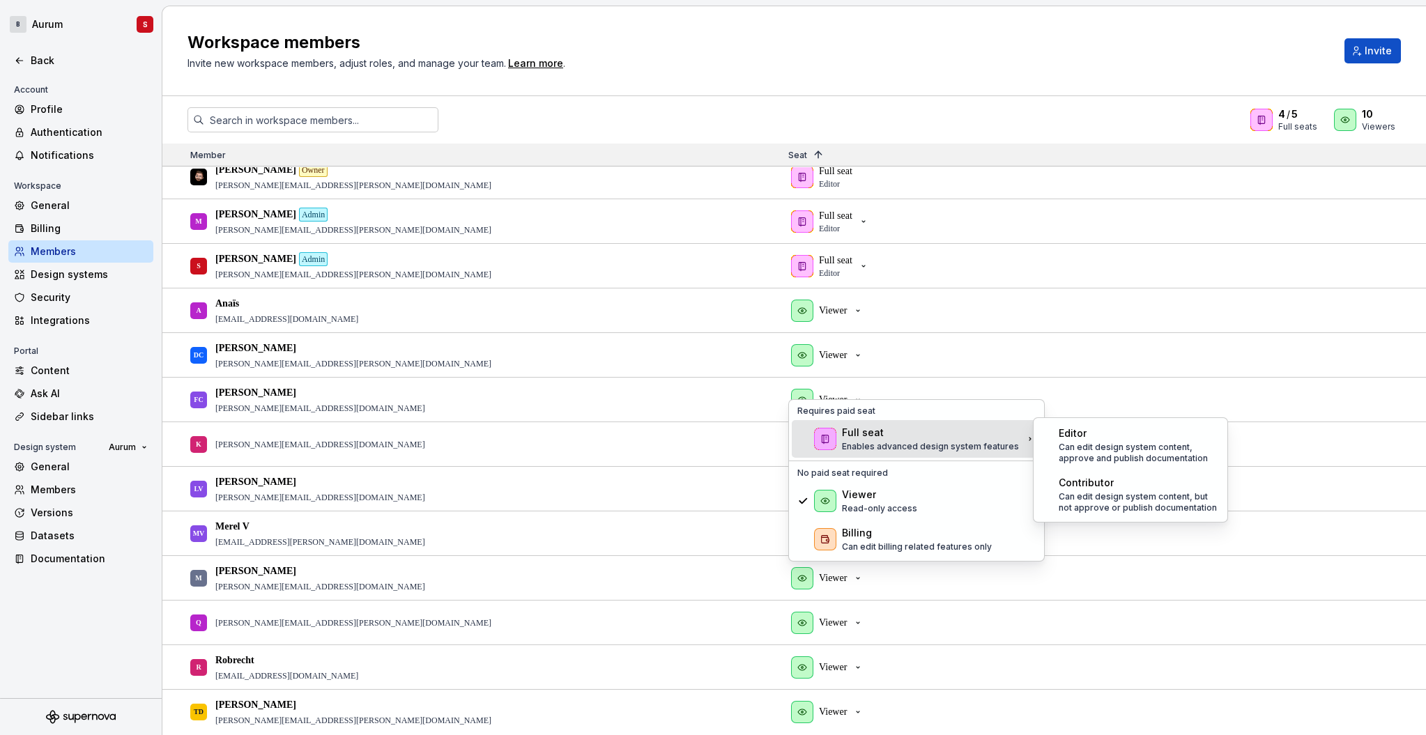
click at [859, 438] on div "Full seat" at bounding box center [863, 433] width 42 height 14
click at [1143, 444] on p "Can edit design system content, approve and publish documentation" at bounding box center [1138, 453] width 160 height 22
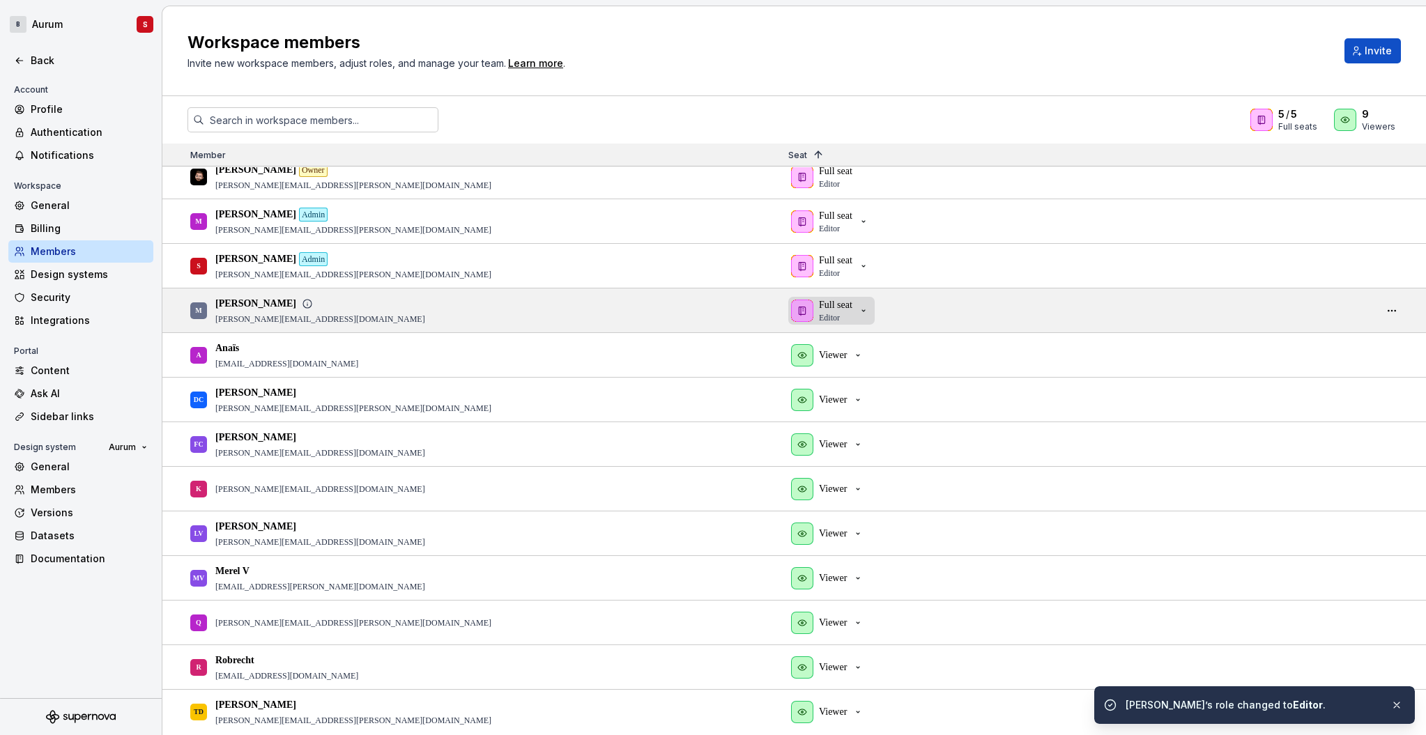
click at [869, 311] on icon "button" at bounding box center [863, 310] width 11 height 11
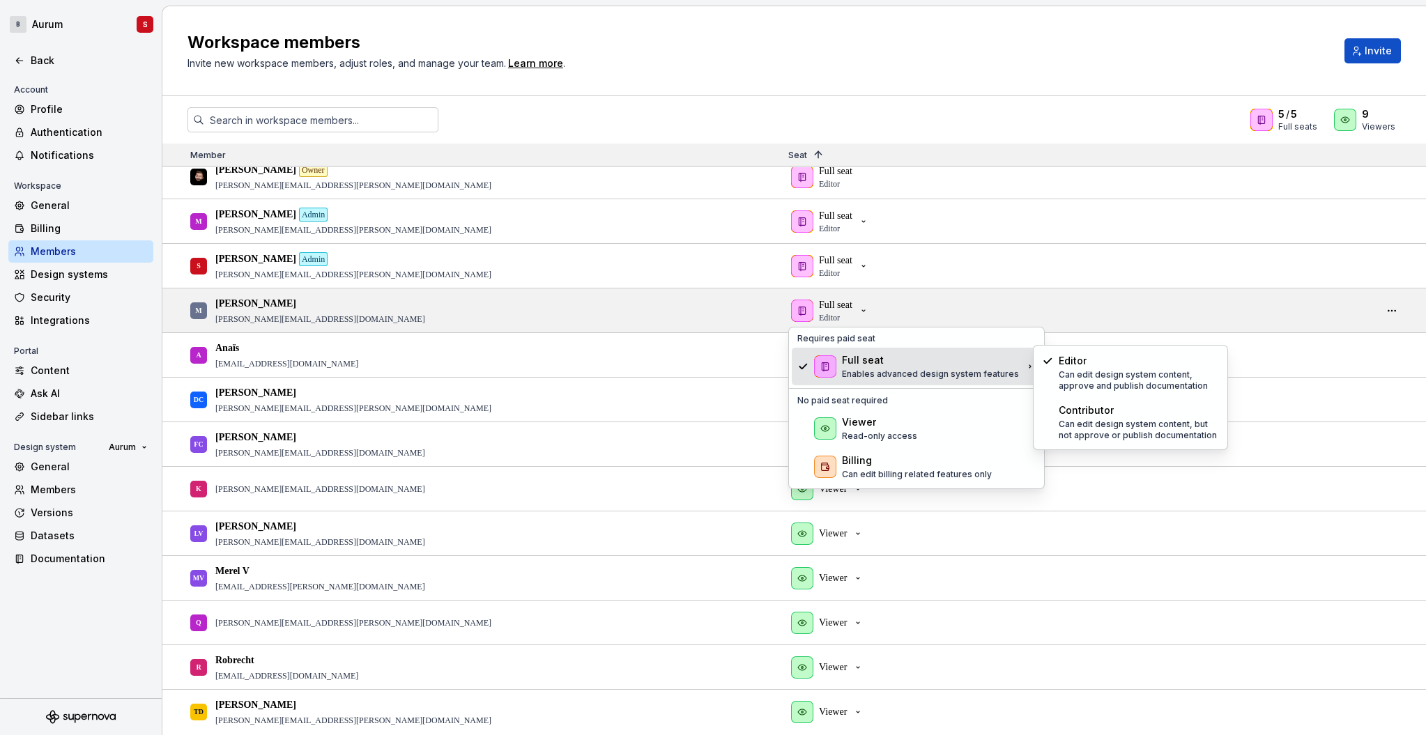
click at [1065, 109] on div "5 / 5 Full seats 9 Viewers" at bounding box center [793, 119] width 1263 height 25
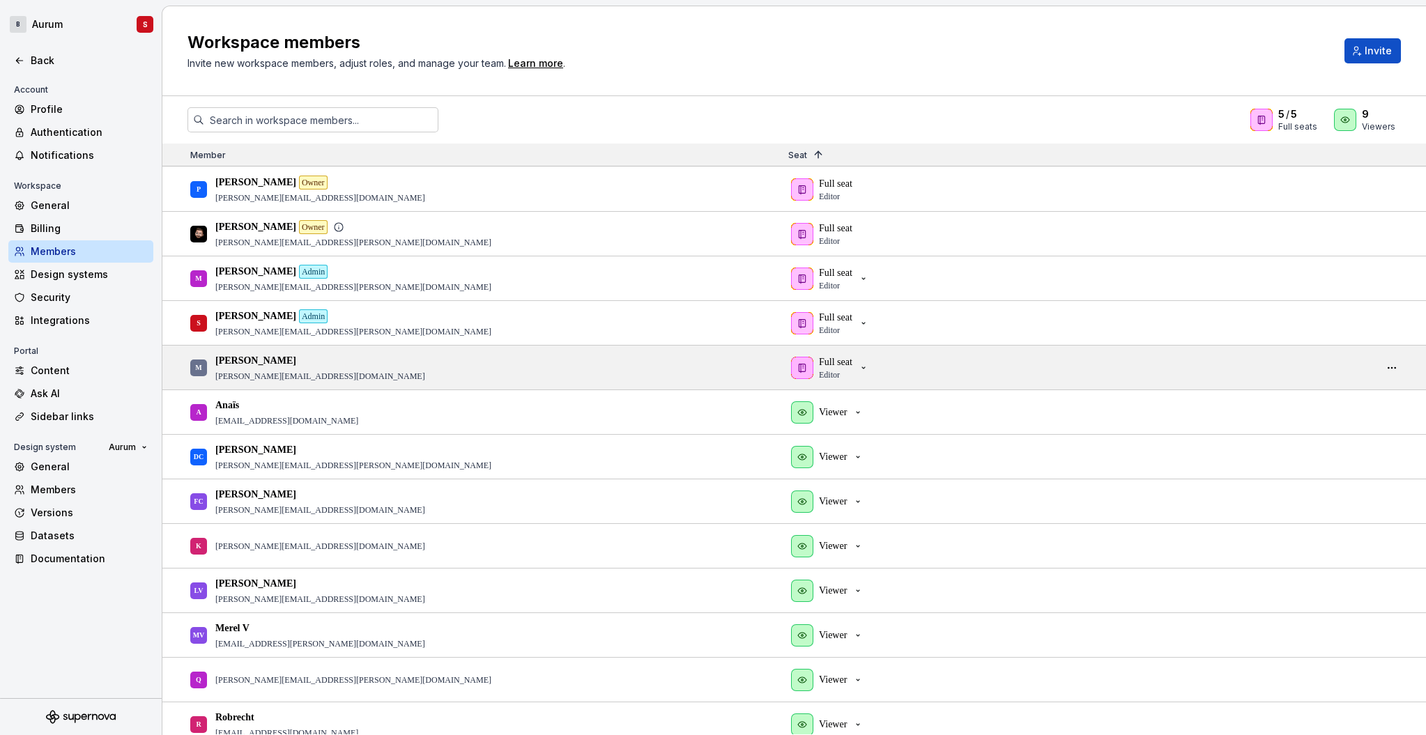
scroll to position [0, 0]
click at [62, 318] on div "Integrations" at bounding box center [89, 321] width 117 height 14
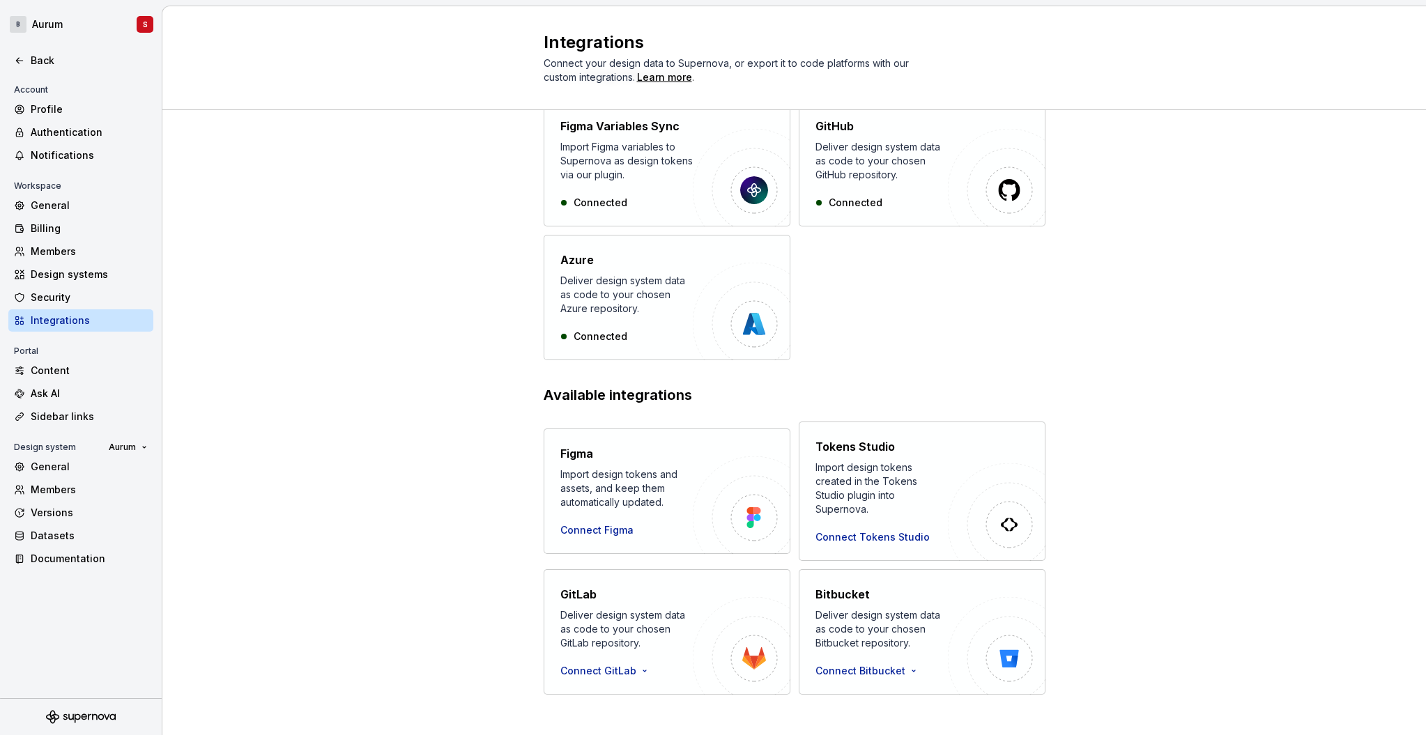
scroll to position [69, 0]
click at [84, 273] on div "Design systems" at bounding box center [89, 275] width 117 height 14
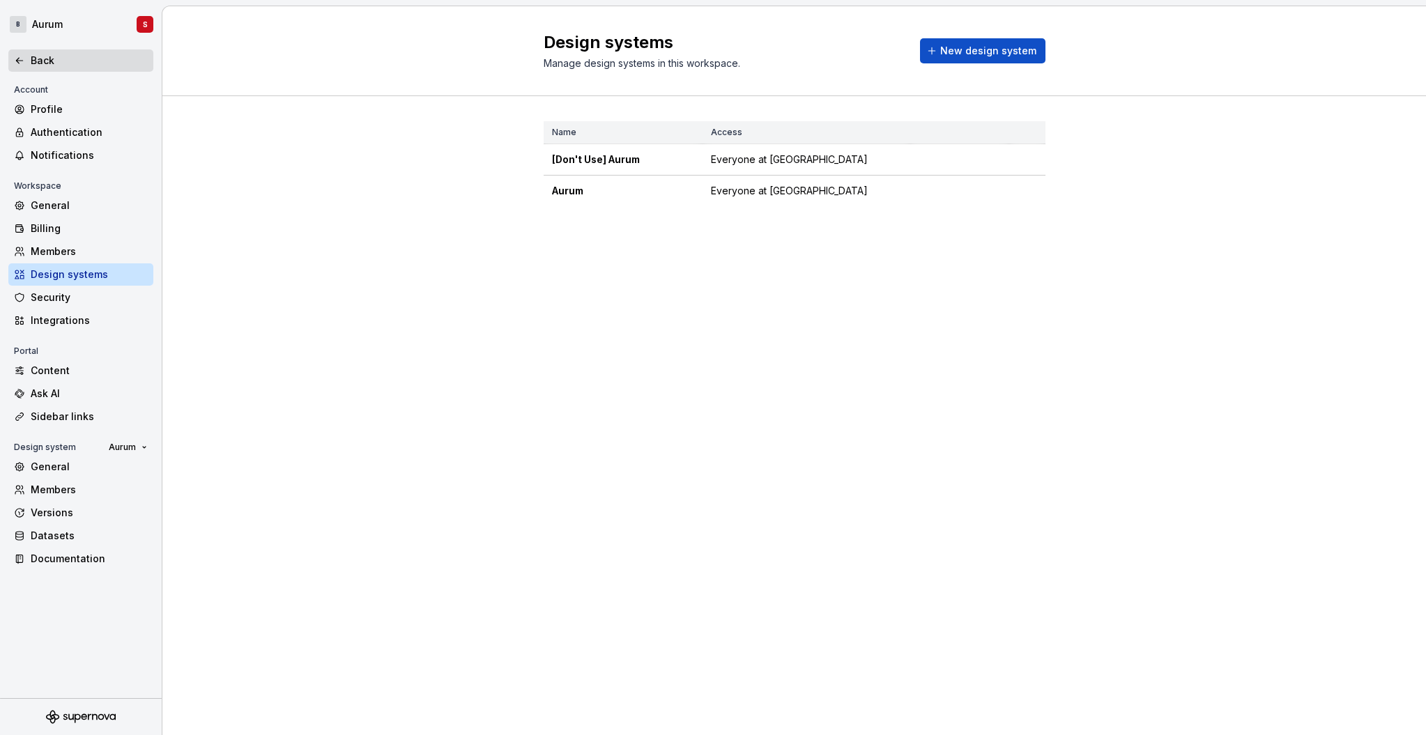
click at [45, 54] on div "Back" at bounding box center [89, 61] width 117 height 14
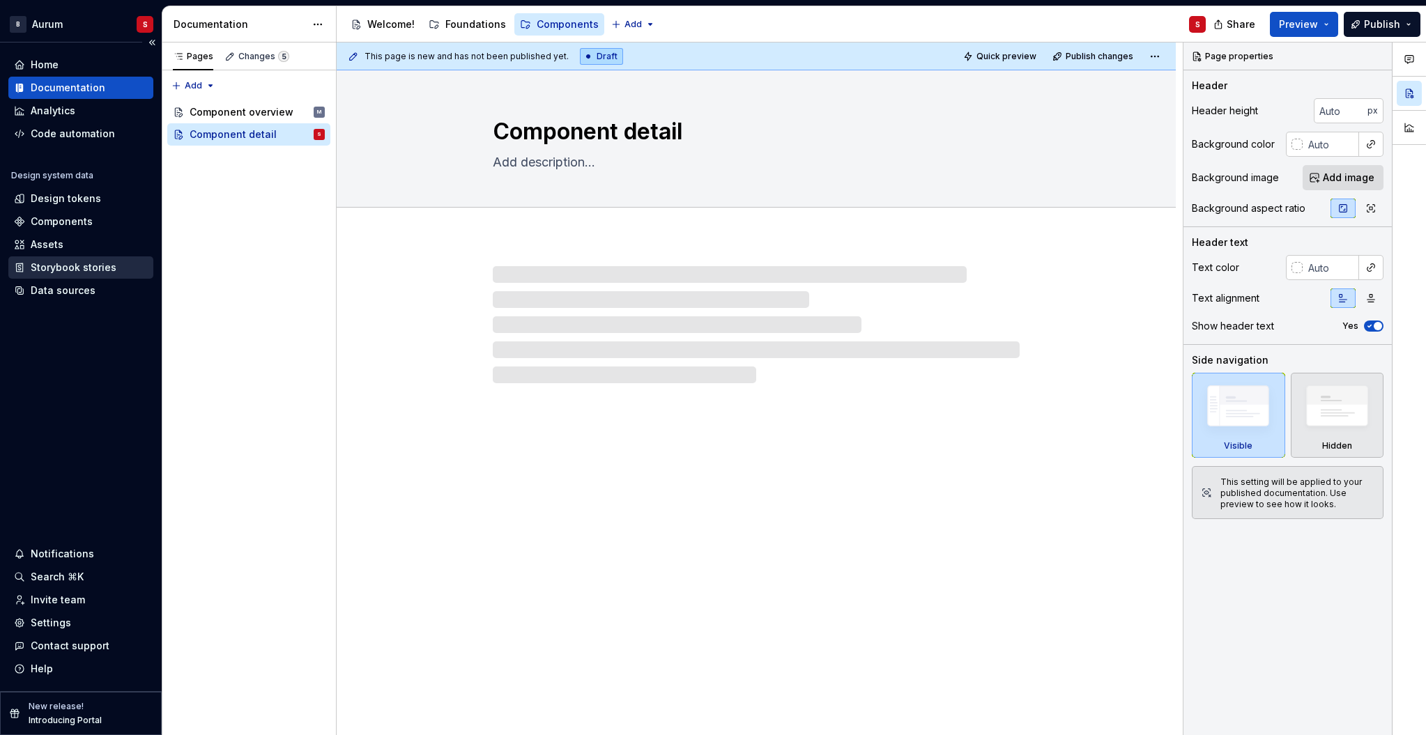
type textarea "*"
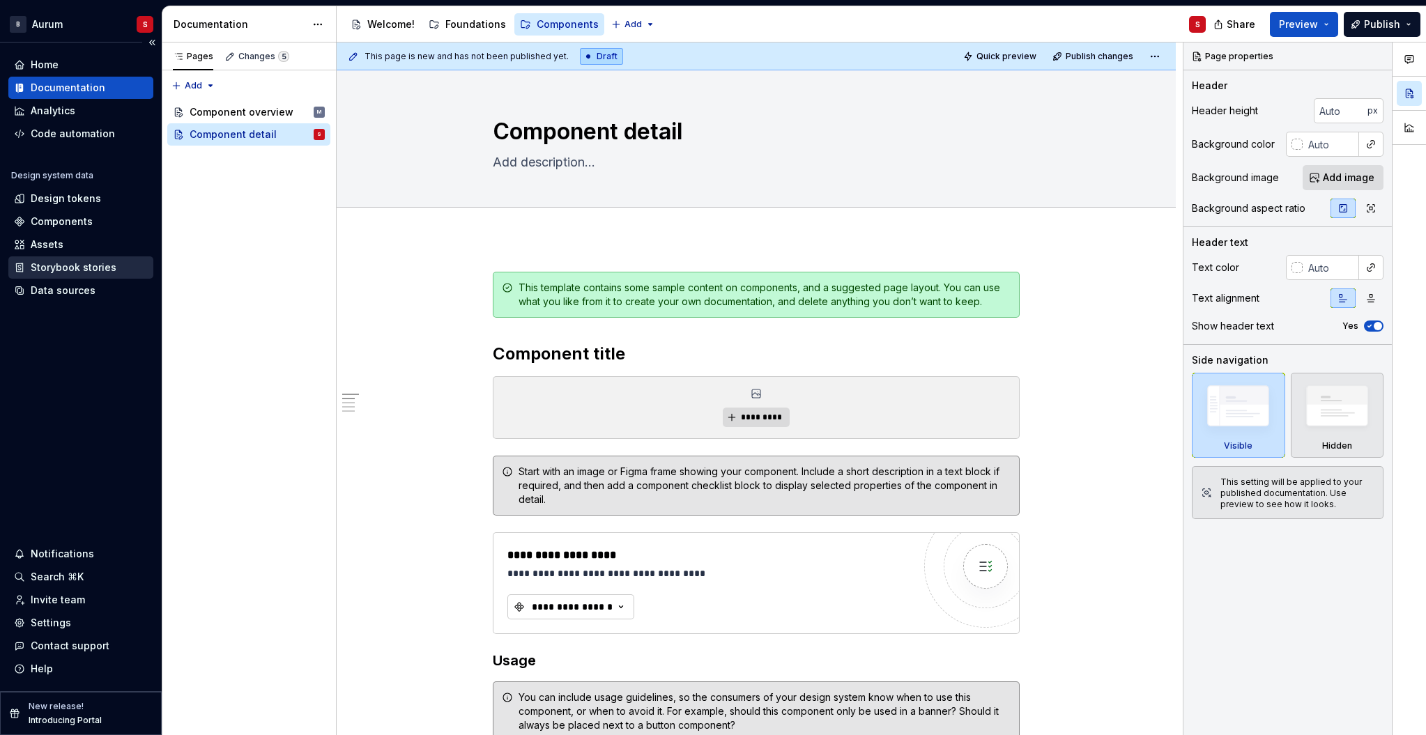
click at [82, 270] on div "Storybook stories" at bounding box center [74, 268] width 86 height 14
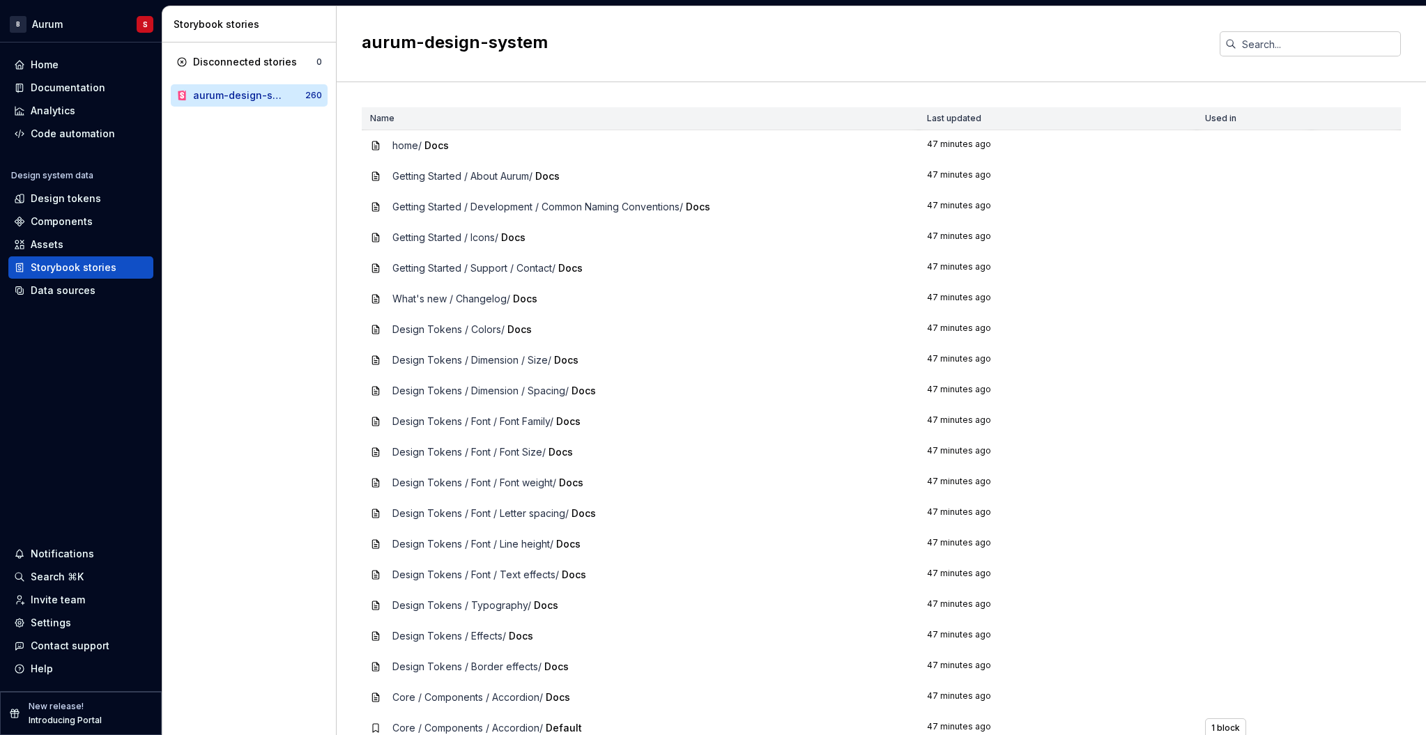
click at [401, 48] on h2 "aurum-design-system" at bounding box center [782, 42] width 841 height 22
click at [400, 48] on h2 "aurum-design-system" at bounding box center [782, 42] width 841 height 22
click at [447, 62] on div "aurum-design-system" at bounding box center [881, 44] width 1089 height 76
drag, startPoint x: 385, startPoint y: 45, endPoint x: 363, endPoint y: 45, distance: 21.6
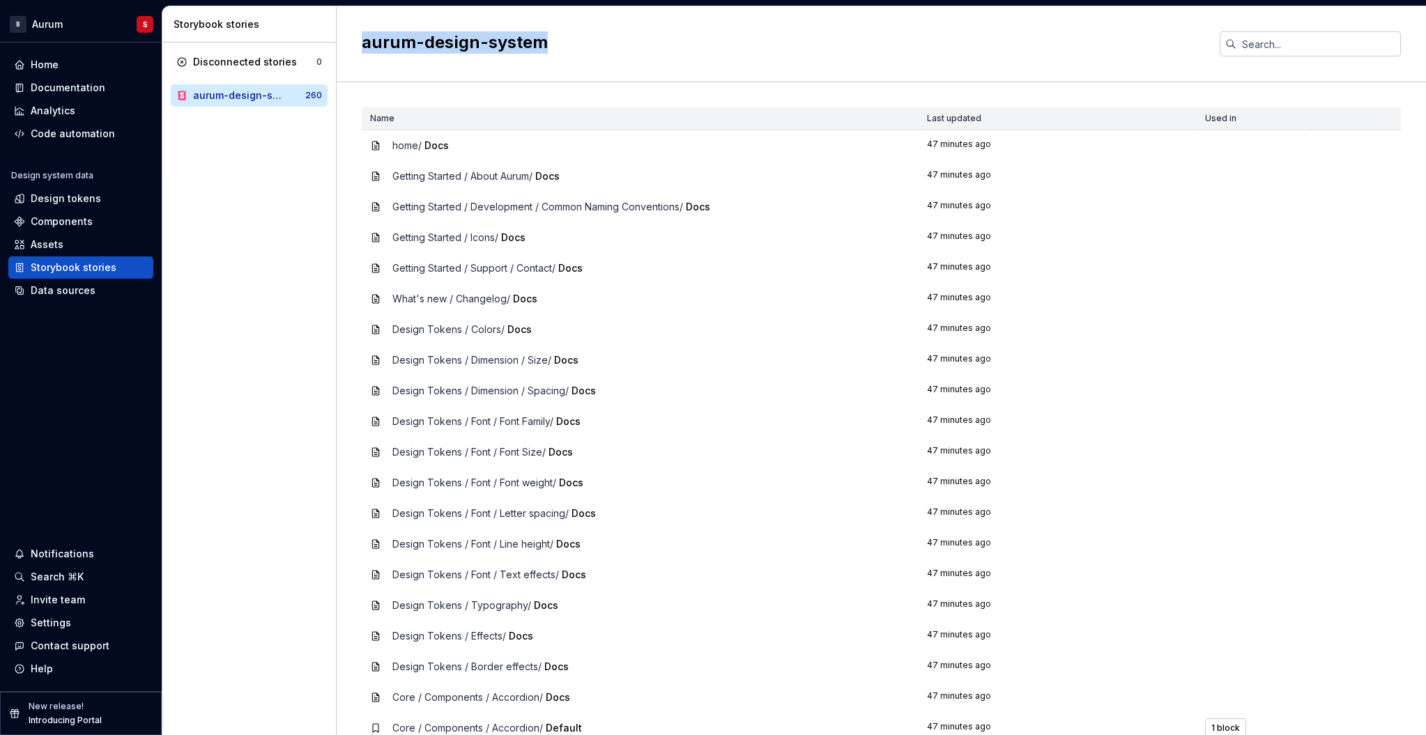
click at [385, 45] on h2 "aurum-design-system" at bounding box center [782, 42] width 841 height 22
click at [358, 45] on div "aurum-design-system" at bounding box center [881, 44] width 1089 height 76
click at [573, 36] on h2 "aurum-design-system" at bounding box center [782, 42] width 841 height 22
click at [527, 49] on h2 "aurum-design-system" at bounding box center [782, 42] width 841 height 22
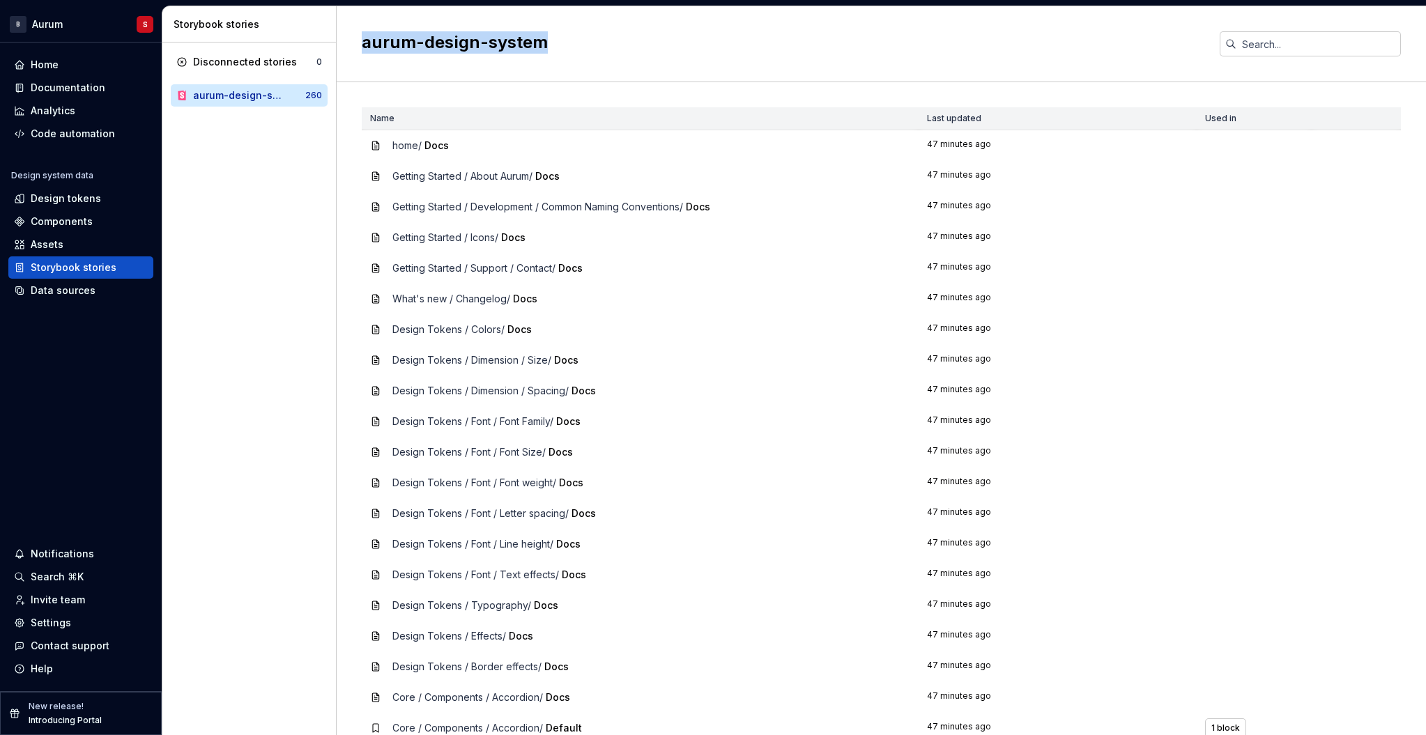
click at [523, 77] on div "aurum-design-system" at bounding box center [881, 44] width 1089 height 76
